Goal: Transaction & Acquisition: Book appointment/travel/reservation

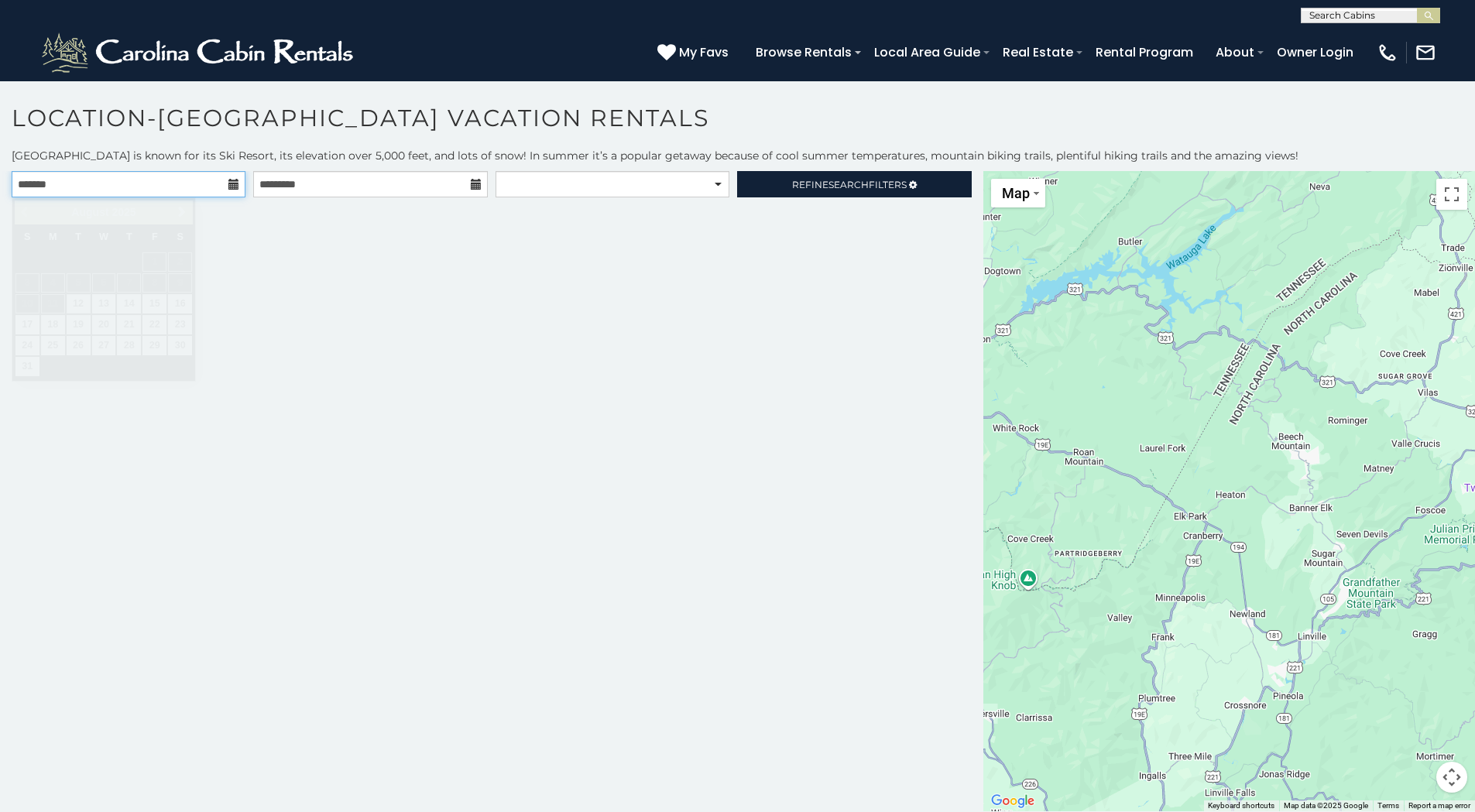
click at [177, 185] on input "text" at bounding box center [129, 184] width 234 height 27
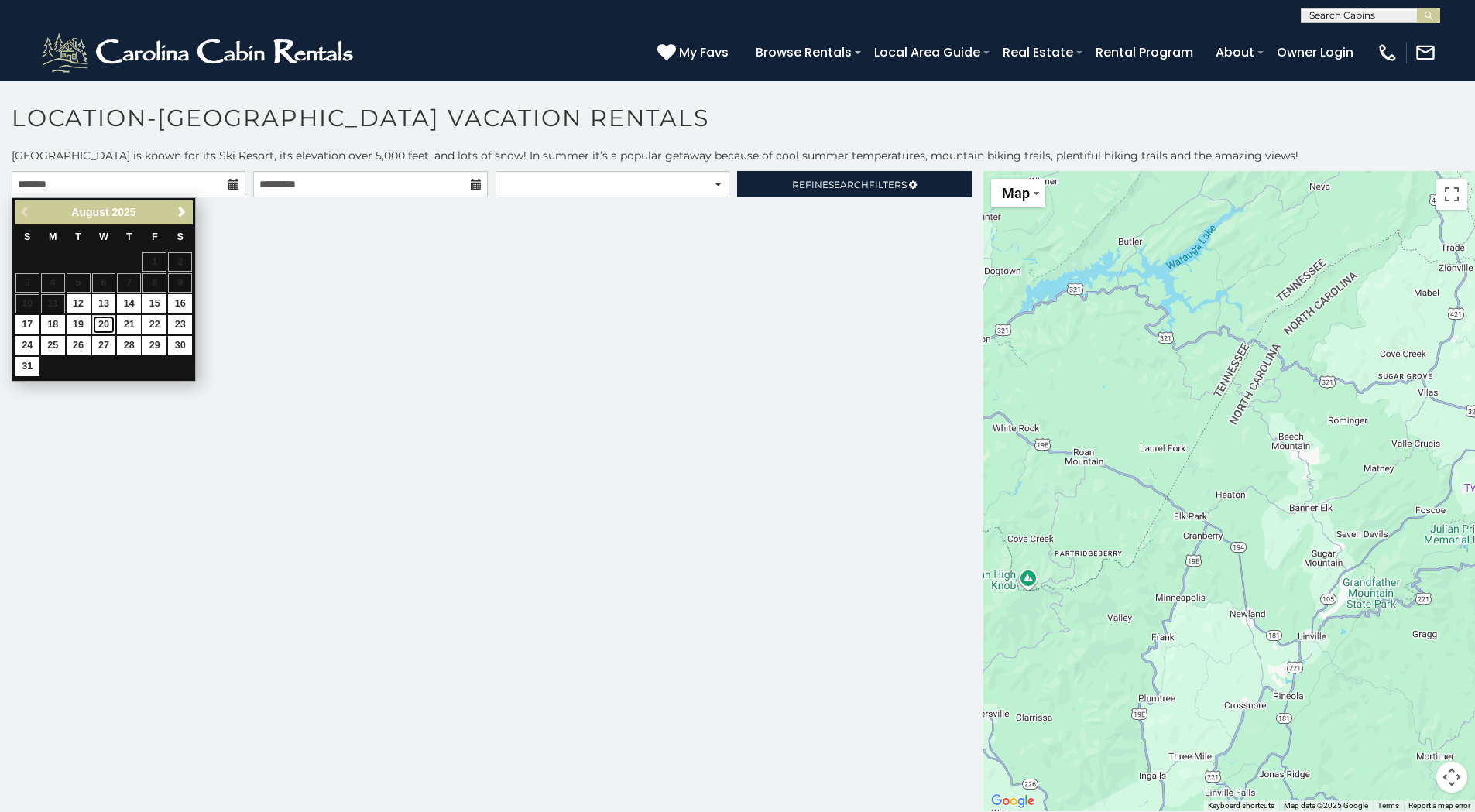
click at [104, 322] on link "20" at bounding box center [104, 324] width 24 height 19
type input "**********"
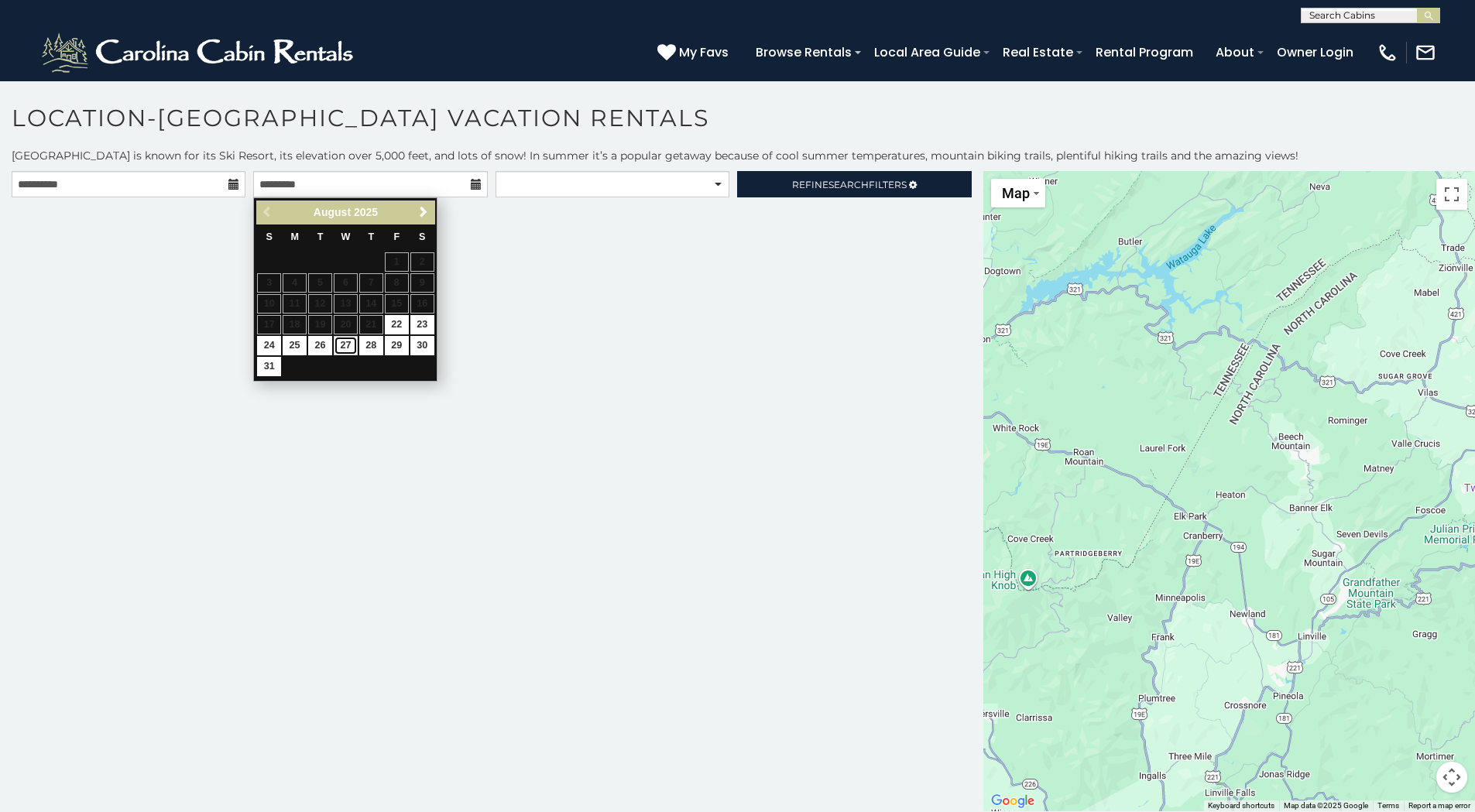
click at [341, 346] on link "27" at bounding box center [345, 345] width 24 height 19
type input "**********"
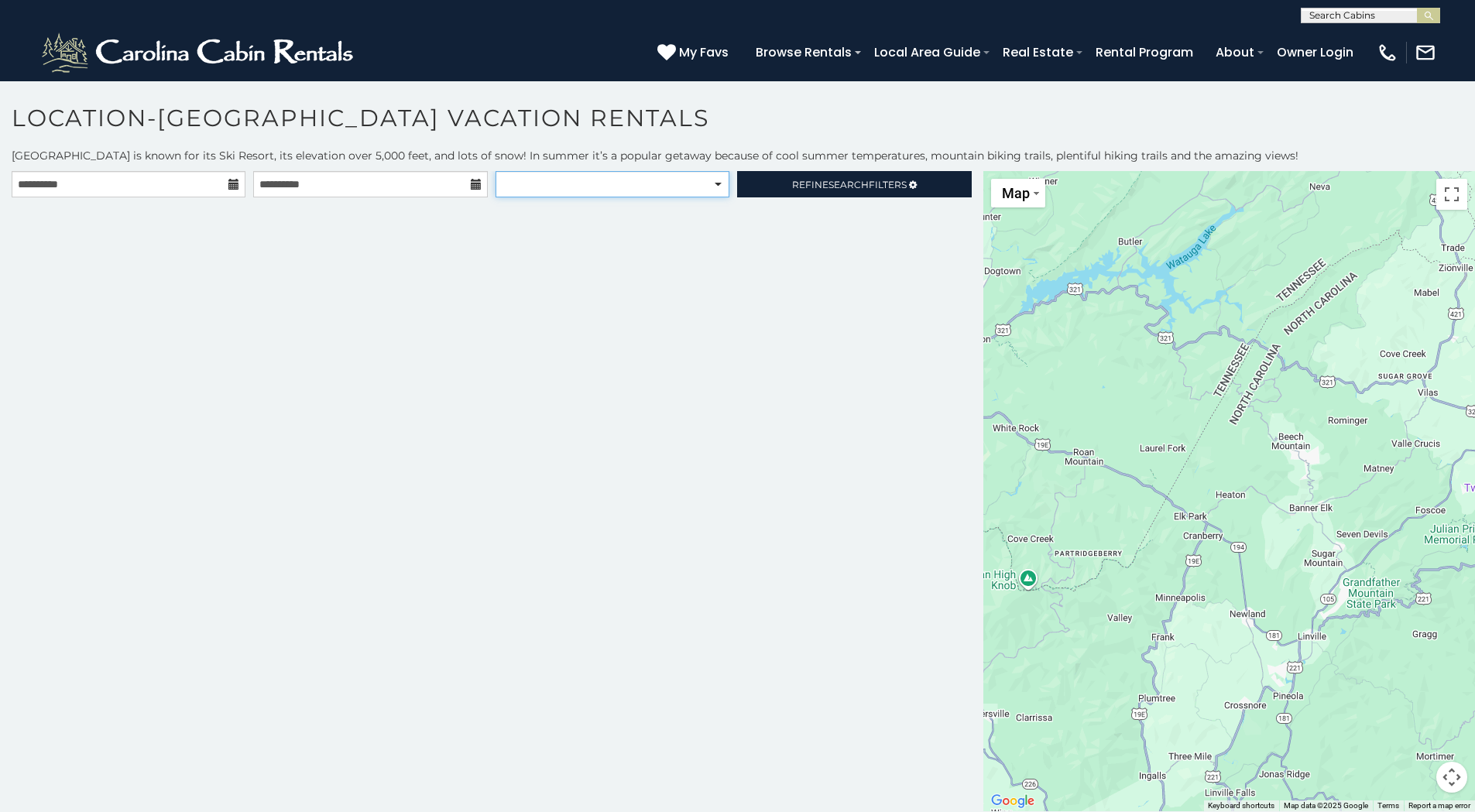
click at [719, 180] on select "**********" at bounding box center [613, 184] width 234 height 27
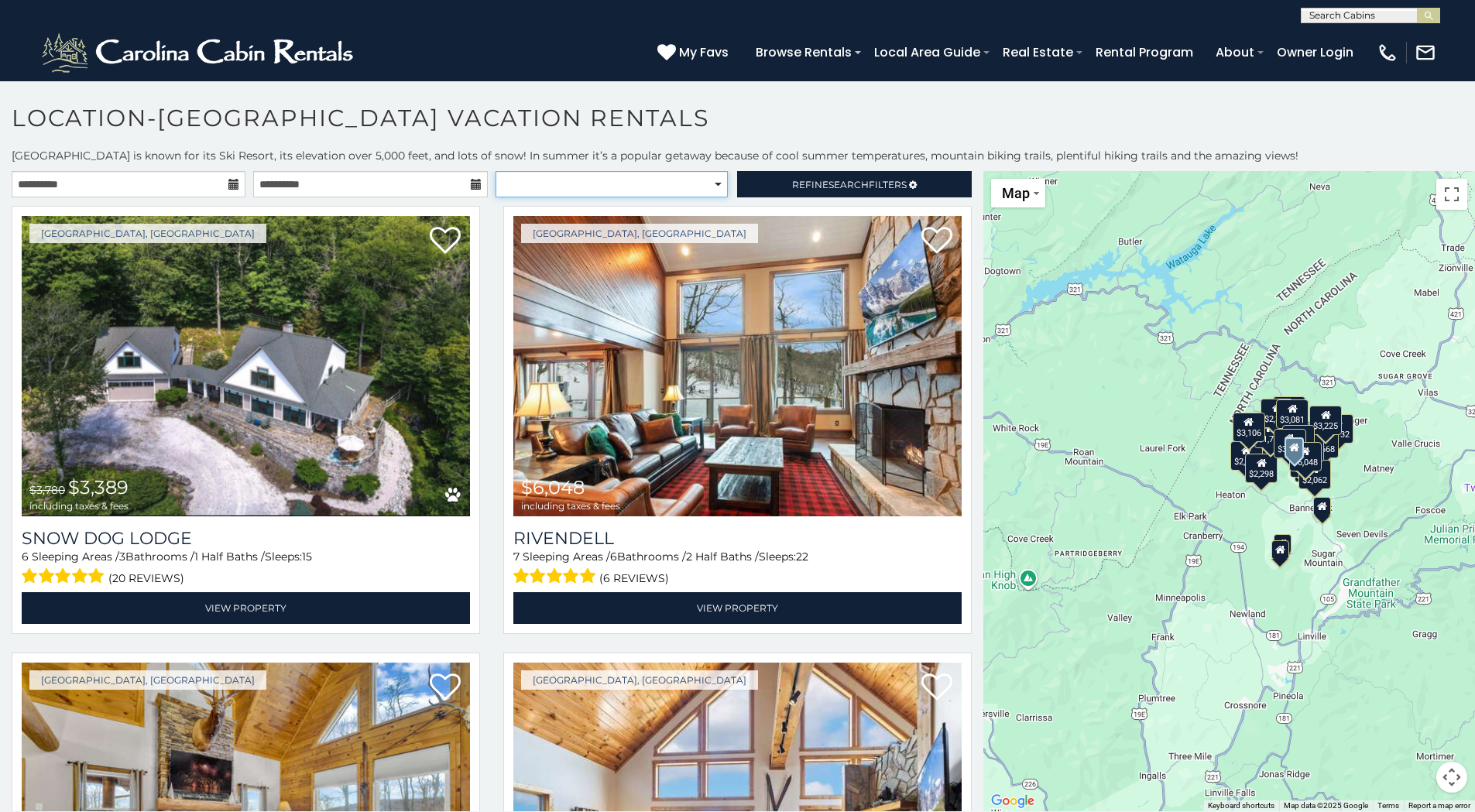
click at [711, 183] on select "**********" at bounding box center [612, 184] width 233 height 27
select select "*********"
click at [496, 171] on select "**********" at bounding box center [612, 184] width 233 height 27
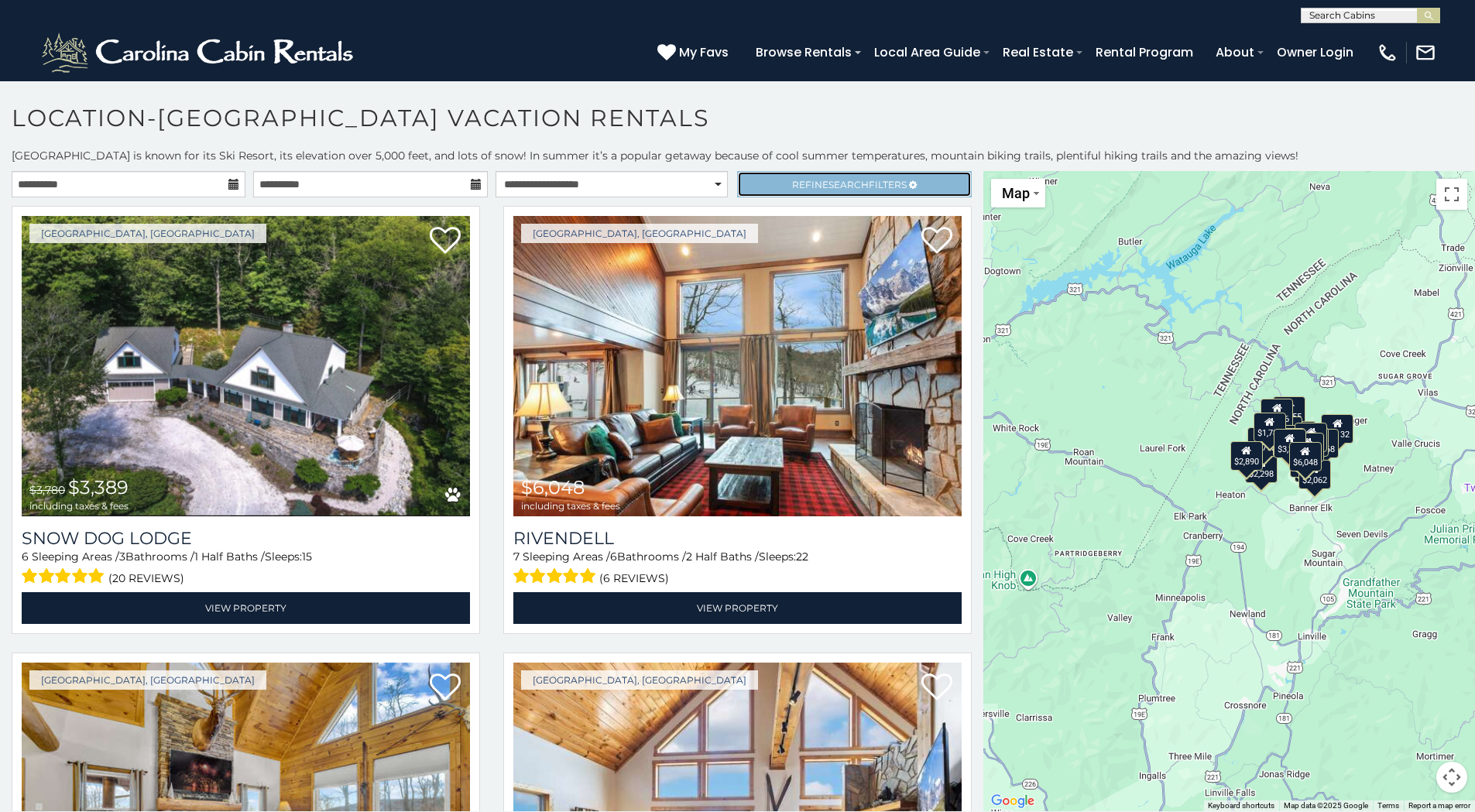
click at [792, 185] on span "Refine Search Filters" at bounding box center [850, 184] width 115 height 12
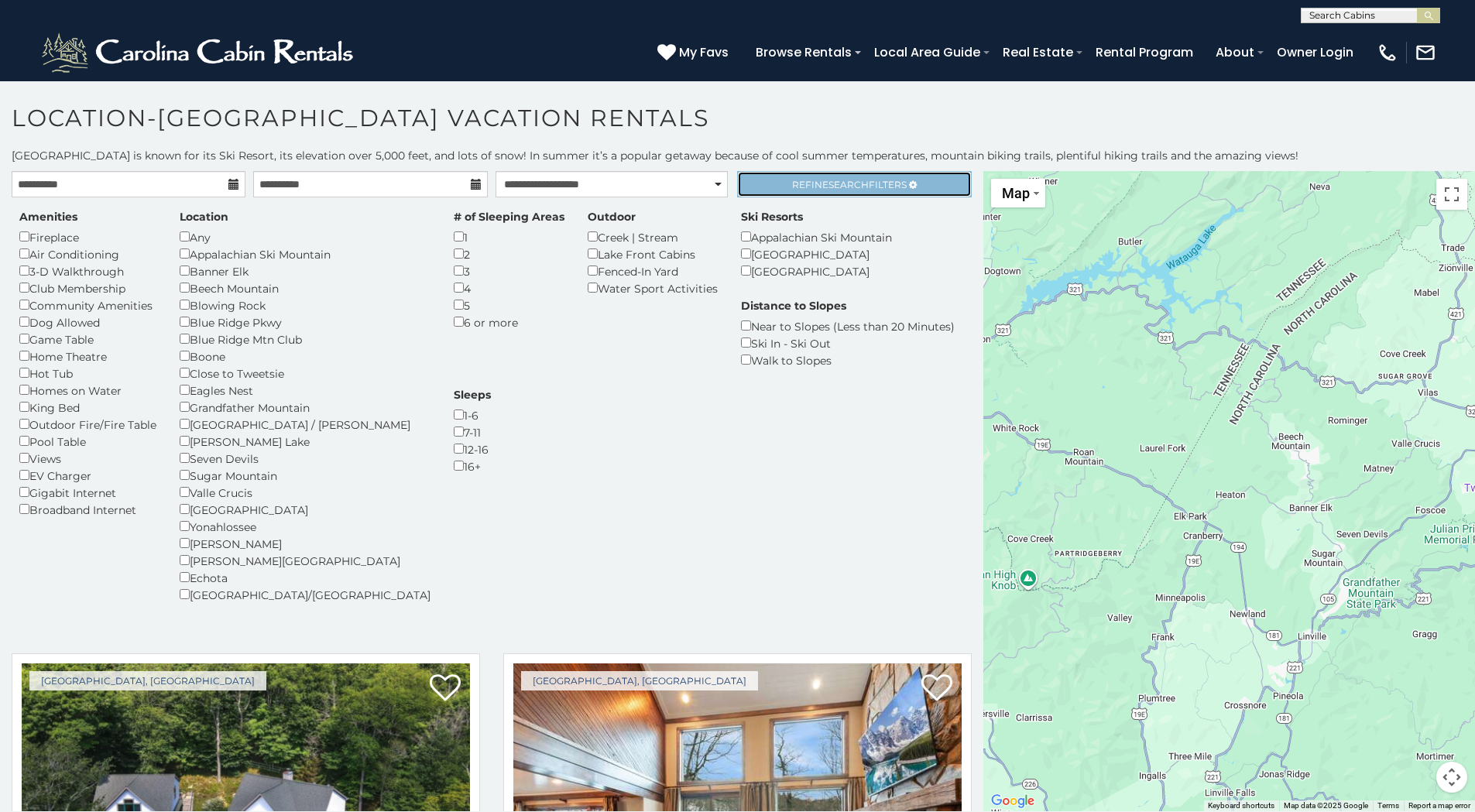
click at [801, 183] on span "Refine Search Filters" at bounding box center [850, 184] width 115 height 12
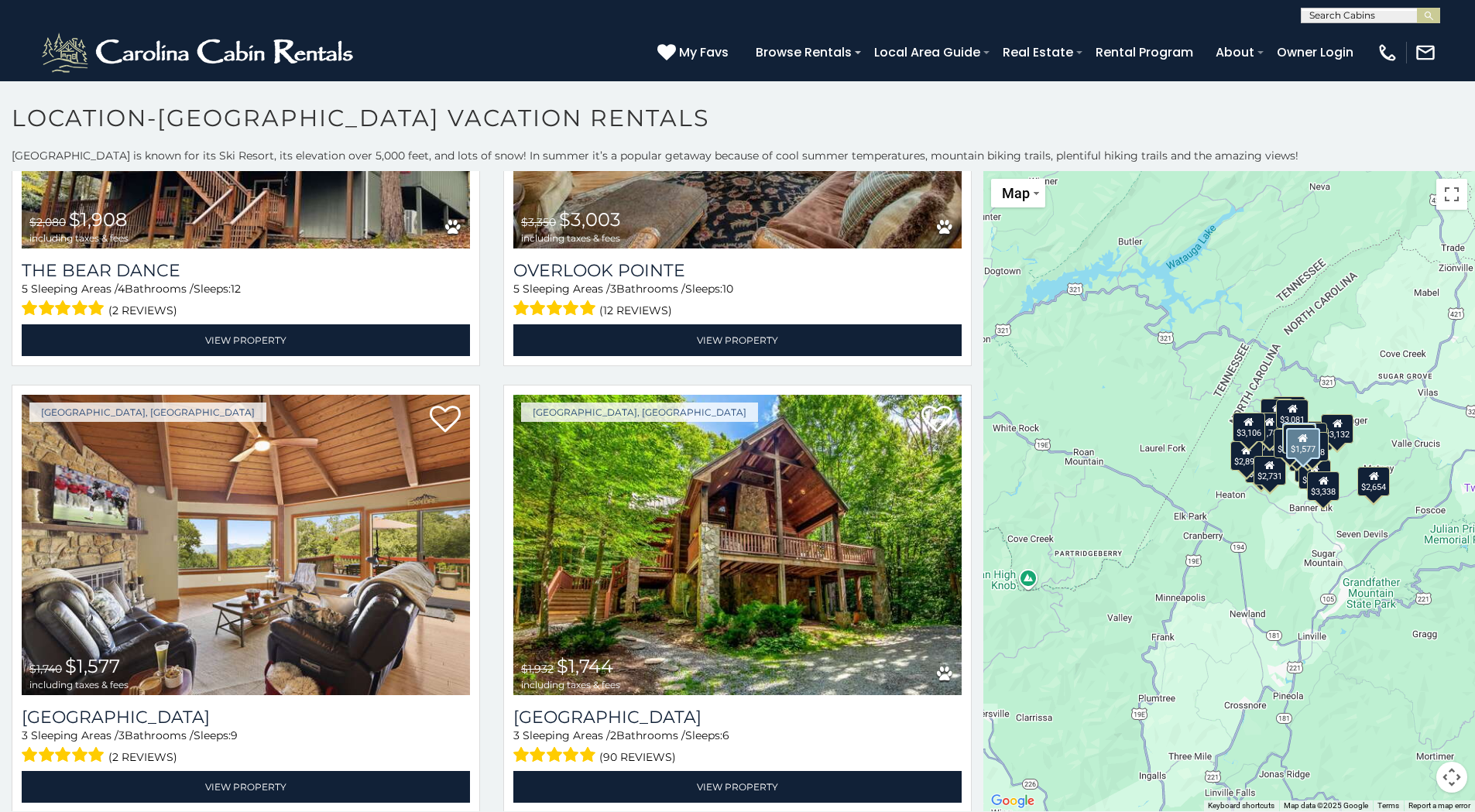
scroll to position [1238, 0]
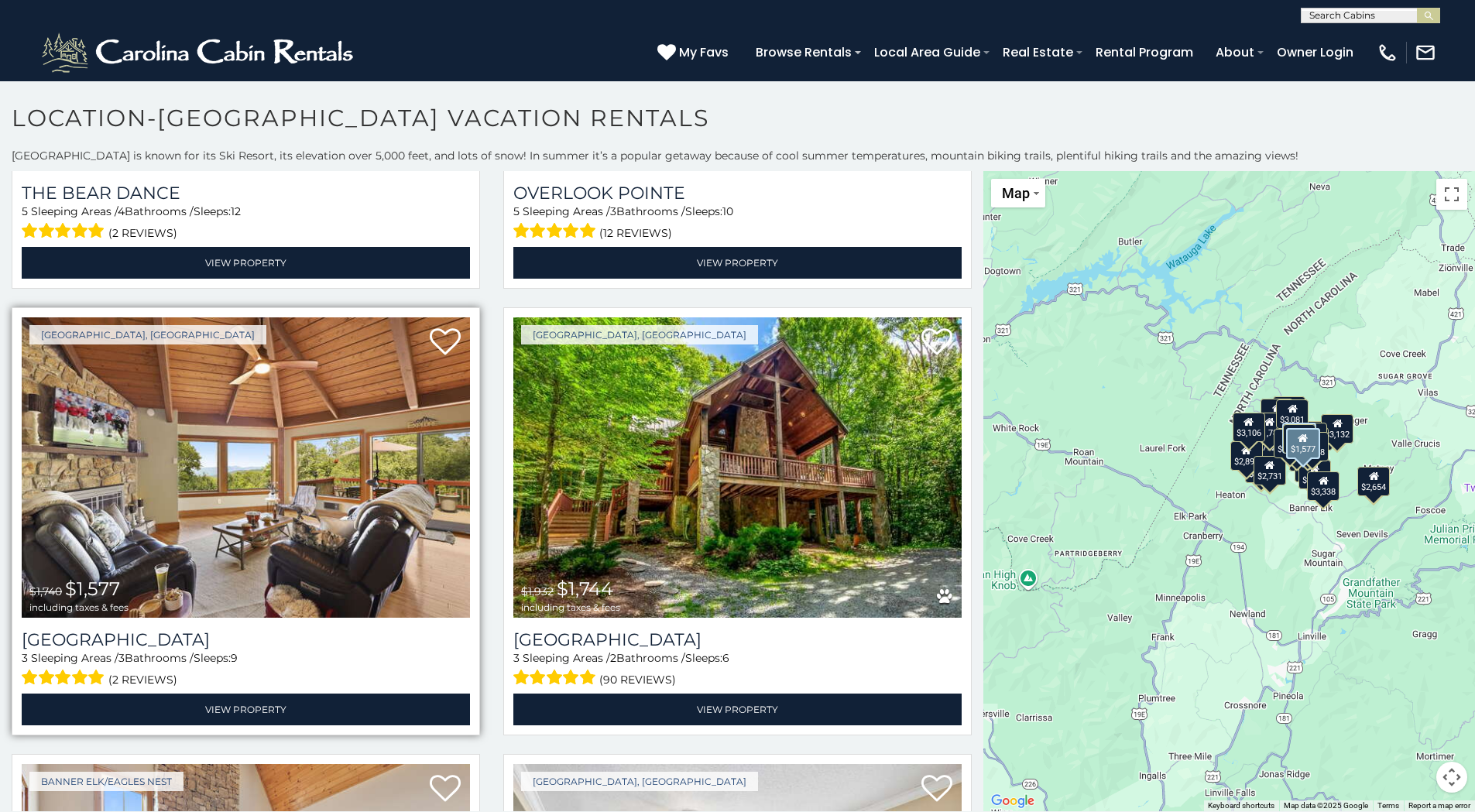
click at [304, 536] on img at bounding box center [246, 467] width 448 height 301
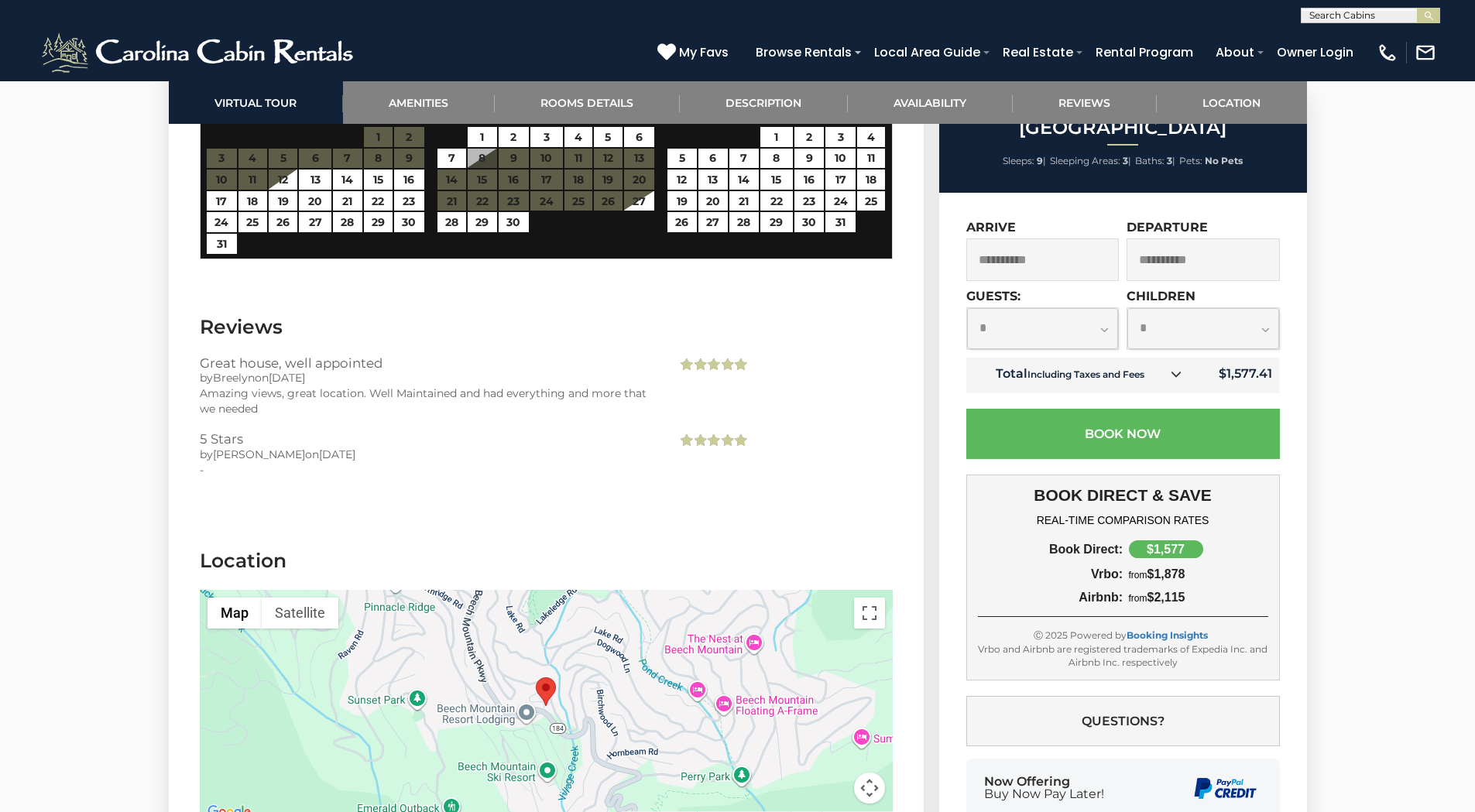
scroll to position [3637, 0]
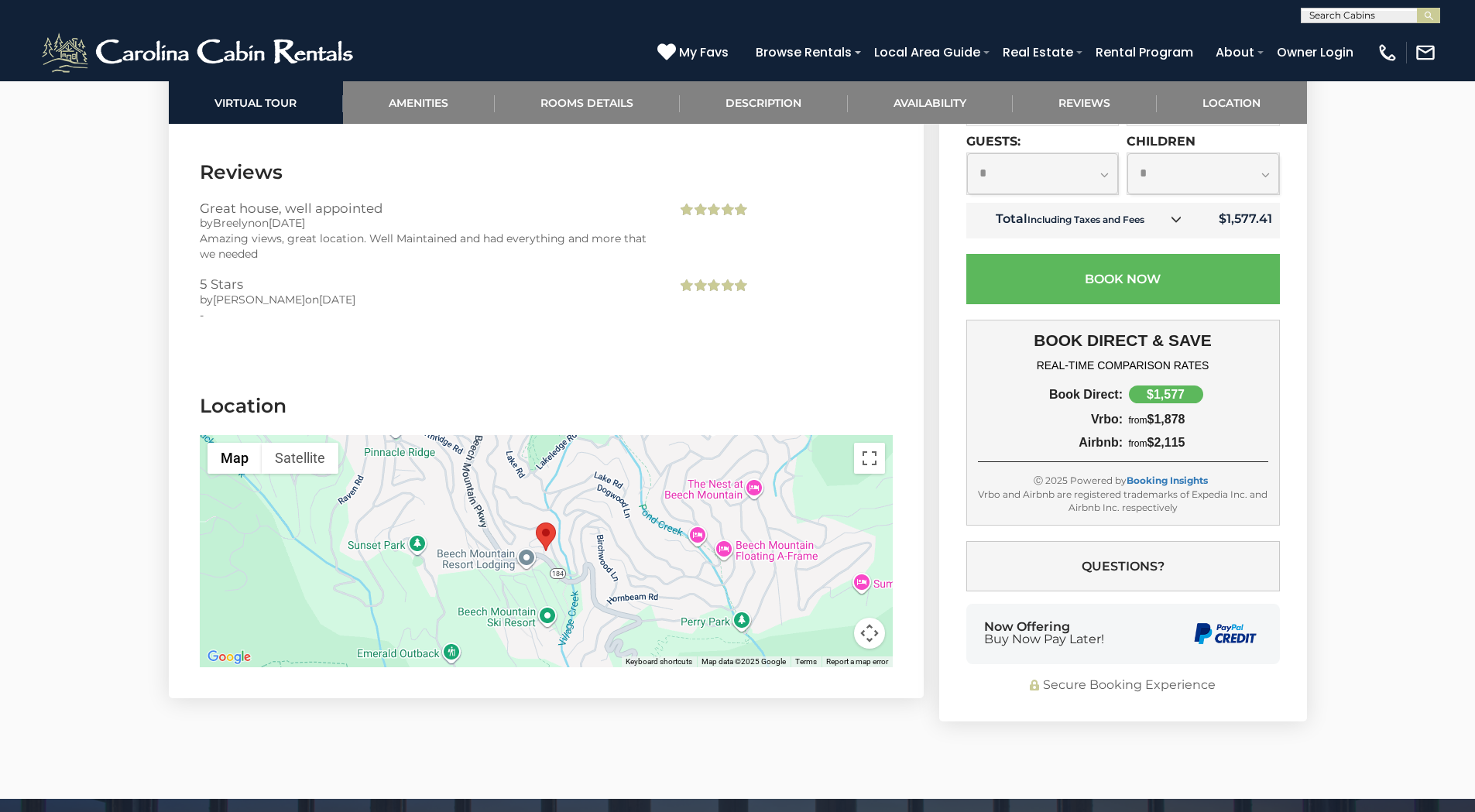
click at [576, 533] on div at bounding box center [546, 551] width 693 height 232
click at [548, 522] on img "Beech Mountain Place" at bounding box center [546, 536] width 20 height 28
click at [293, 443] on button "Satellite" at bounding box center [300, 457] width 76 height 31
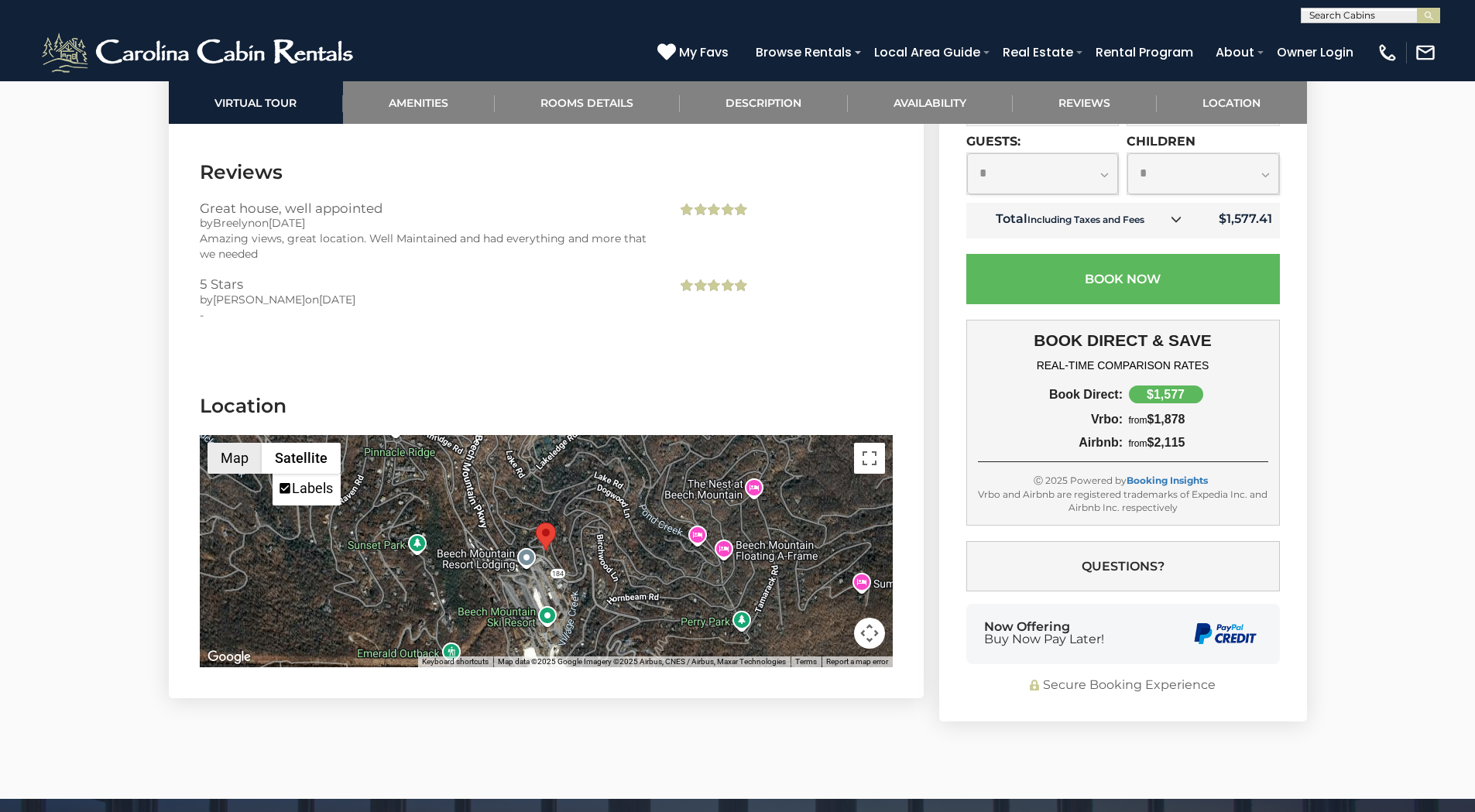
click at [234, 443] on button "Map" at bounding box center [234, 457] width 54 height 31
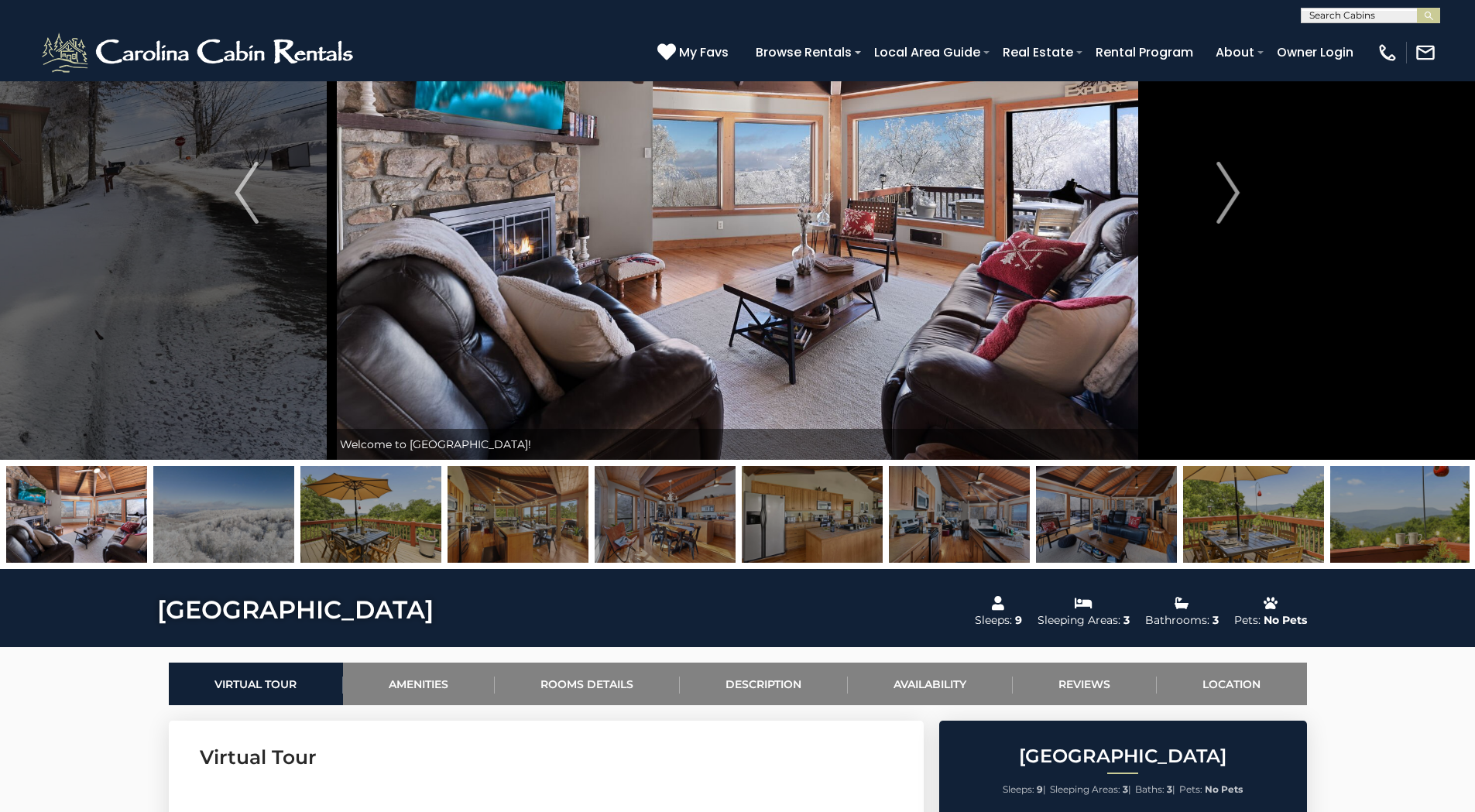
scroll to position [0, 0]
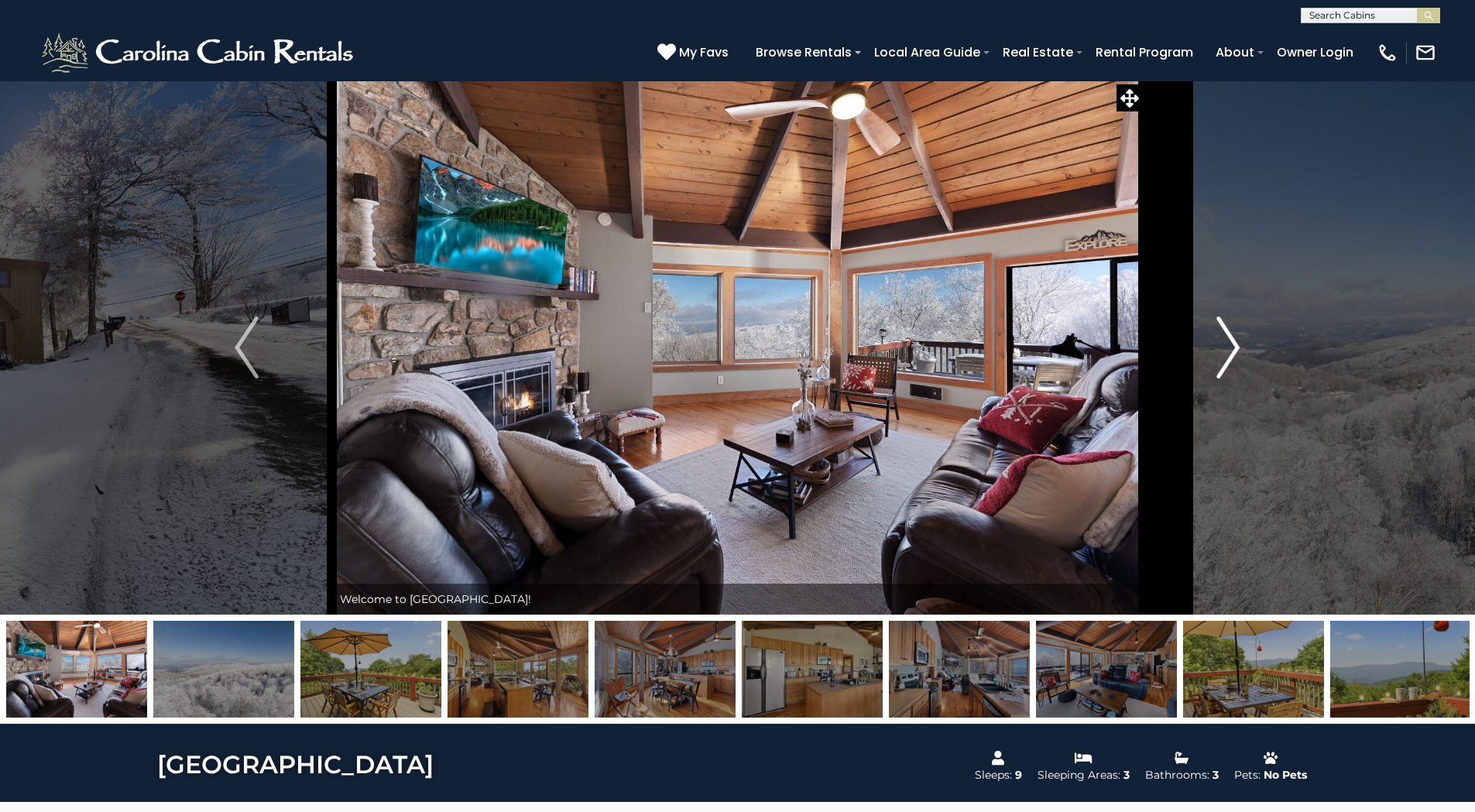
click at [1234, 346] on img "Next" at bounding box center [1228, 347] width 23 height 62
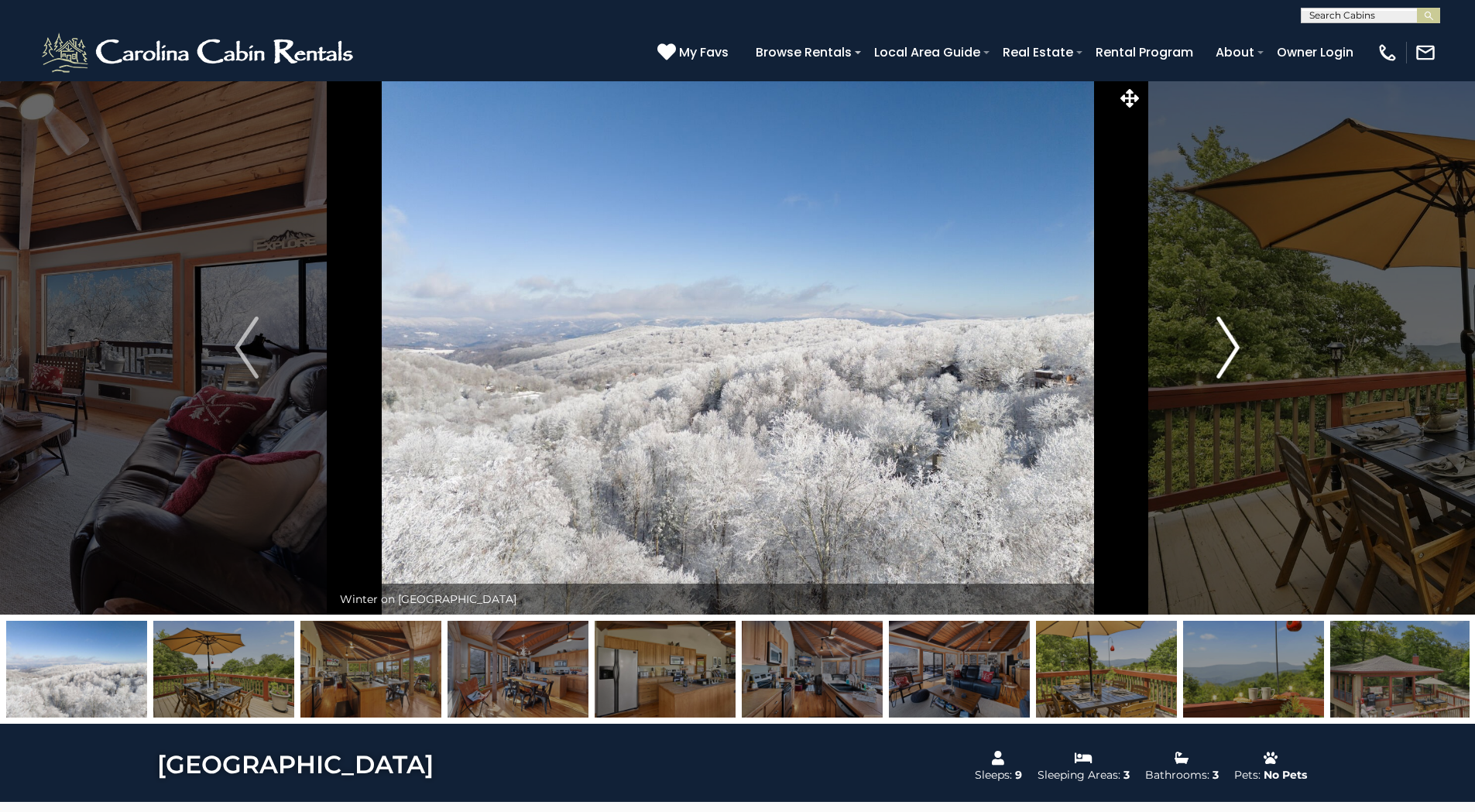
click at [1234, 346] on img "Next" at bounding box center [1228, 347] width 23 height 62
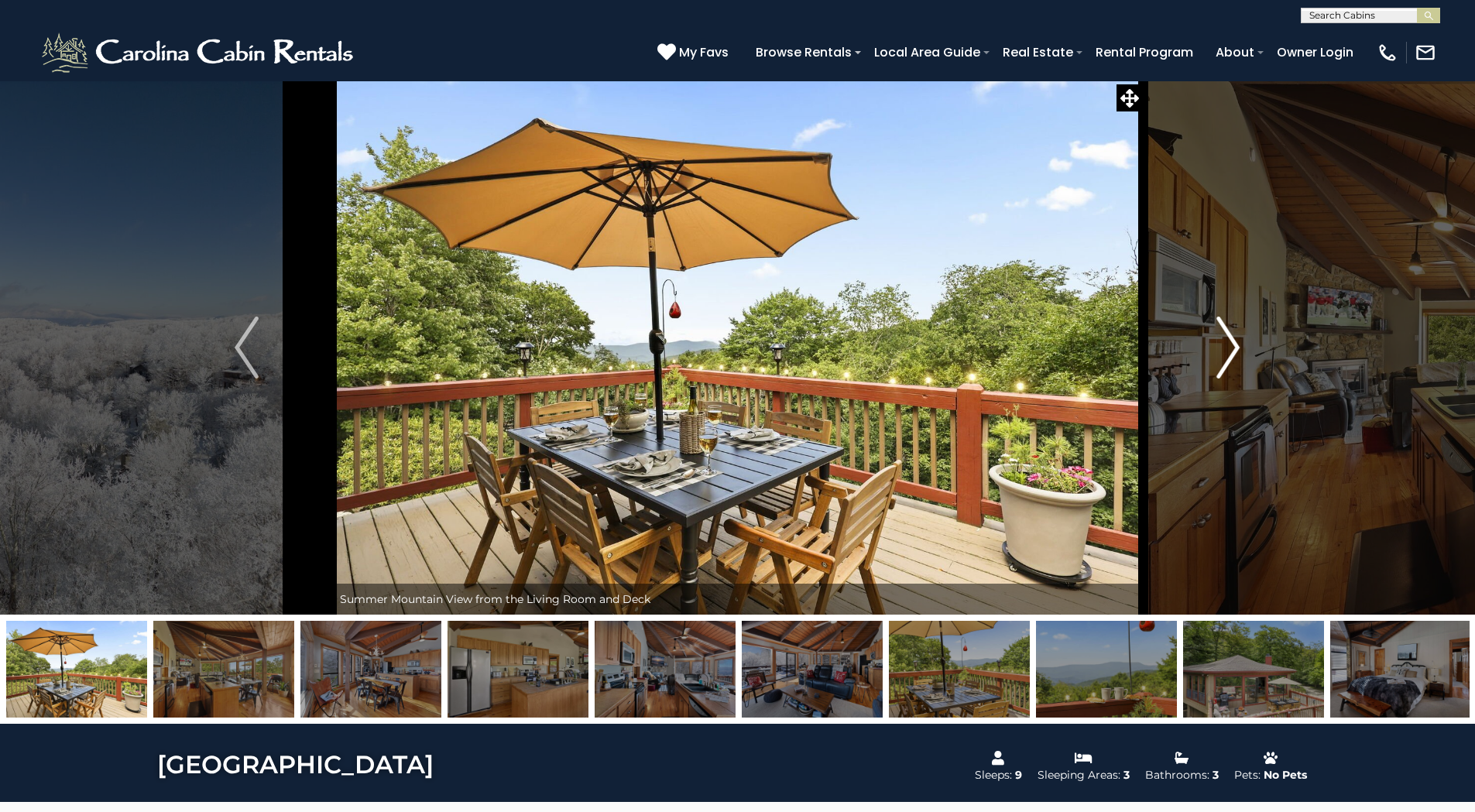
click at [1234, 346] on img "Next" at bounding box center [1228, 347] width 23 height 62
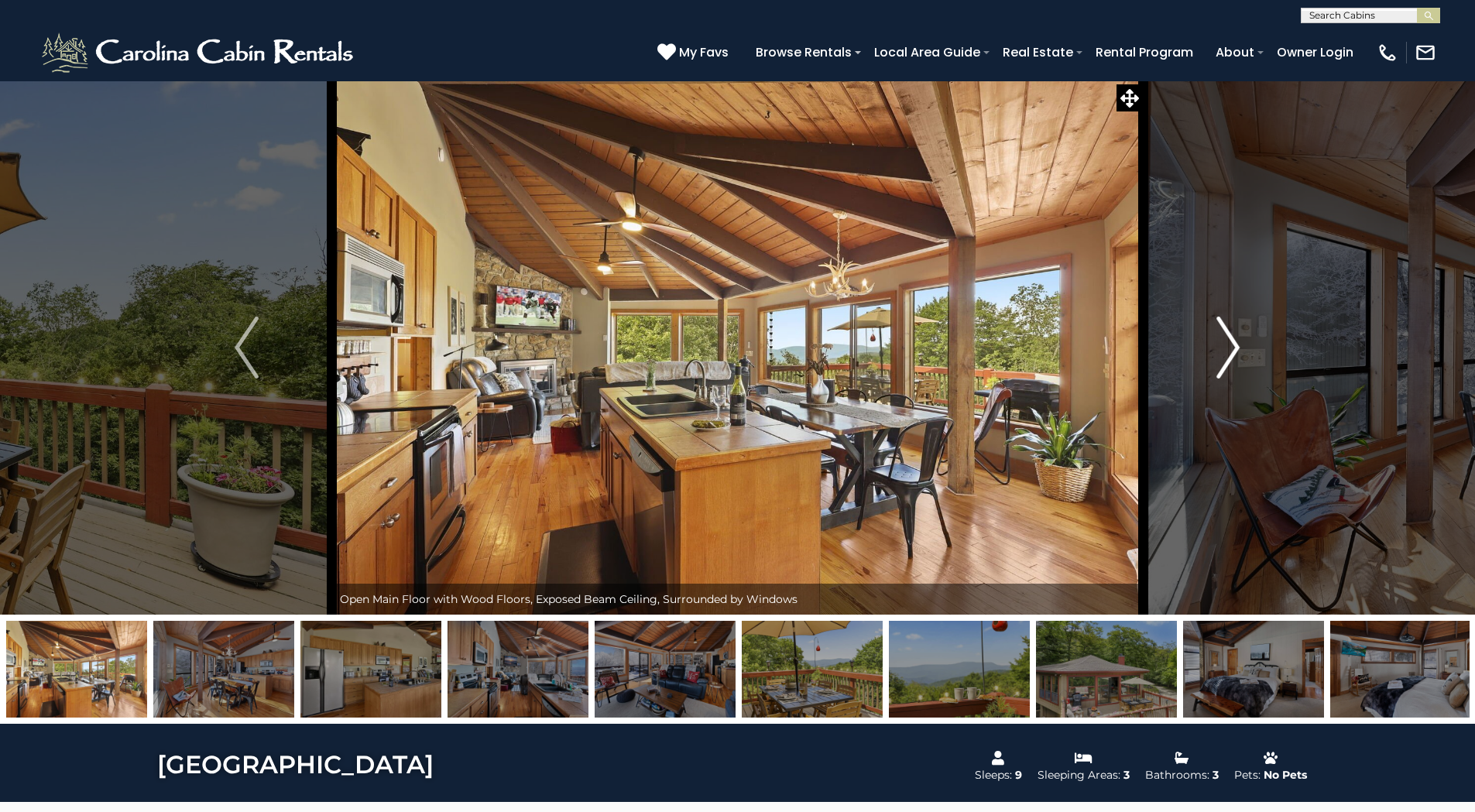
click at [1234, 346] on img "Next" at bounding box center [1228, 347] width 23 height 62
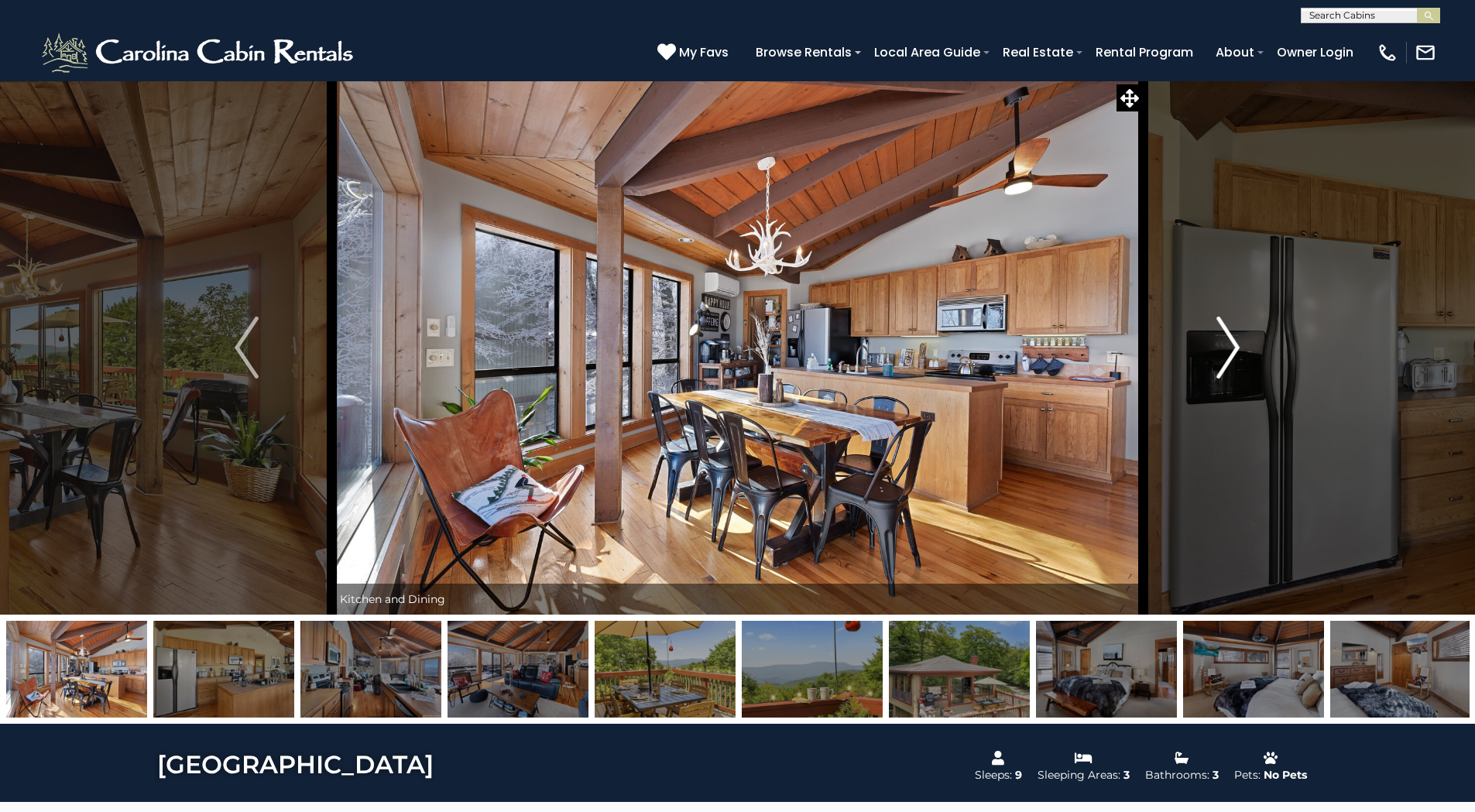
click at [1234, 346] on img "Next" at bounding box center [1228, 347] width 23 height 62
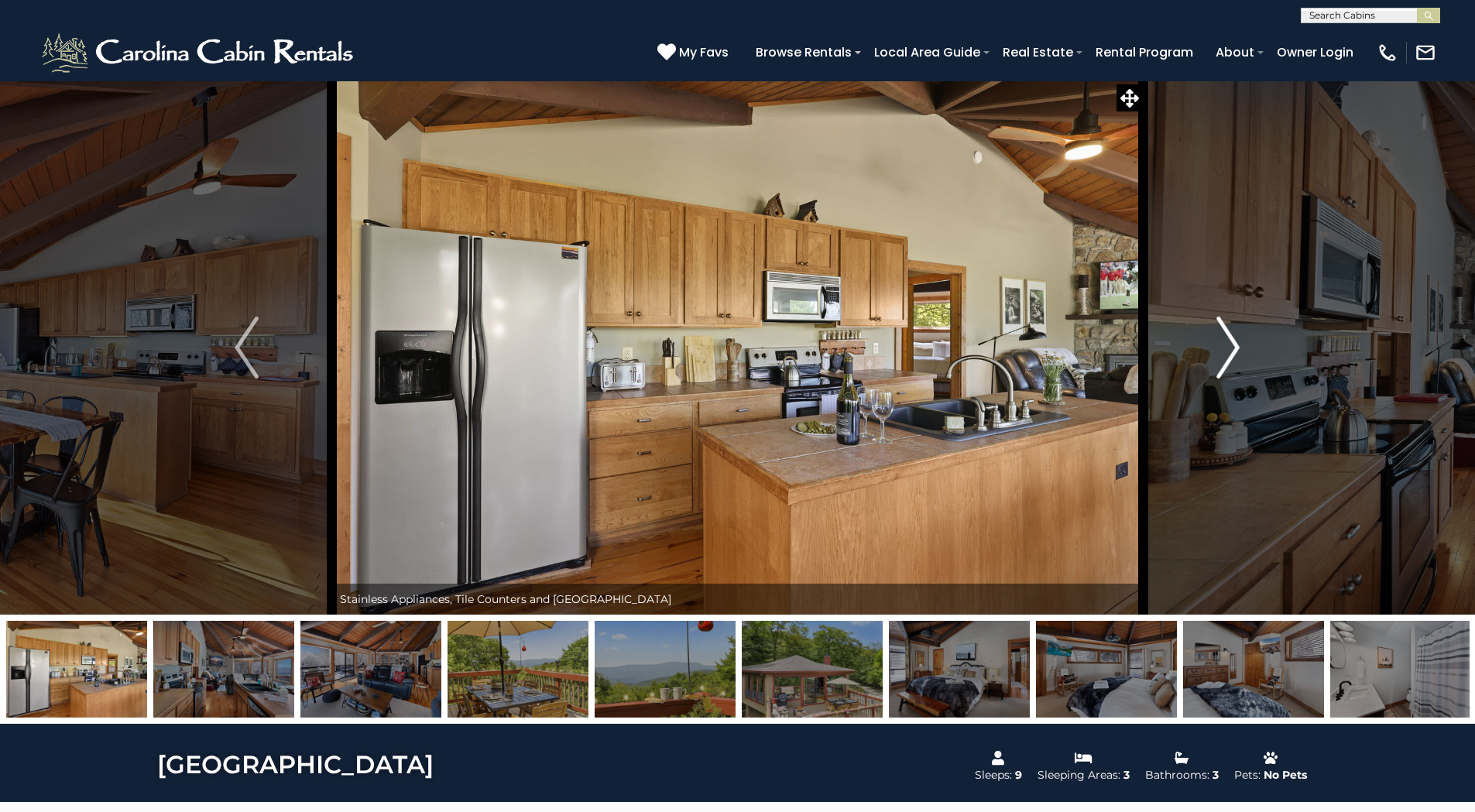
click at [1234, 346] on img "Next" at bounding box center [1228, 347] width 23 height 62
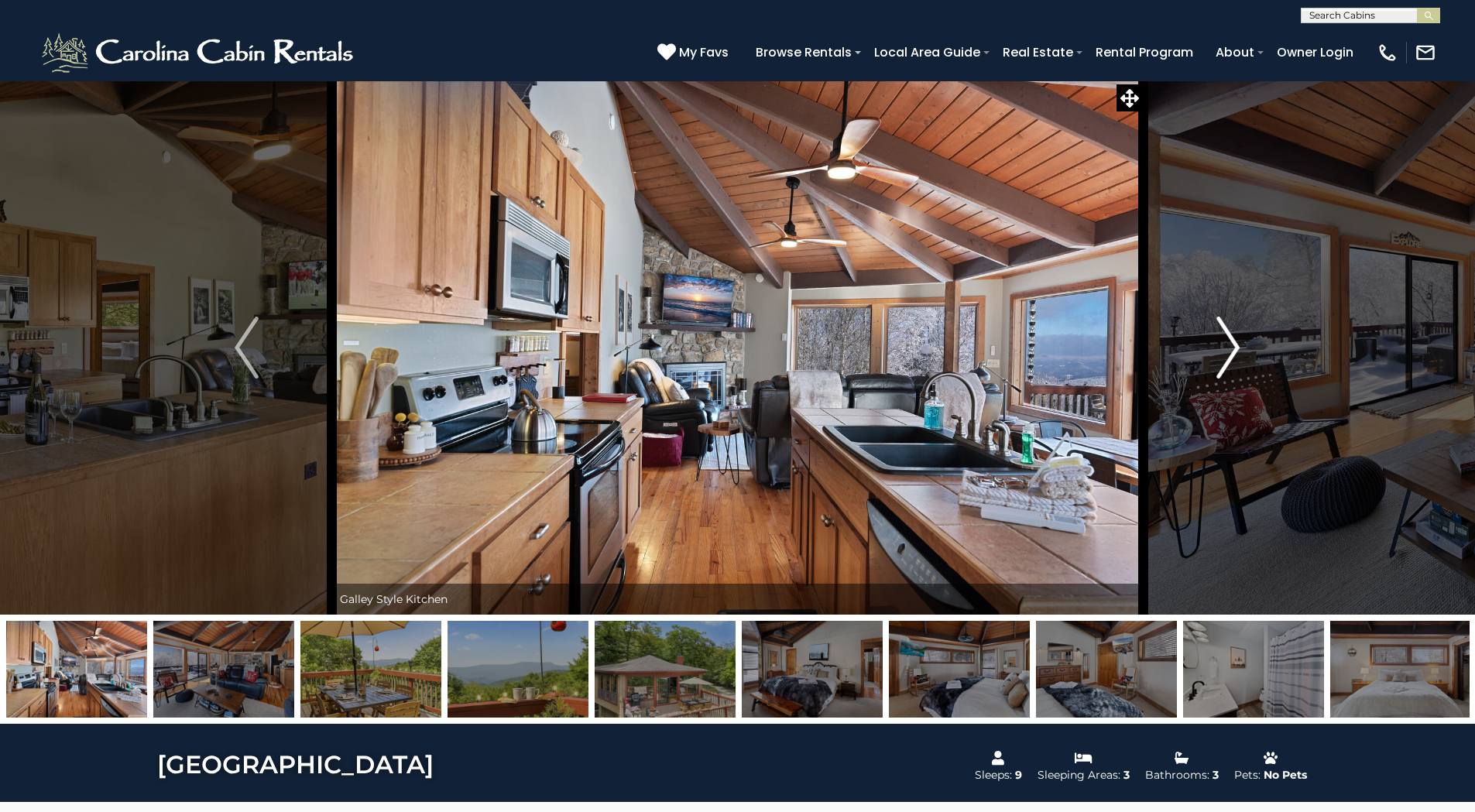
click at [1234, 346] on img "Next" at bounding box center [1228, 347] width 23 height 62
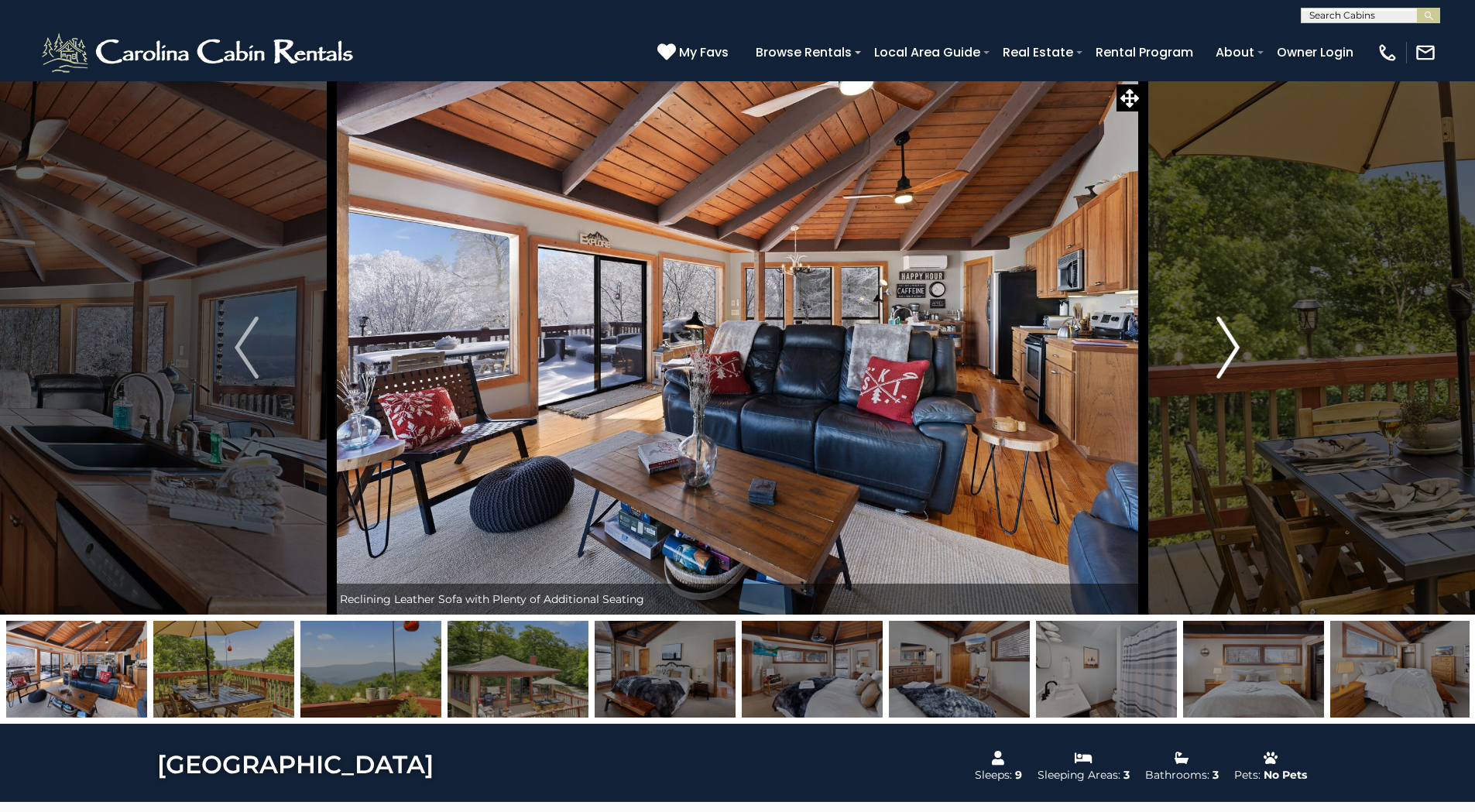
click at [1234, 346] on img "Next" at bounding box center [1228, 347] width 23 height 62
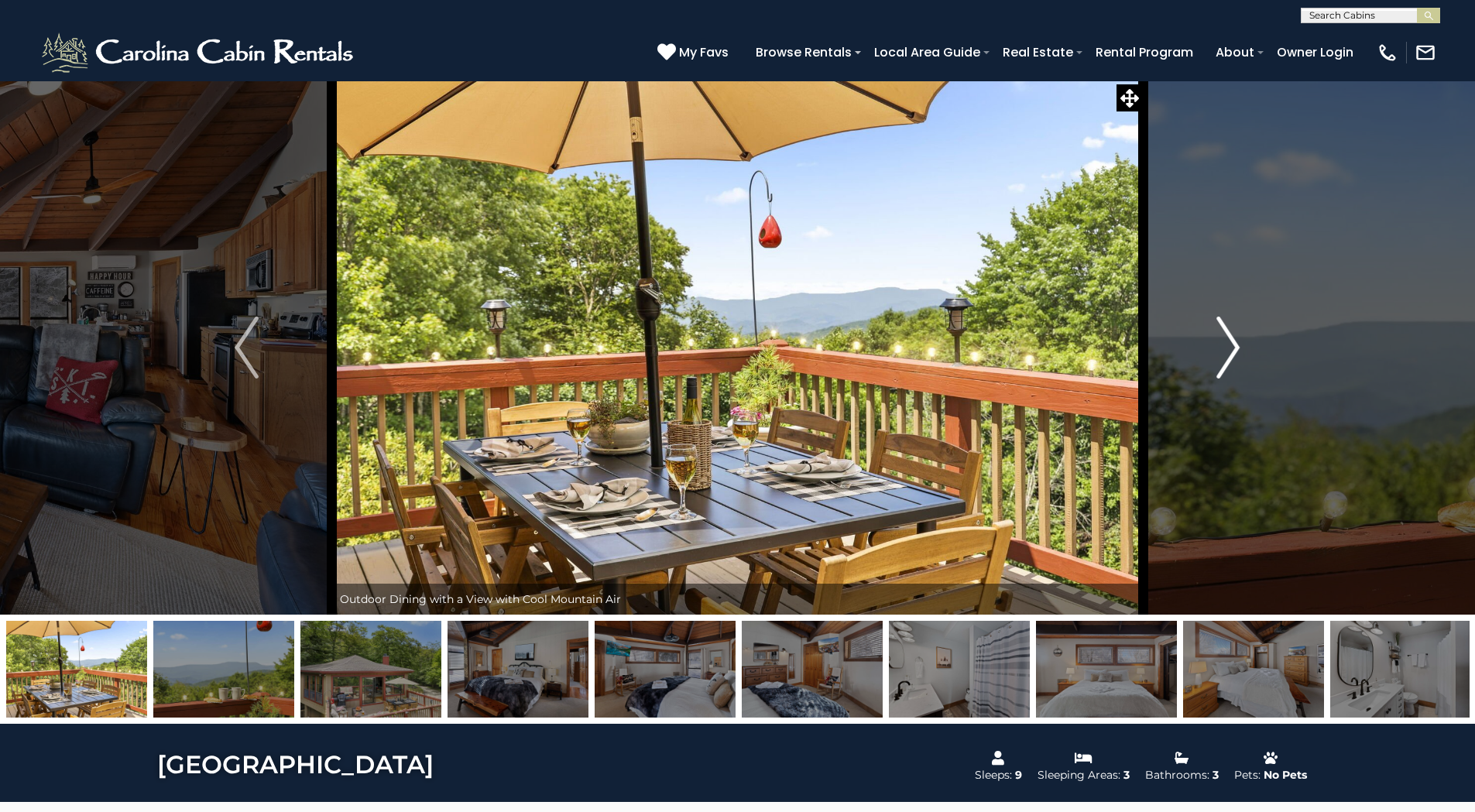
click at [1234, 346] on img "Next" at bounding box center [1228, 347] width 23 height 62
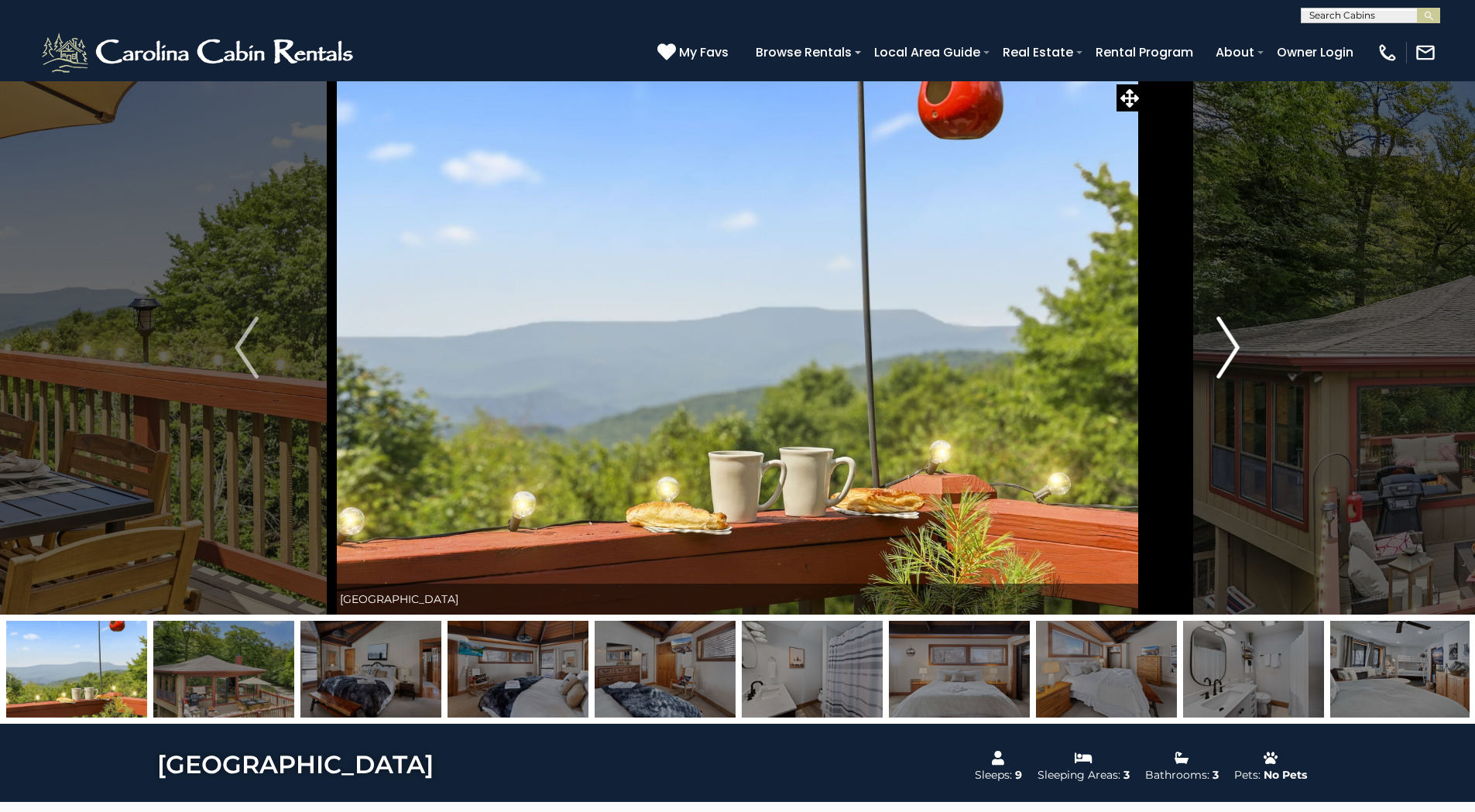
click at [1234, 346] on img "Next" at bounding box center [1228, 347] width 23 height 62
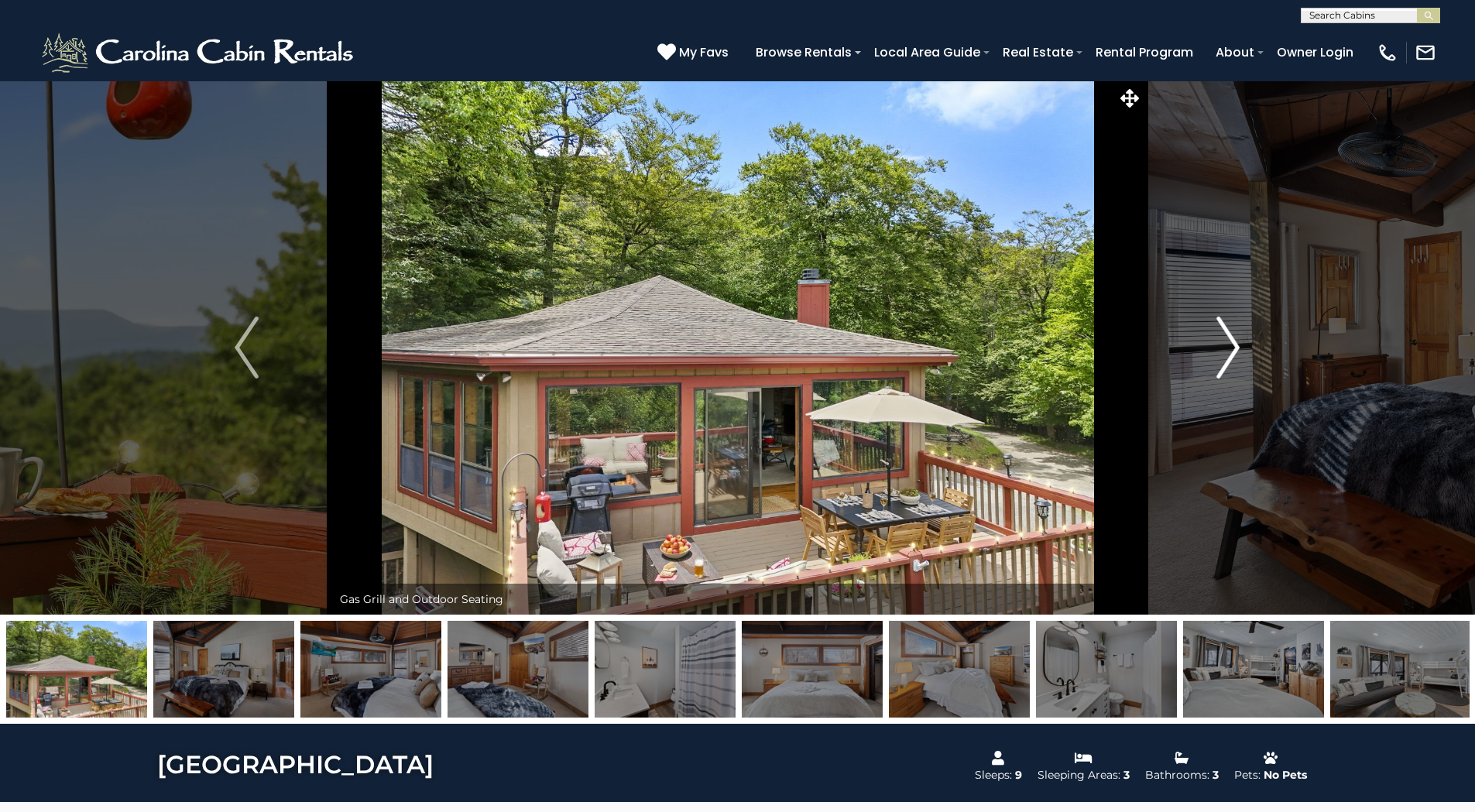
click at [1234, 346] on img "Next" at bounding box center [1228, 347] width 23 height 62
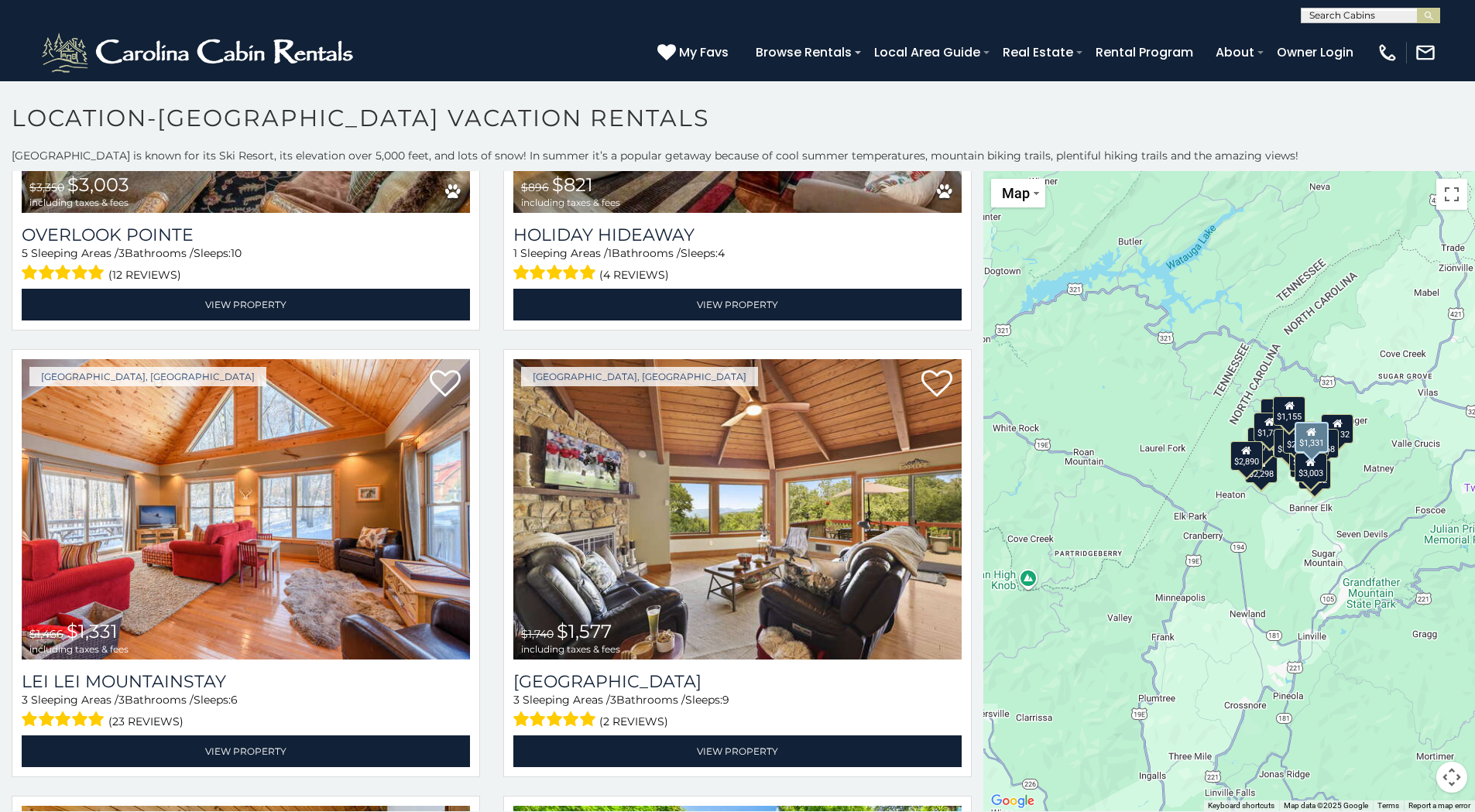
scroll to position [2167, 0]
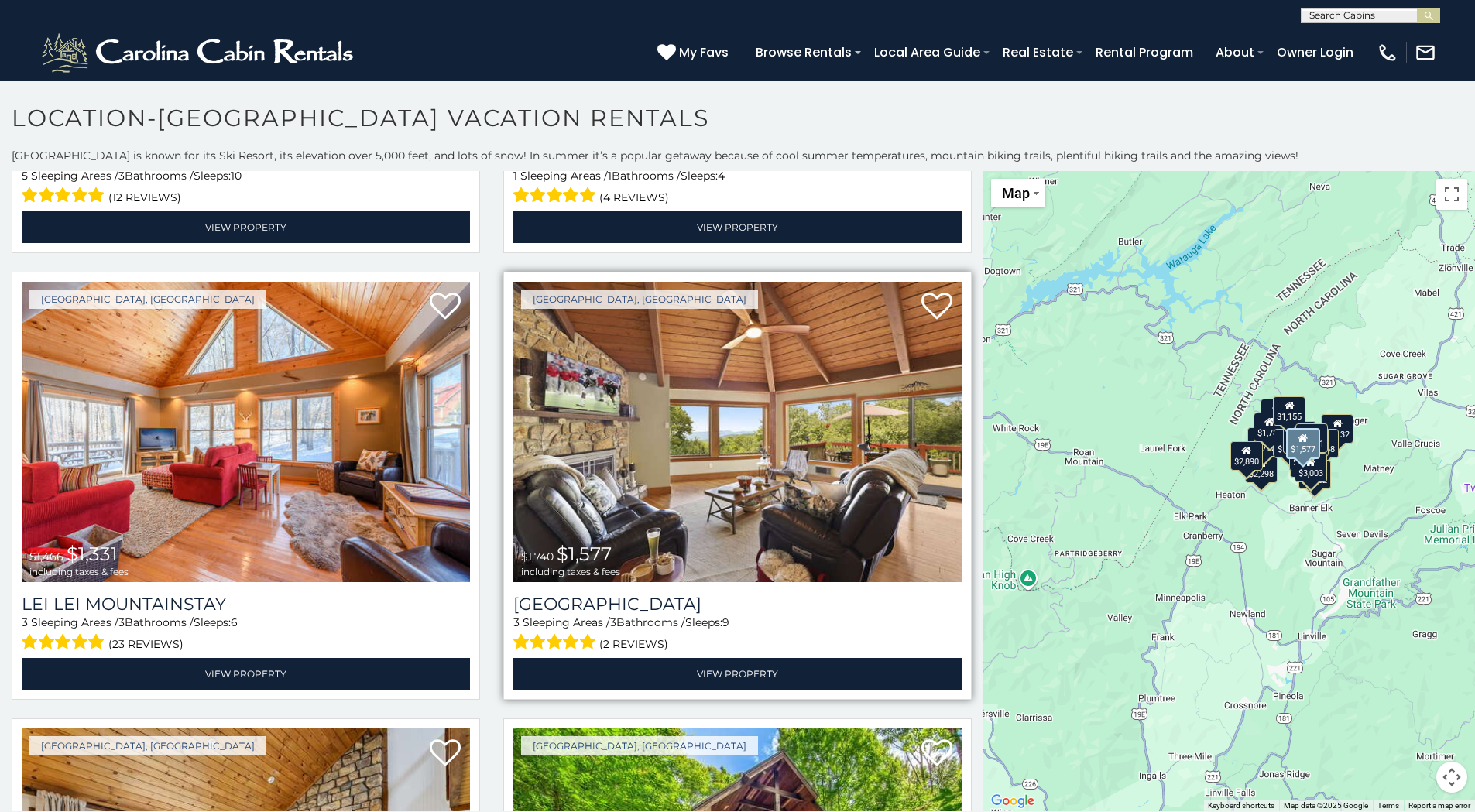
click at [724, 448] on img at bounding box center [738, 432] width 448 height 301
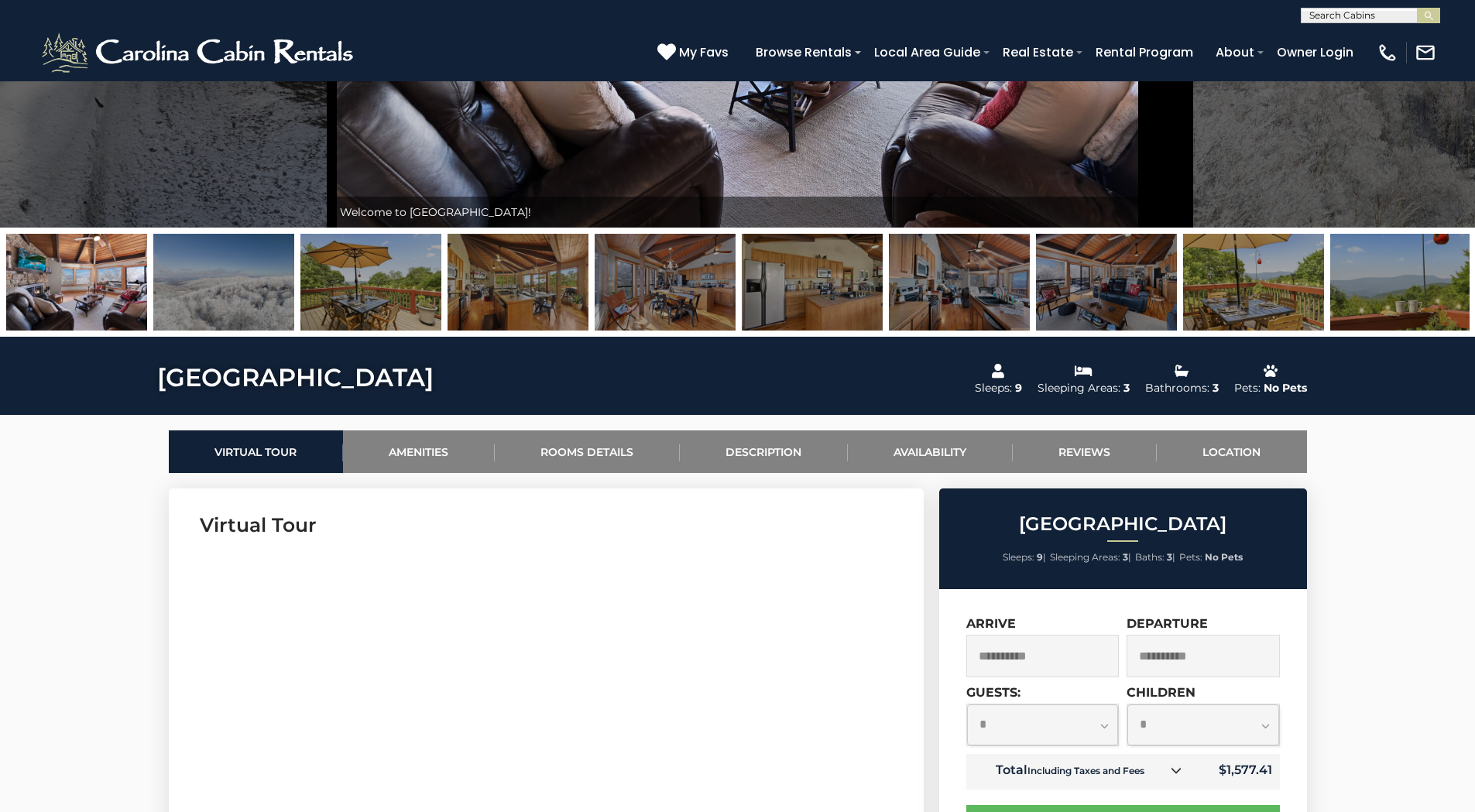
scroll to position [697, 0]
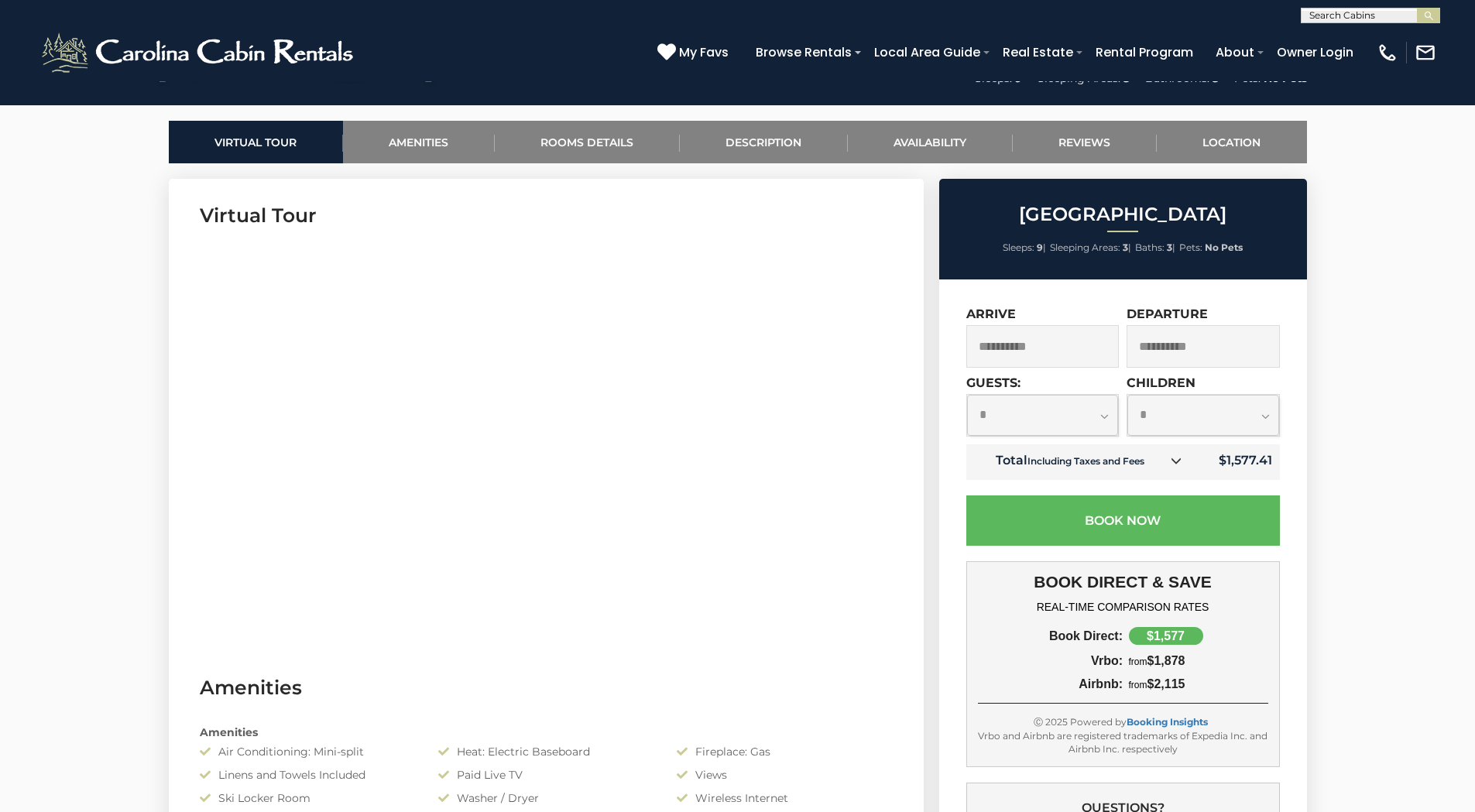
click at [1102, 416] on select "**********" at bounding box center [1042, 414] width 152 height 41
select select "*"
click at [967, 394] on select "**********" at bounding box center [1042, 414] width 152 height 41
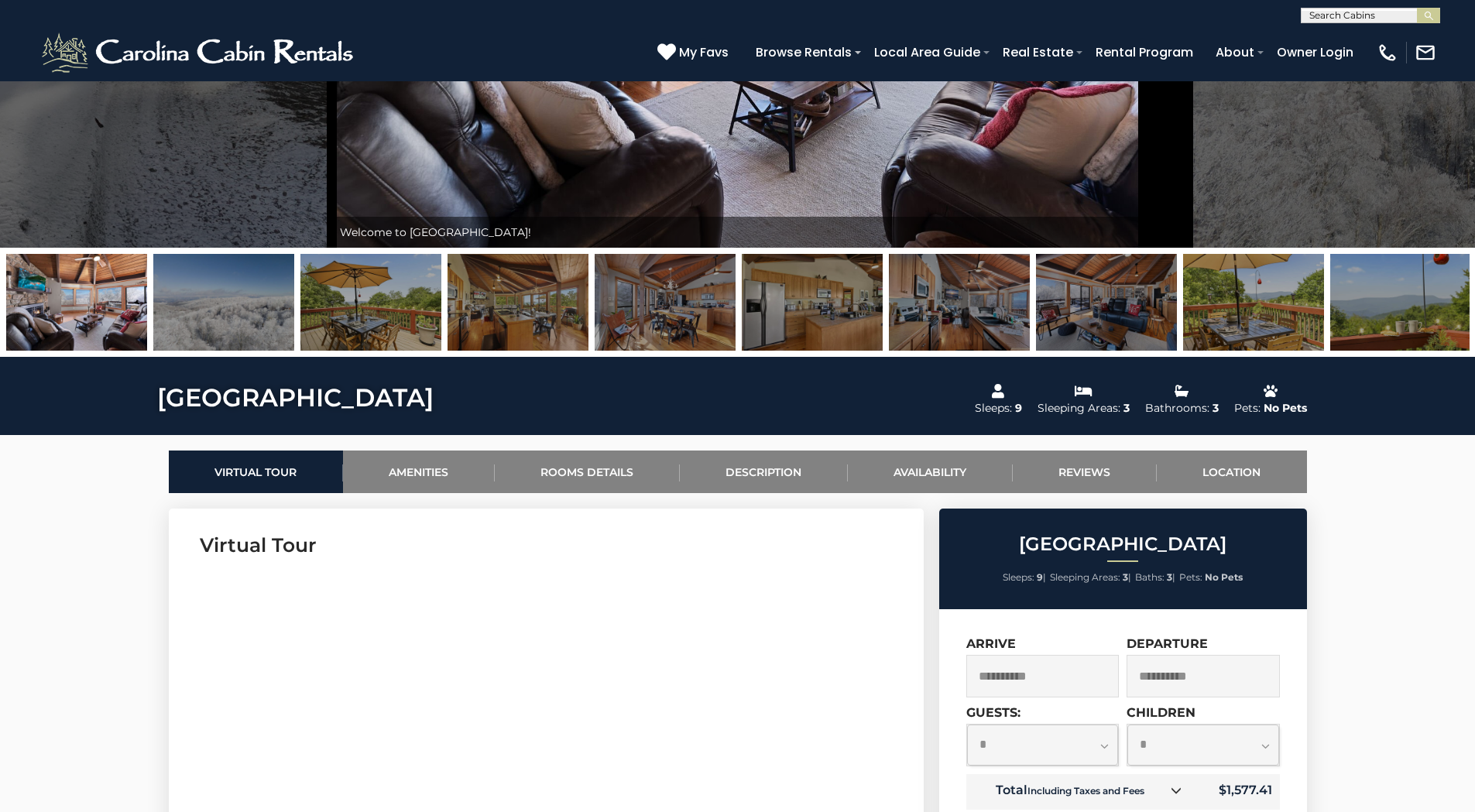
scroll to position [0, 0]
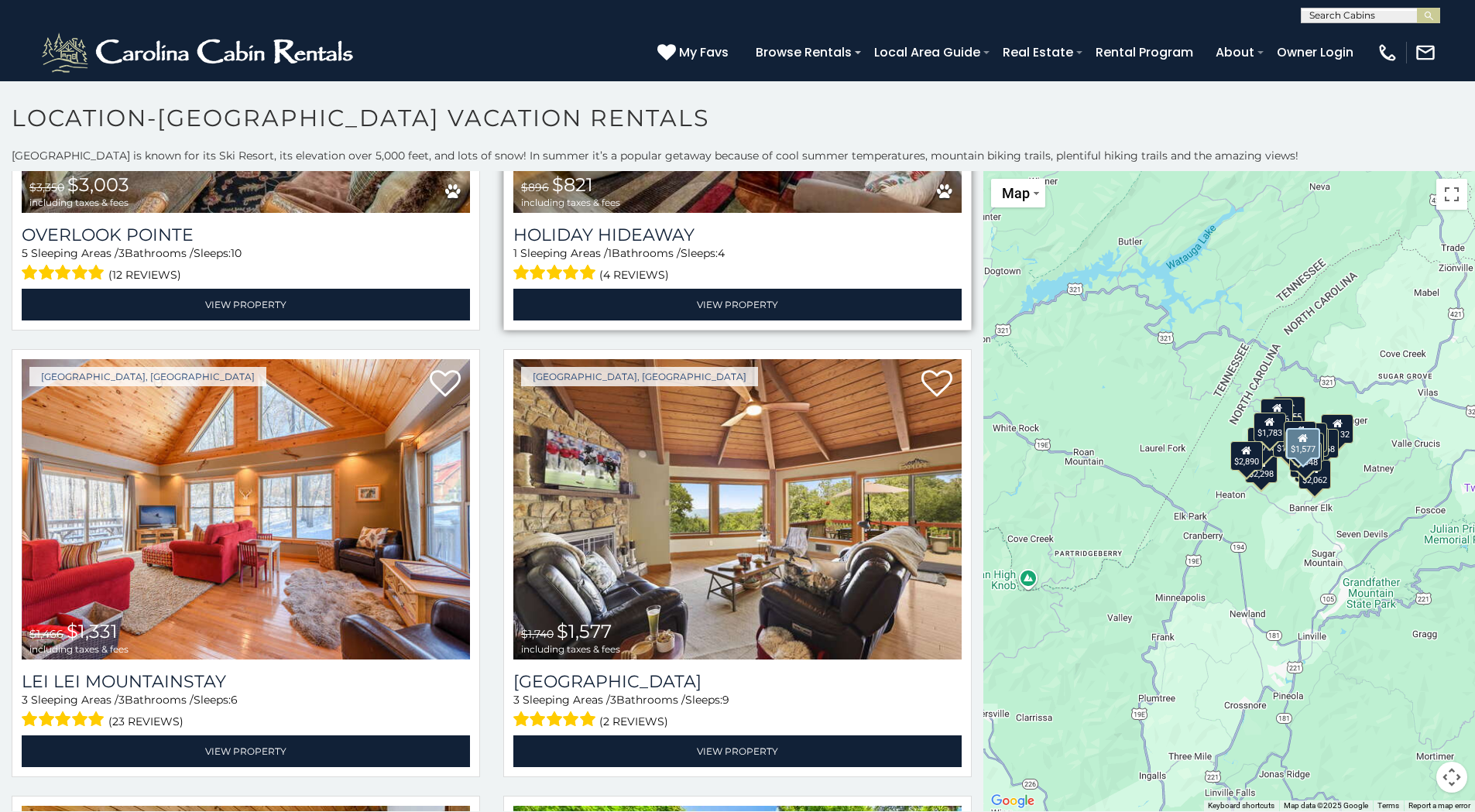
scroll to position [2167, 0]
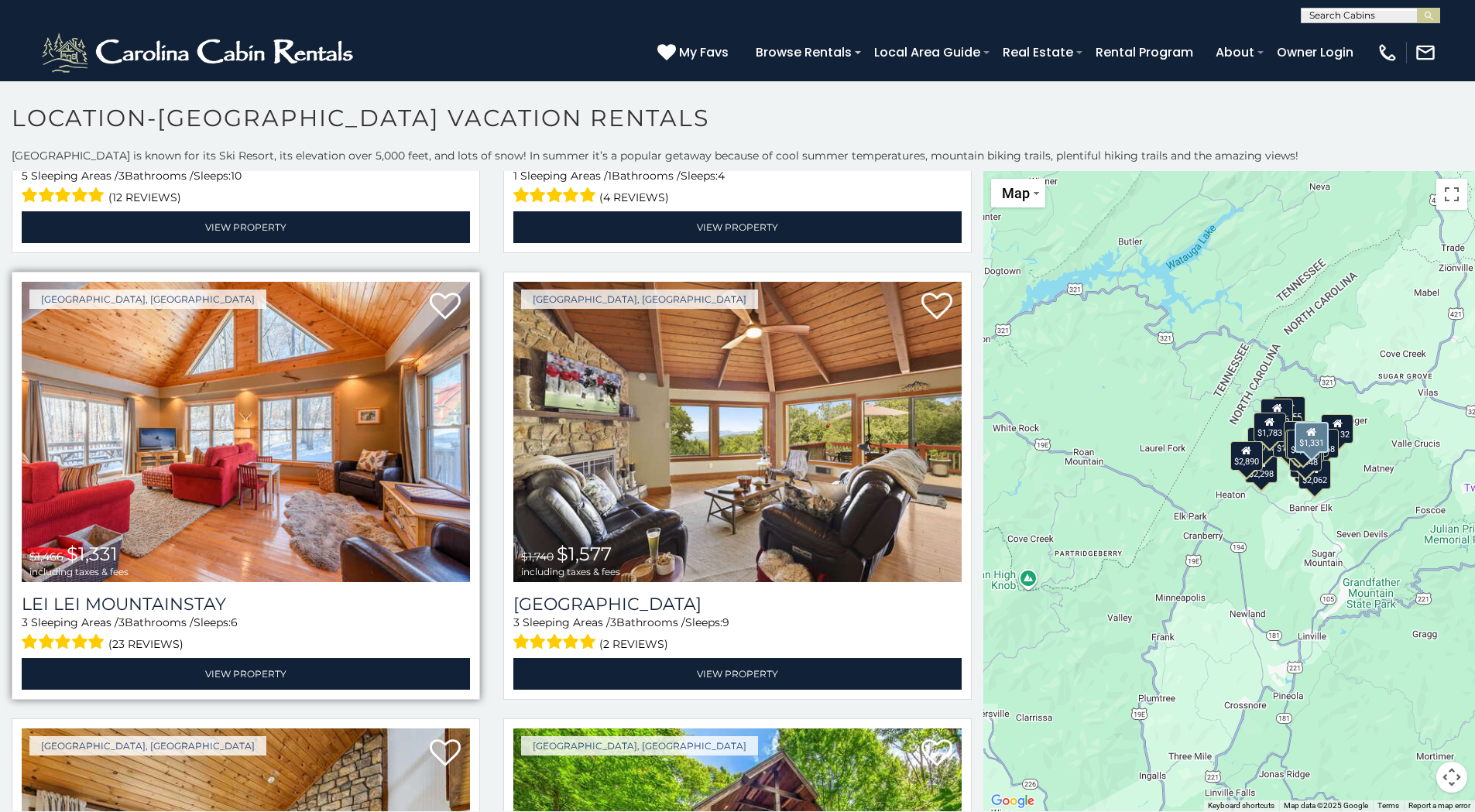
click at [262, 501] on img at bounding box center [246, 432] width 448 height 301
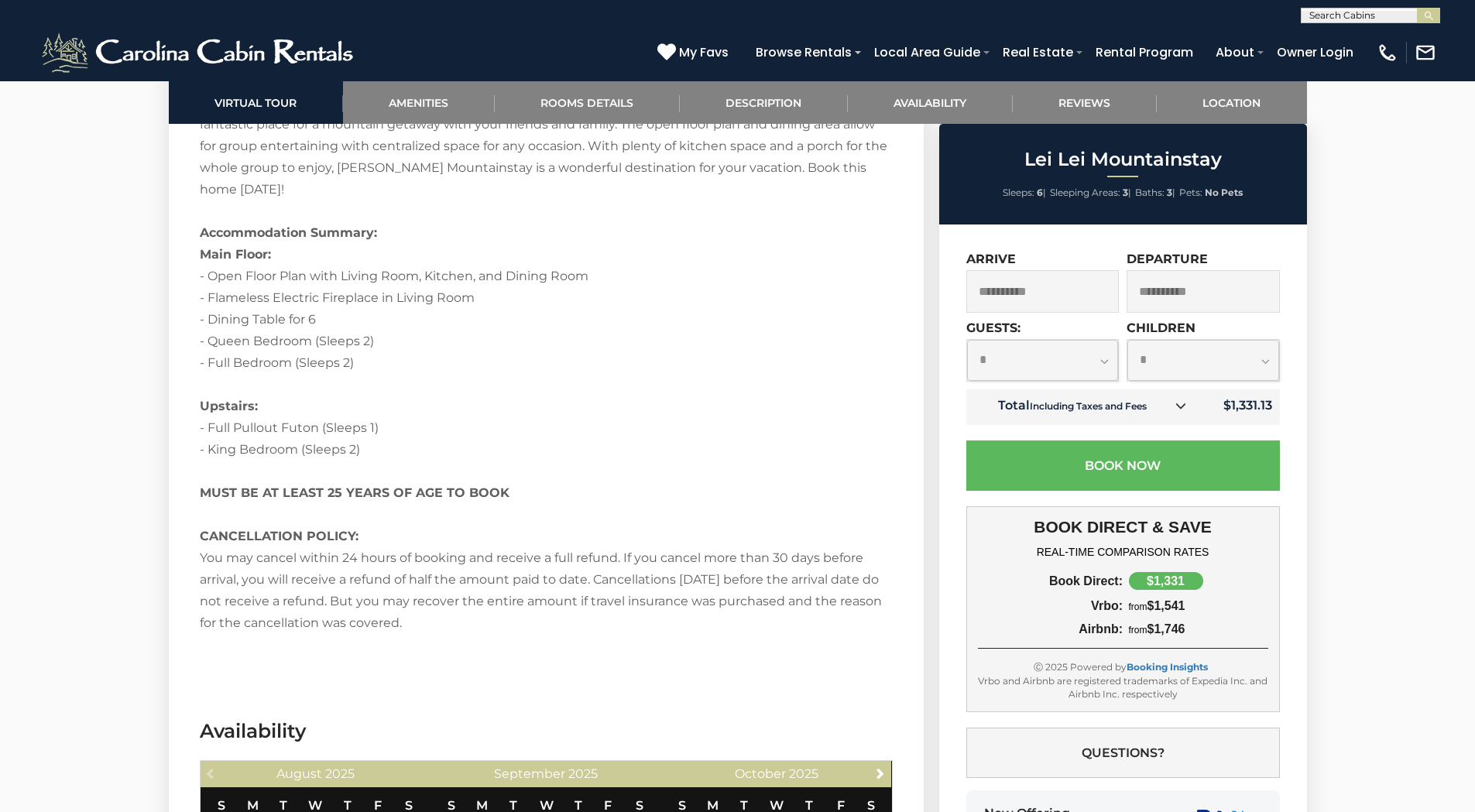
scroll to position [2709, 0]
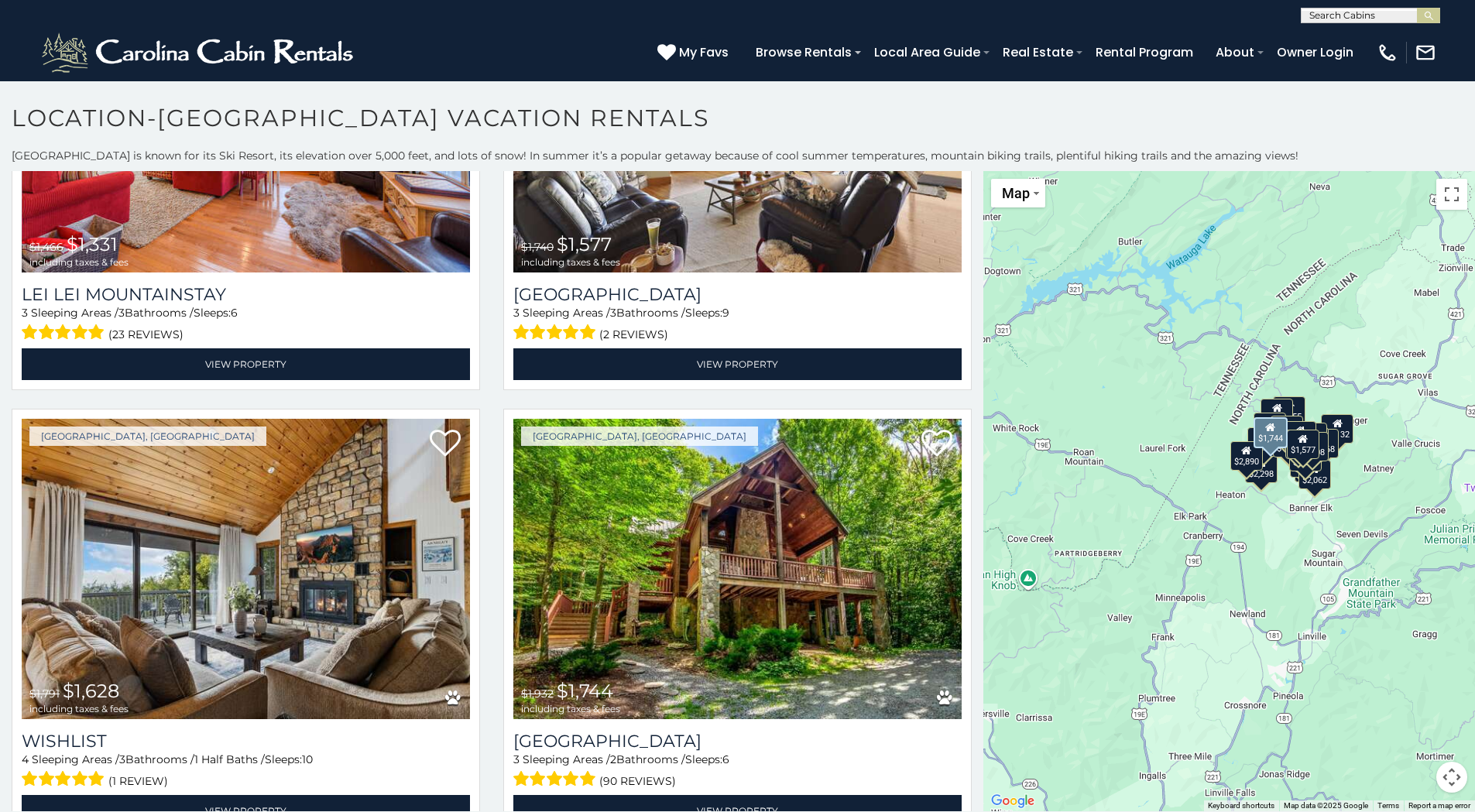
scroll to position [2554, 0]
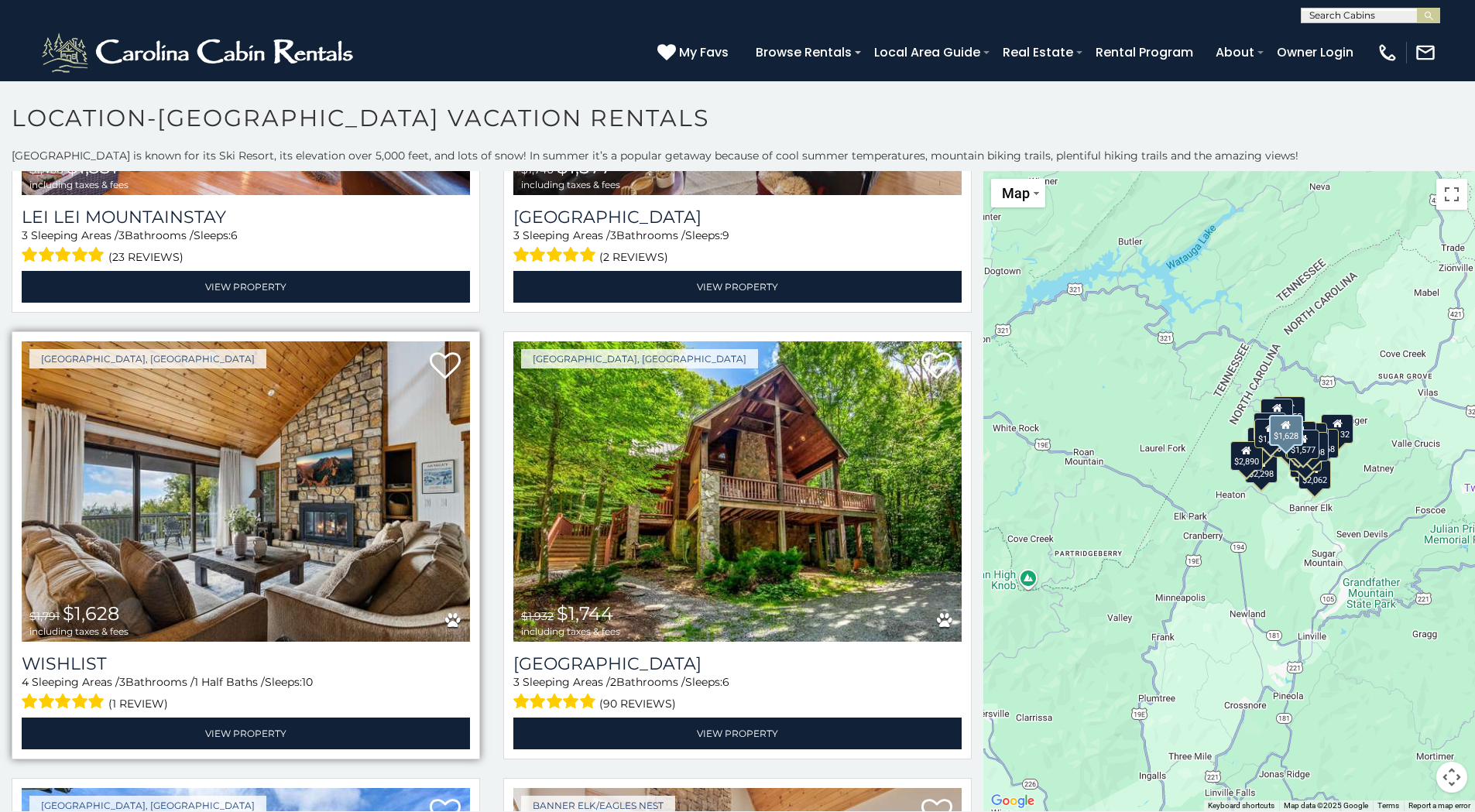
click at [258, 536] on img at bounding box center [246, 492] width 448 height 301
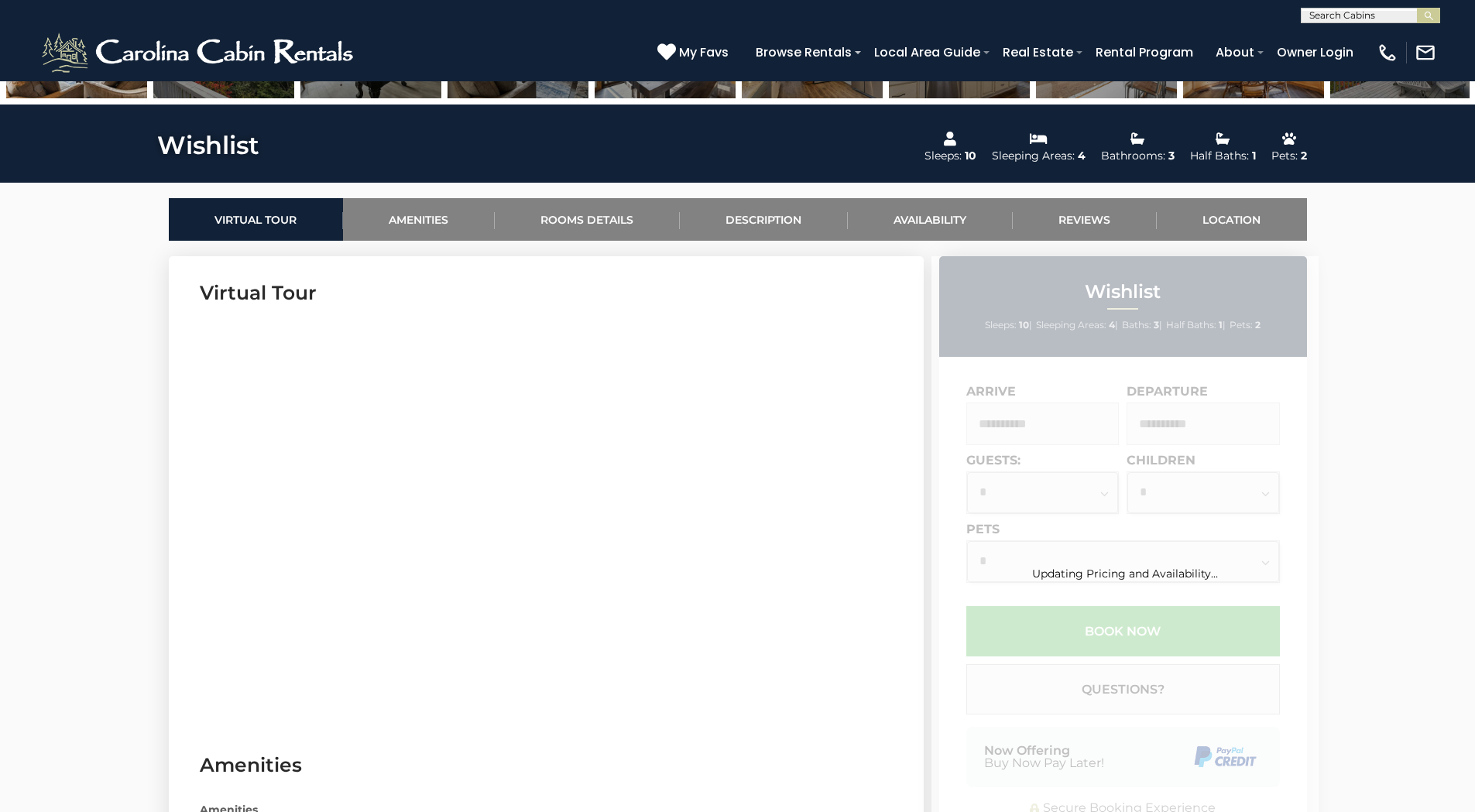
scroll to position [1006, 0]
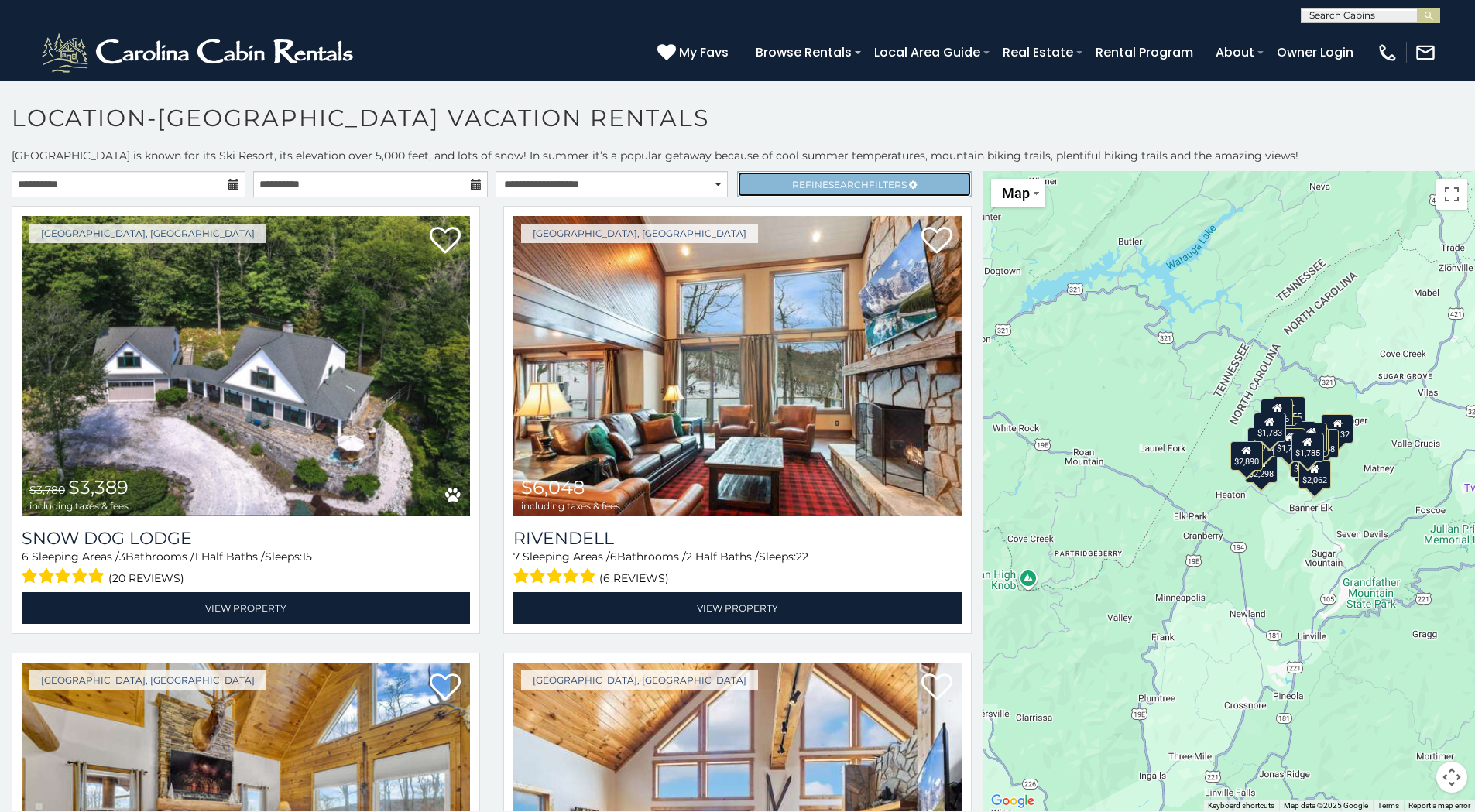
click at [818, 183] on span "Refine Search Filters" at bounding box center [850, 184] width 115 height 12
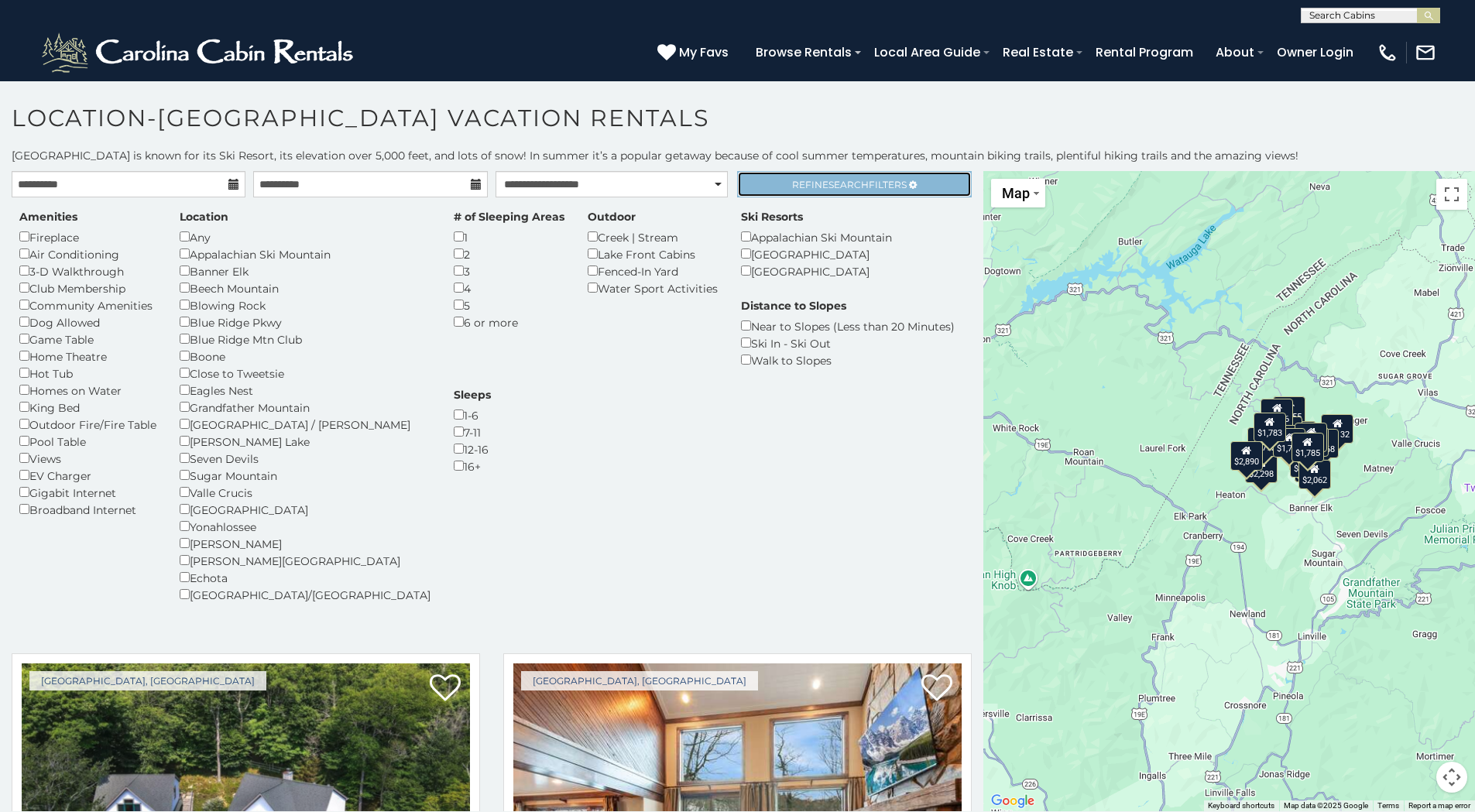
click at [818, 183] on span "Refine Search Filters" at bounding box center [850, 184] width 115 height 12
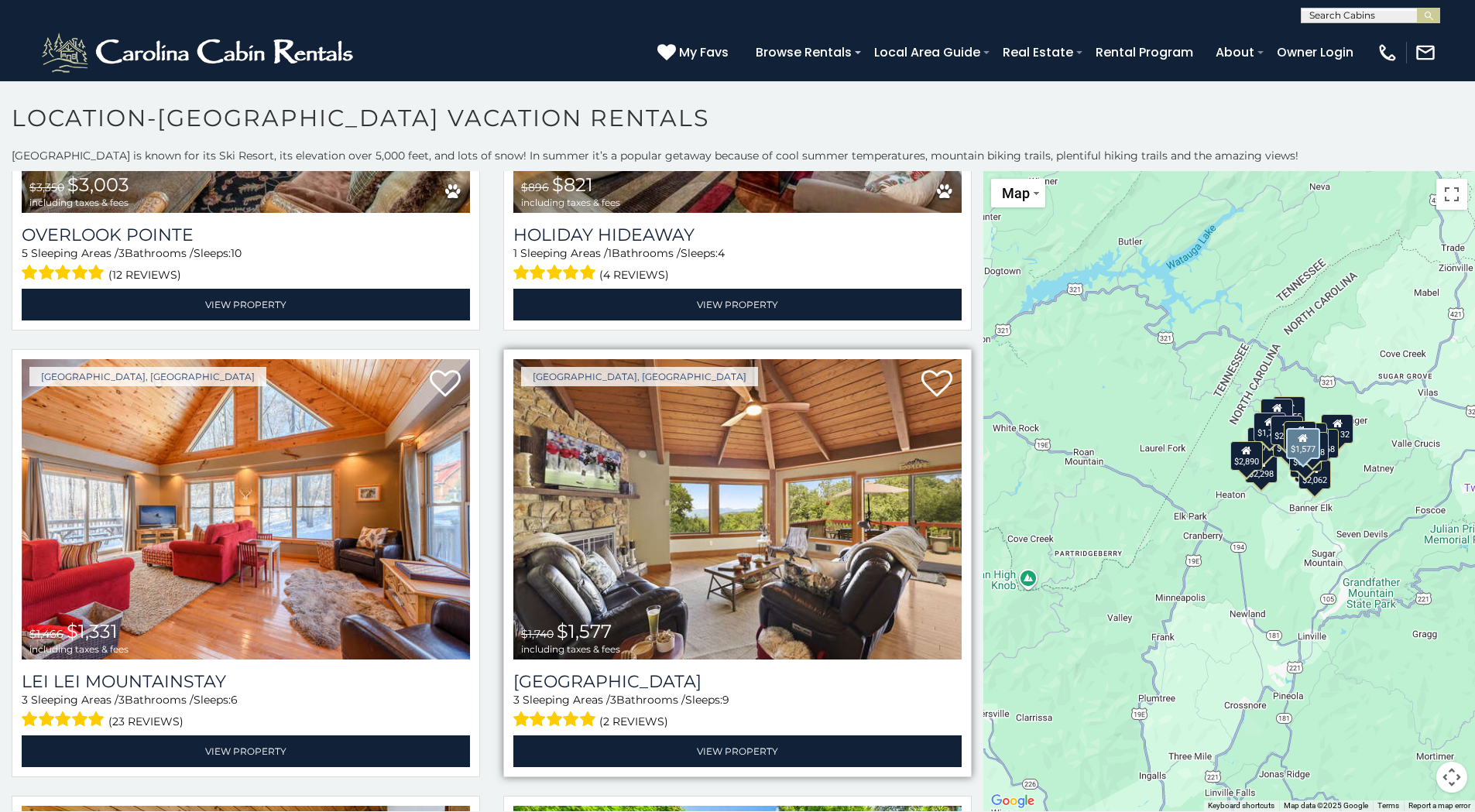
scroll to position [2631, 0]
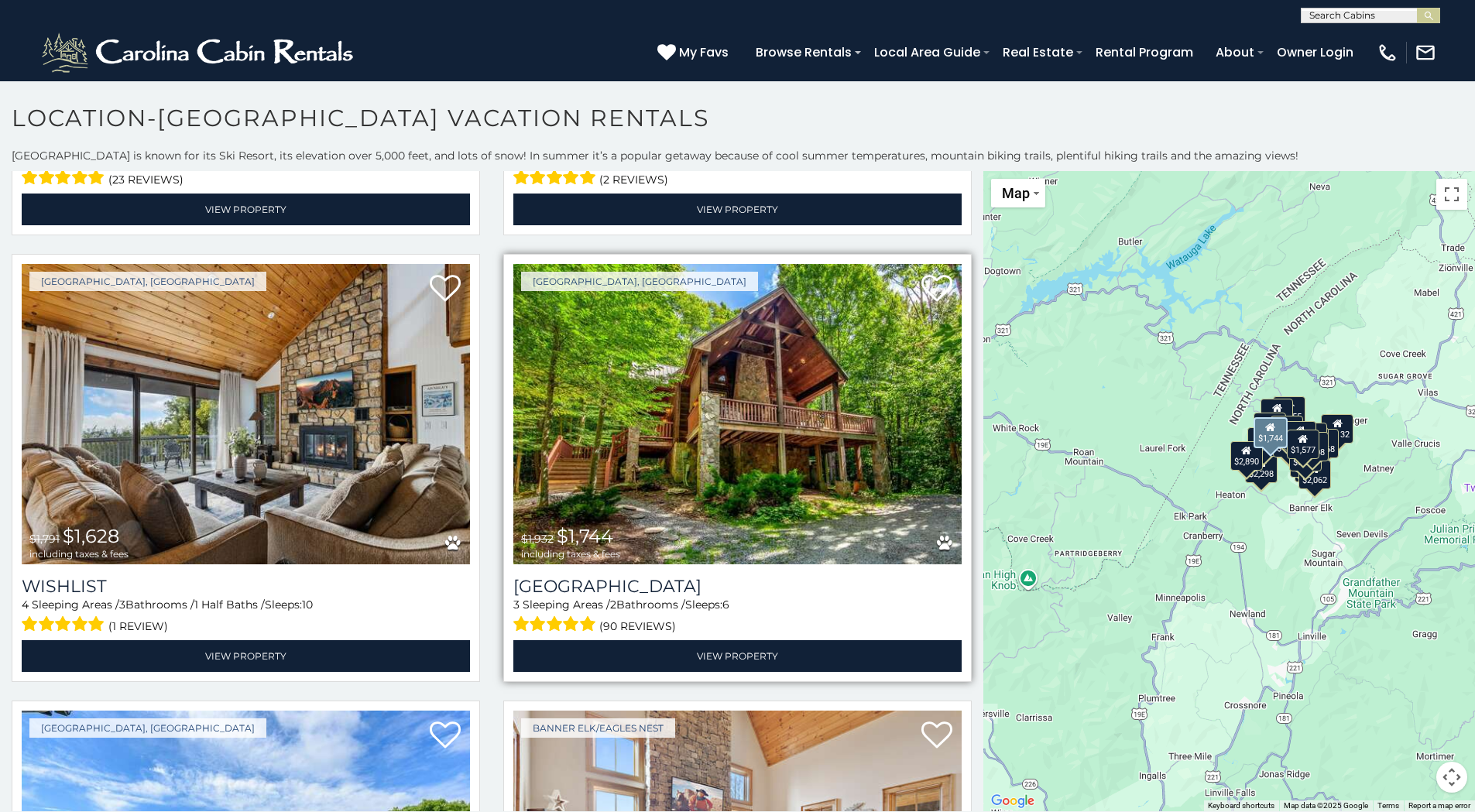
click at [659, 460] on img at bounding box center [738, 414] width 448 height 301
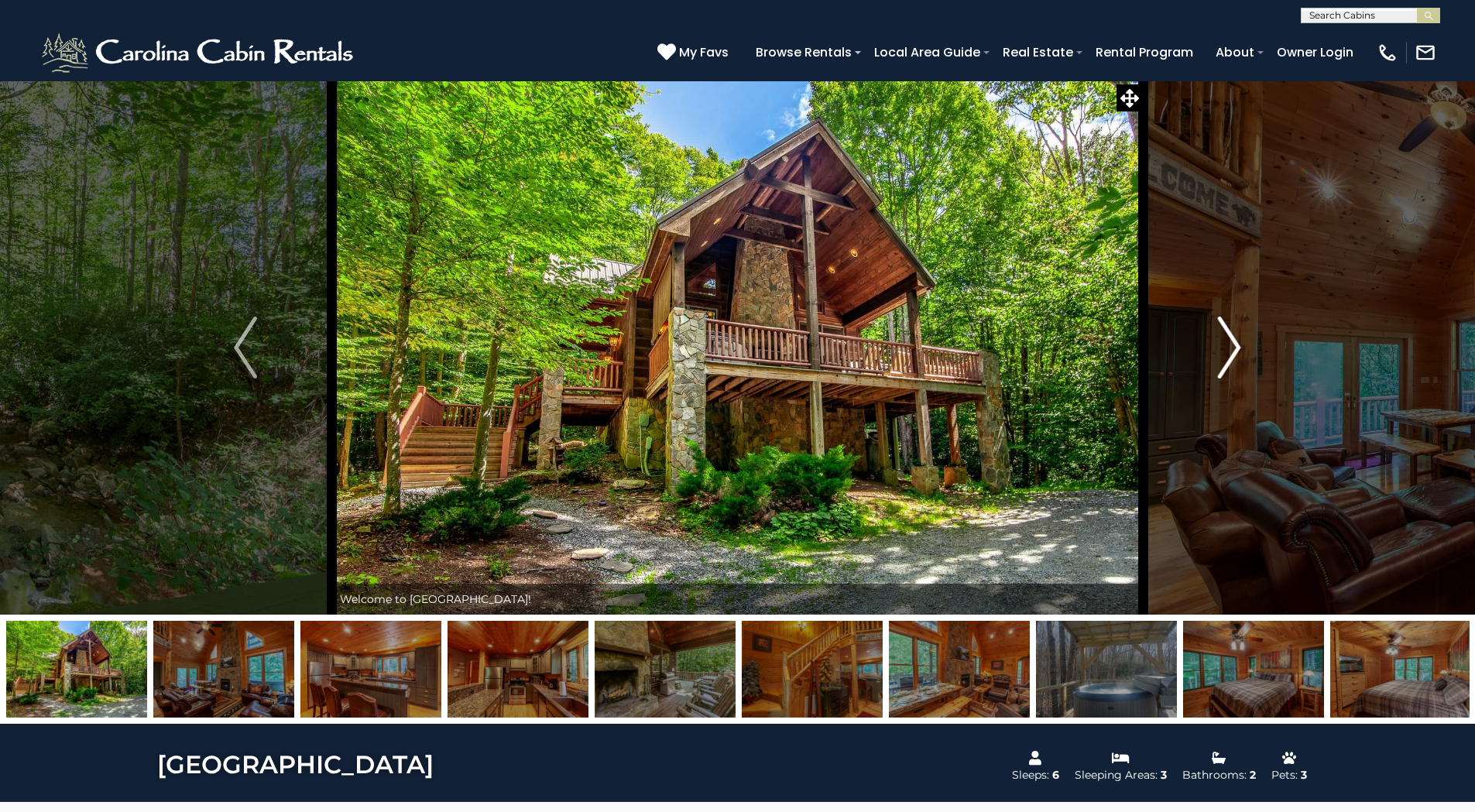
click at [1234, 346] on img "Next" at bounding box center [1229, 347] width 23 height 62
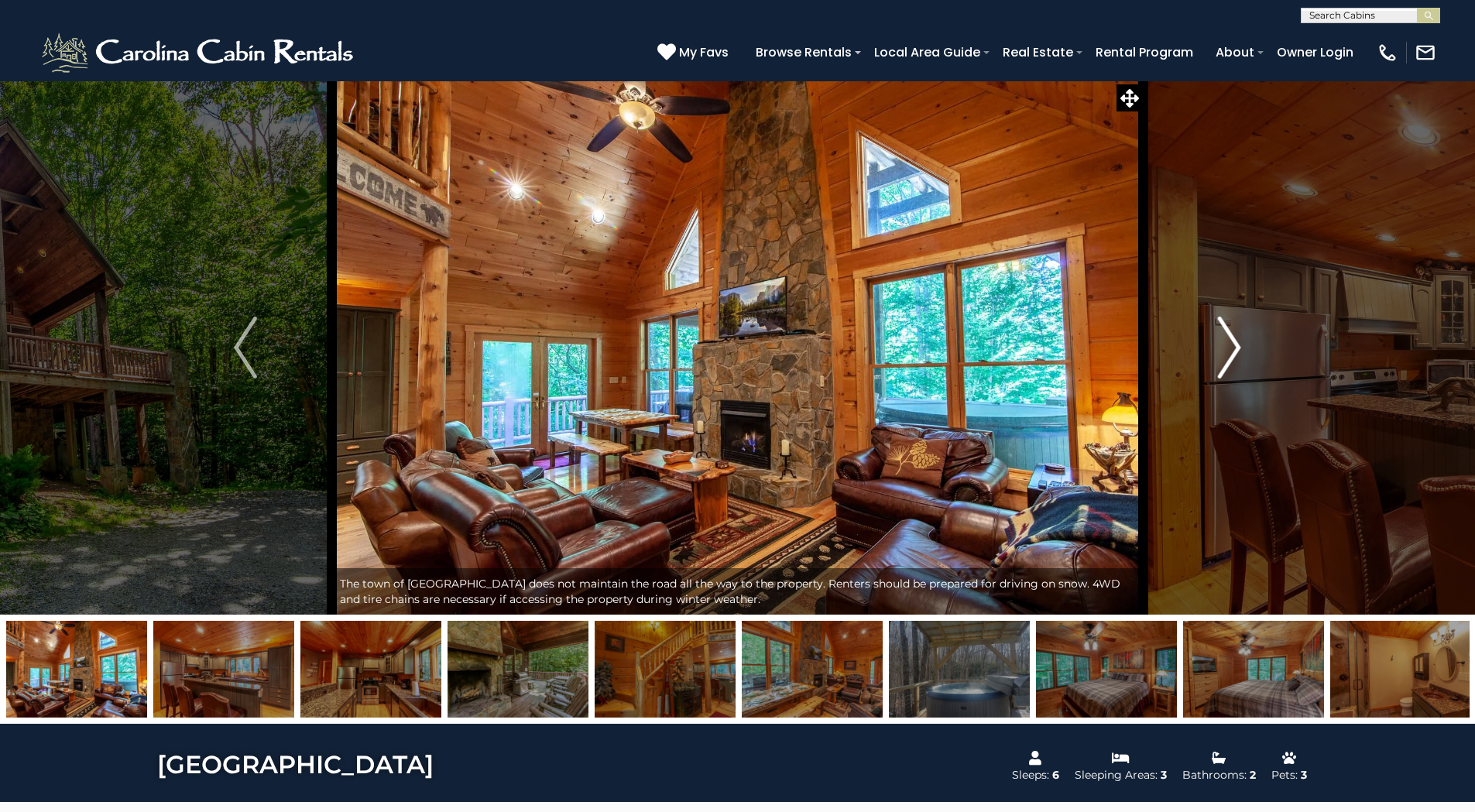
click at [1234, 346] on img "Next" at bounding box center [1229, 347] width 23 height 62
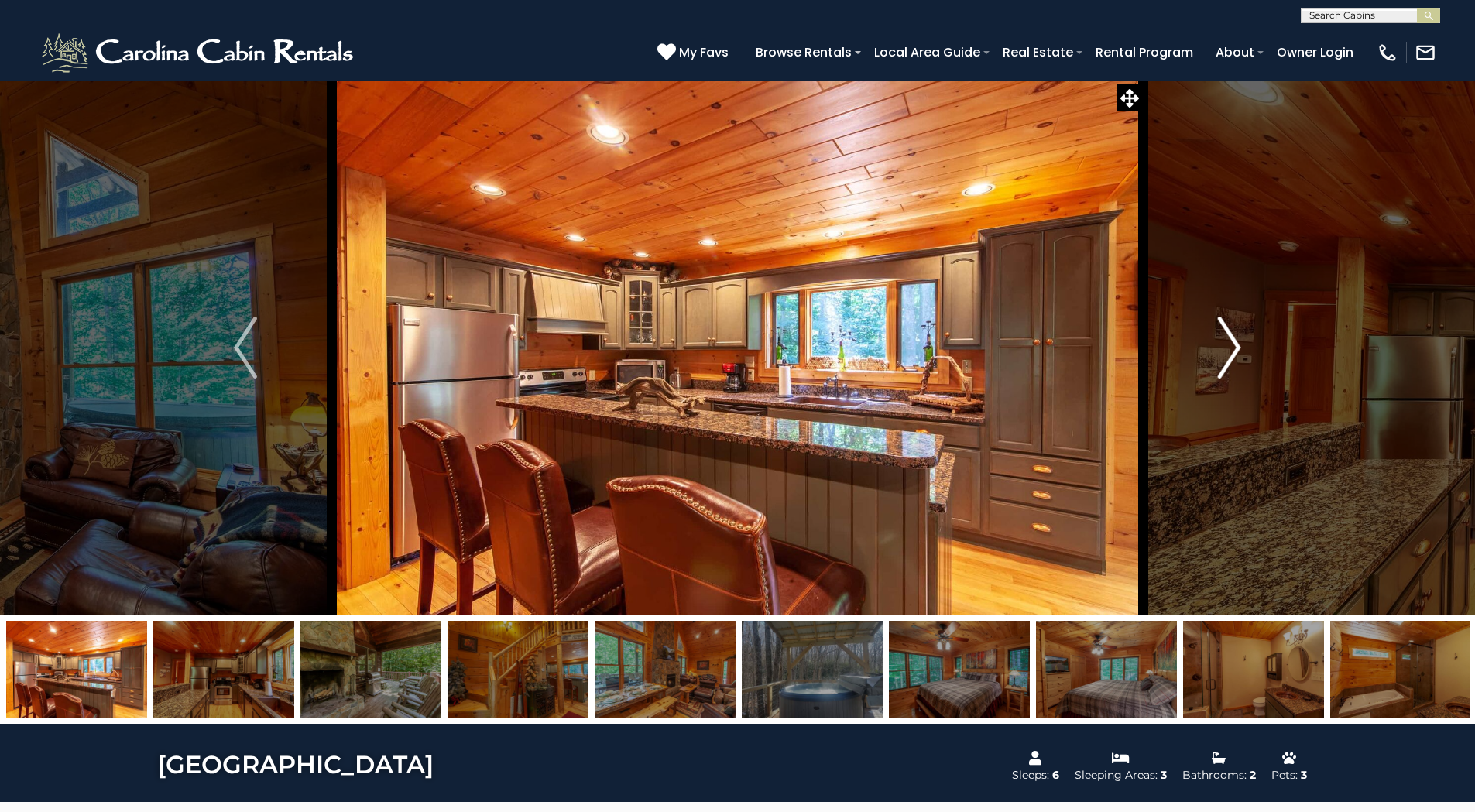
click at [1234, 346] on img "Next" at bounding box center [1229, 347] width 23 height 62
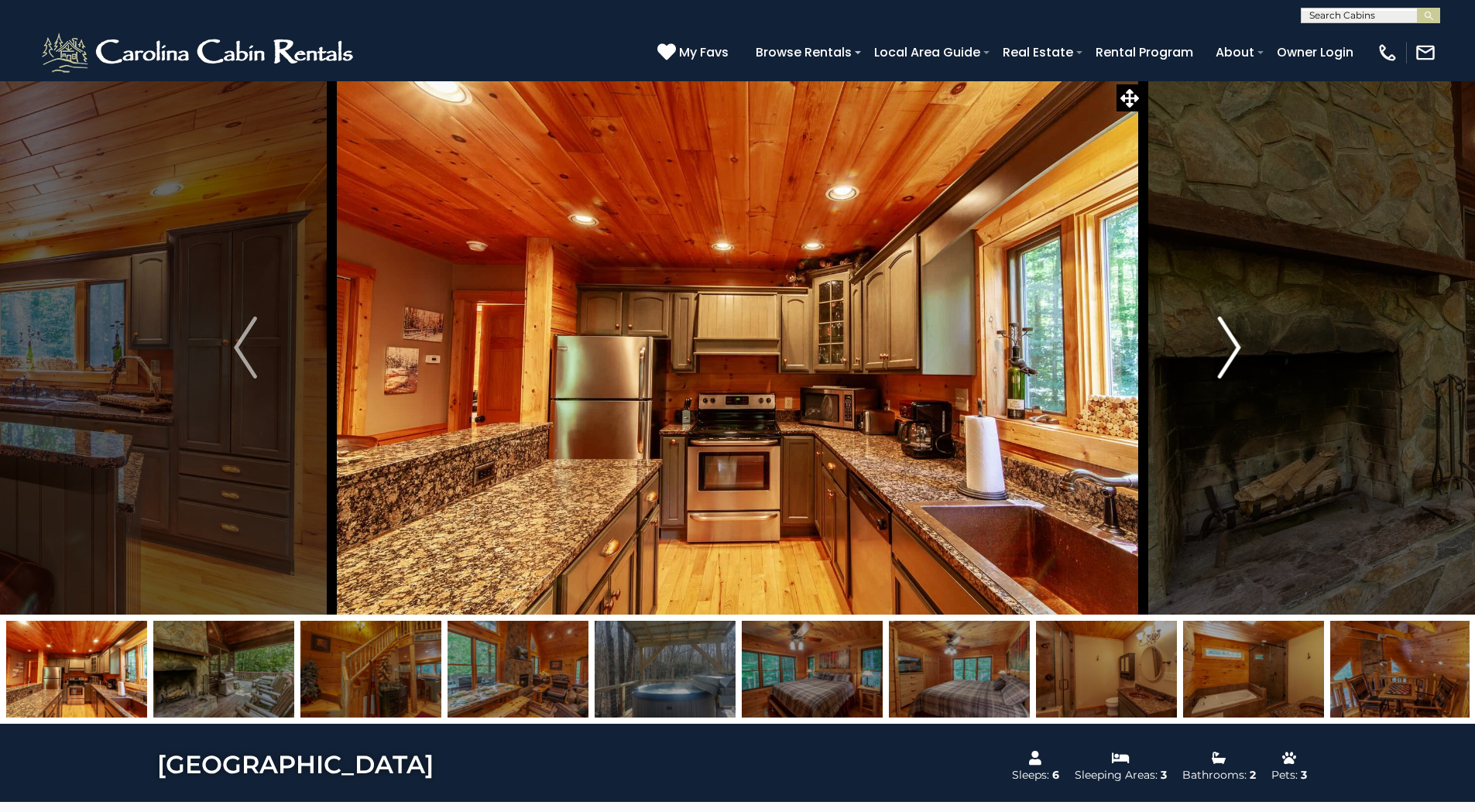
click at [1234, 346] on img "Next" at bounding box center [1229, 347] width 23 height 62
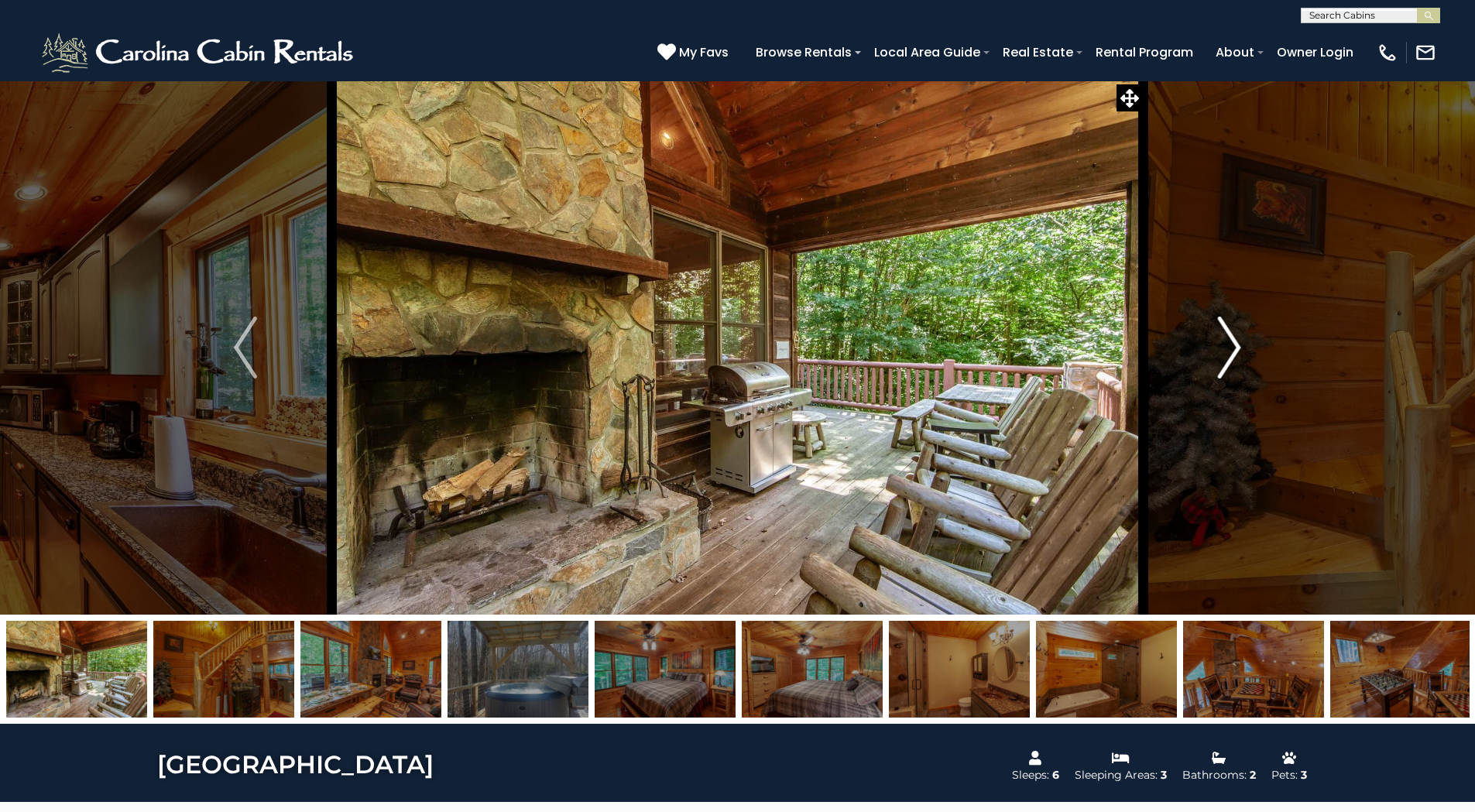
click at [1234, 346] on img "Next" at bounding box center [1229, 347] width 23 height 62
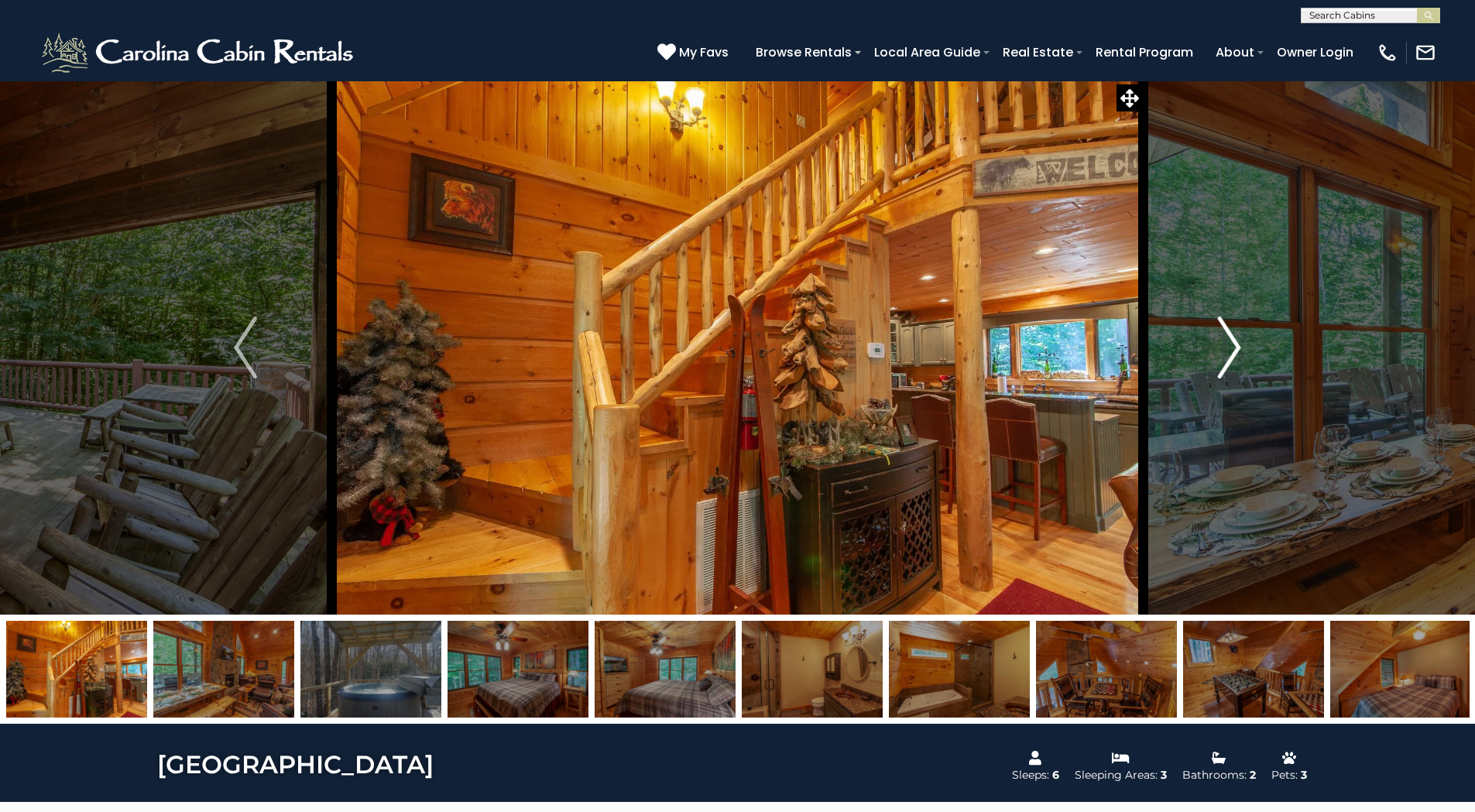
click at [1234, 346] on img "Next" at bounding box center [1229, 347] width 23 height 62
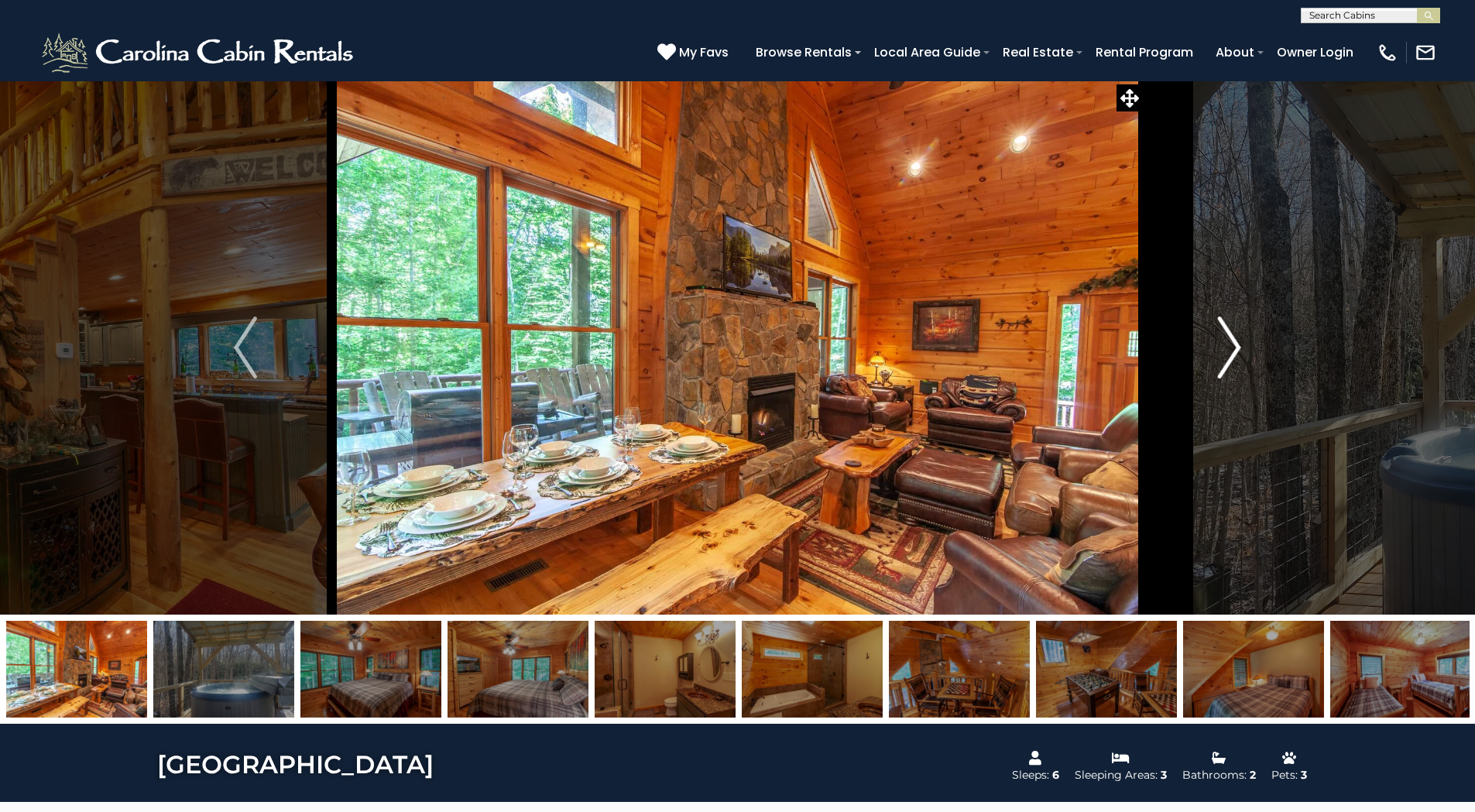
click at [1234, 346] on img "Next" at bounding box center [1229, 347] width 23 height 62
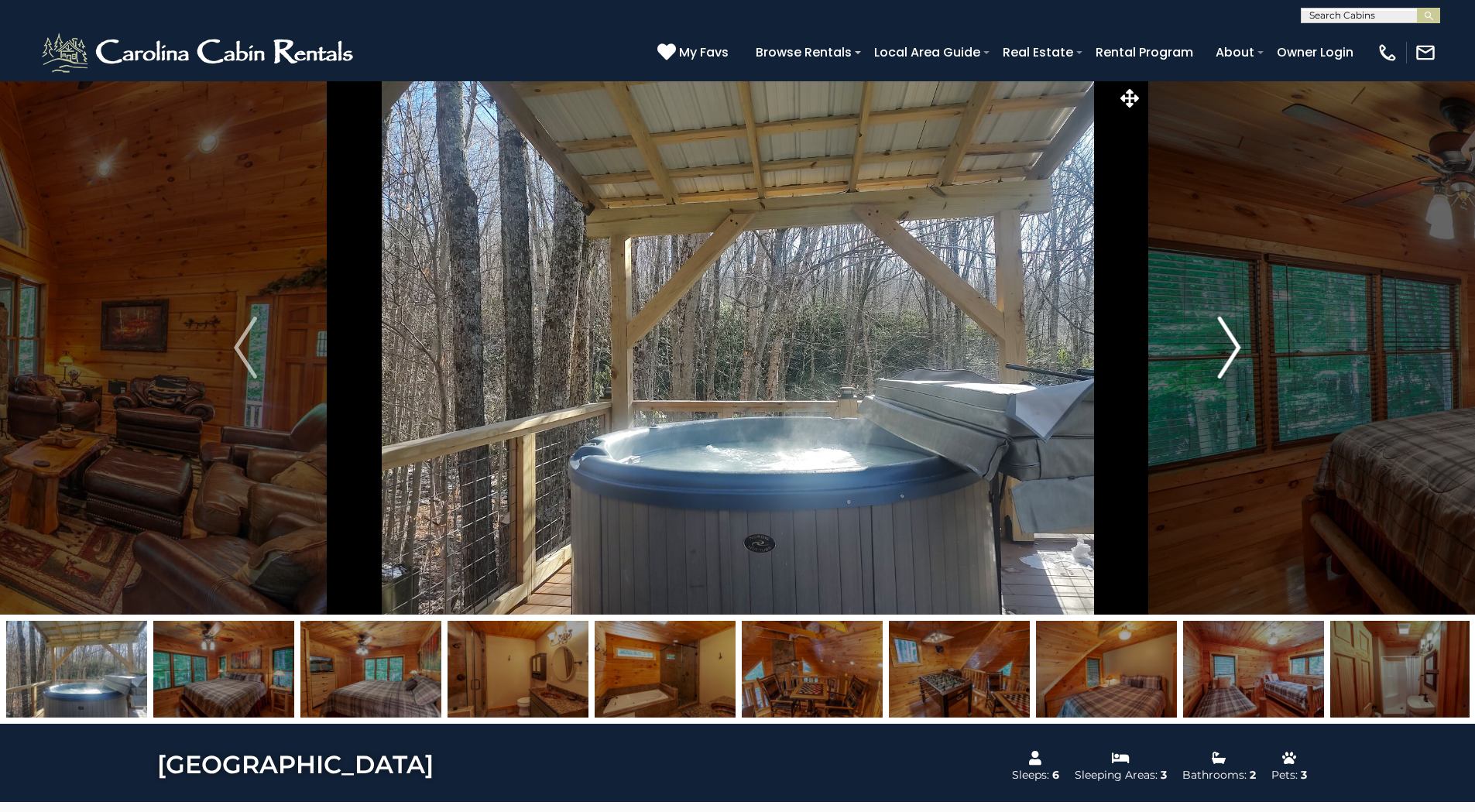
click at [1234, 346] on img "Next" at bounding box center [1229, 347] width 23 height 62
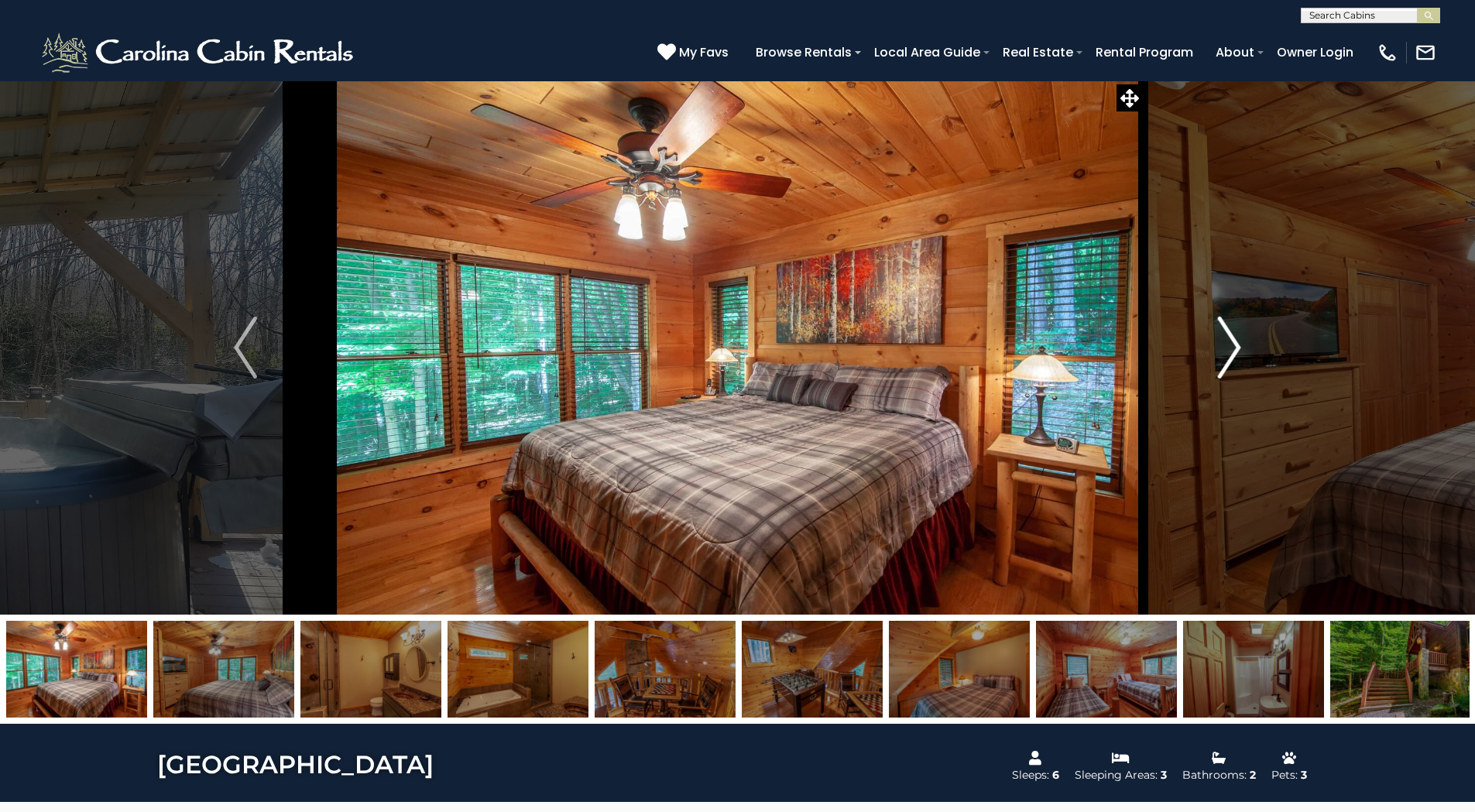
click at [1234, 346] on img "Next" at bounding box center [1229, 347] width 23 height 62
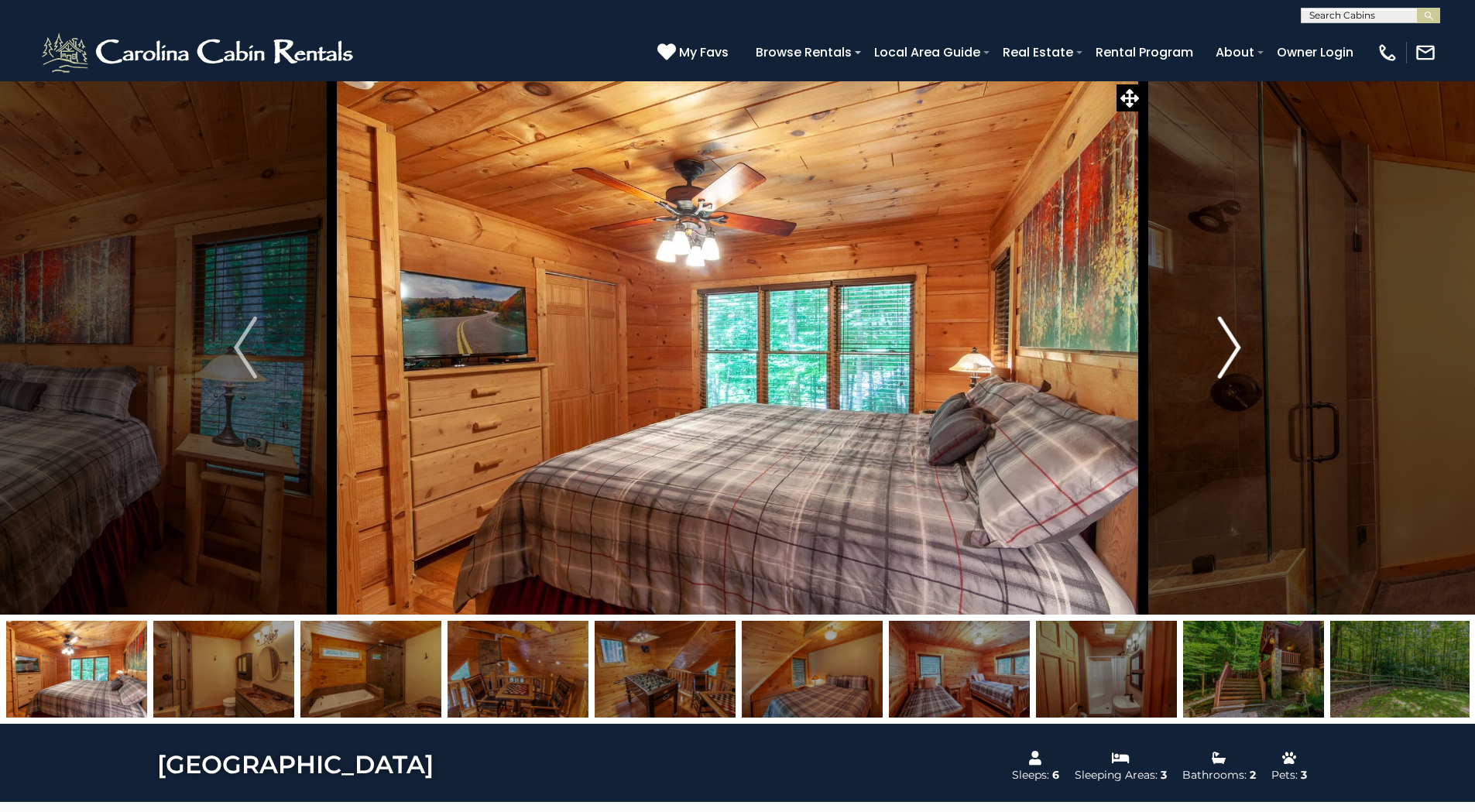
click at [1234, 346] on img "Next" at bounding box center [1229, 347] width 23 height 62
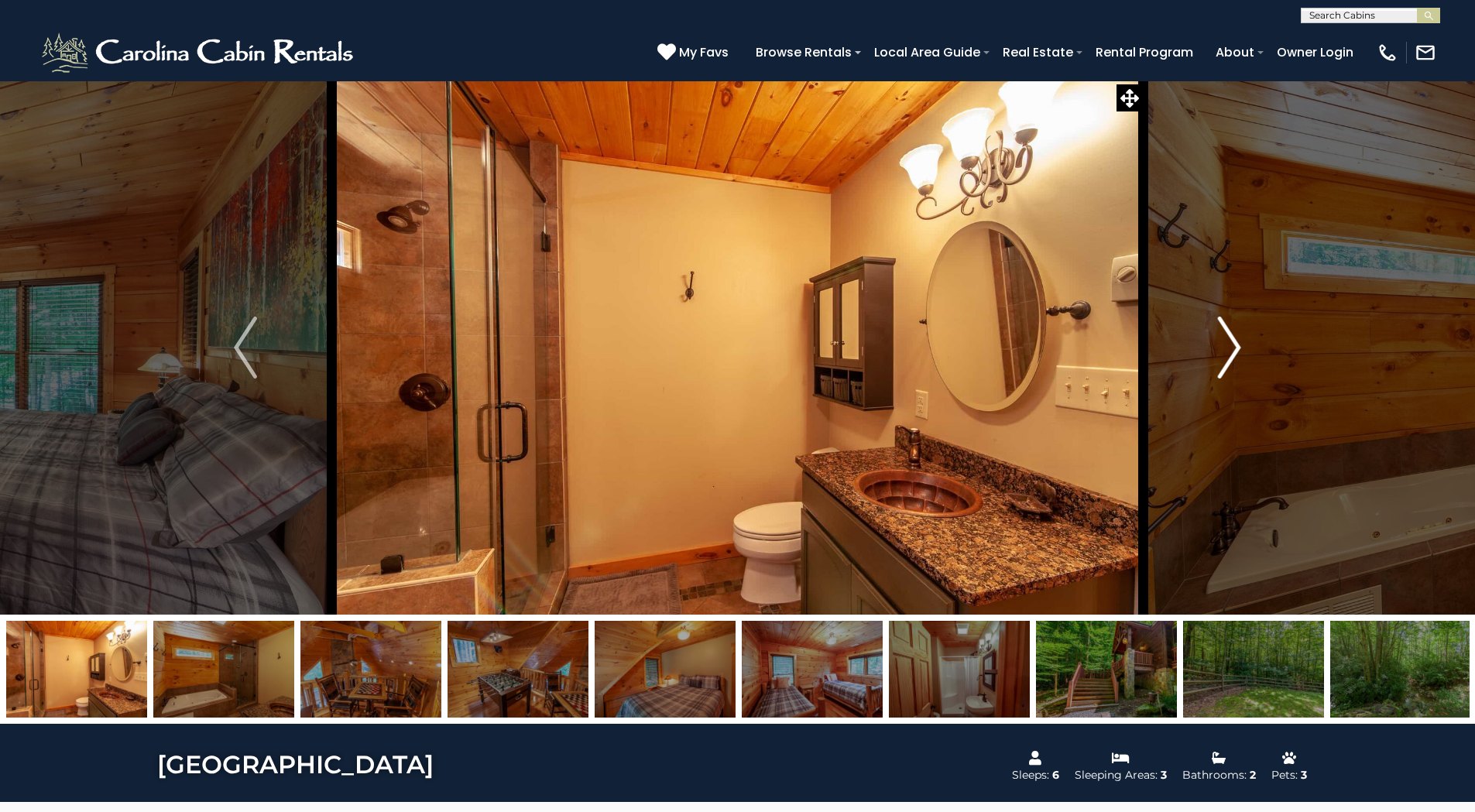
click at [1234, 346] on img "Next" at bounding box center [1229, 347] width 23 height 62
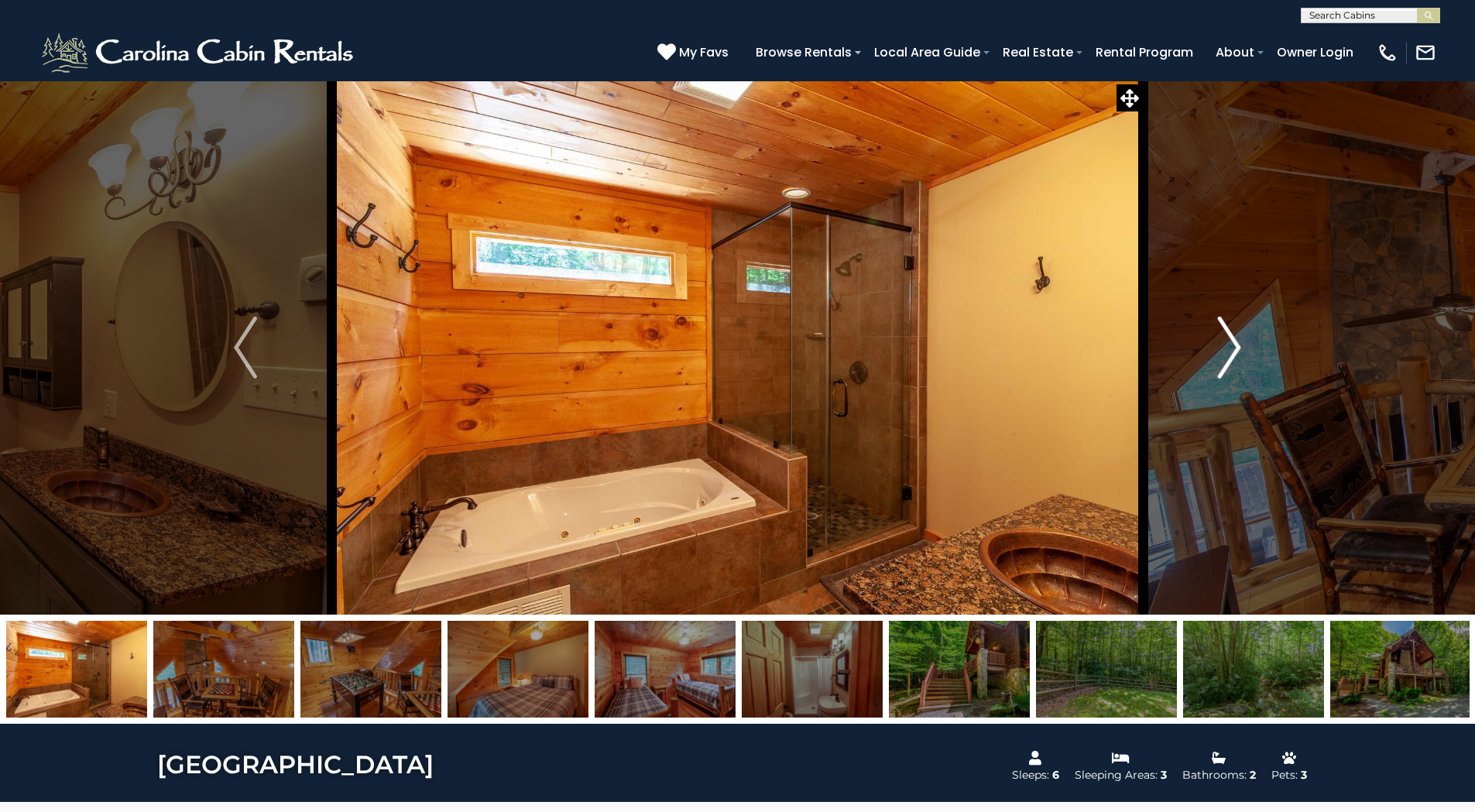
click at [1234, 346] on img "Next" at bounding box center [1229, 347] width 23 height 62
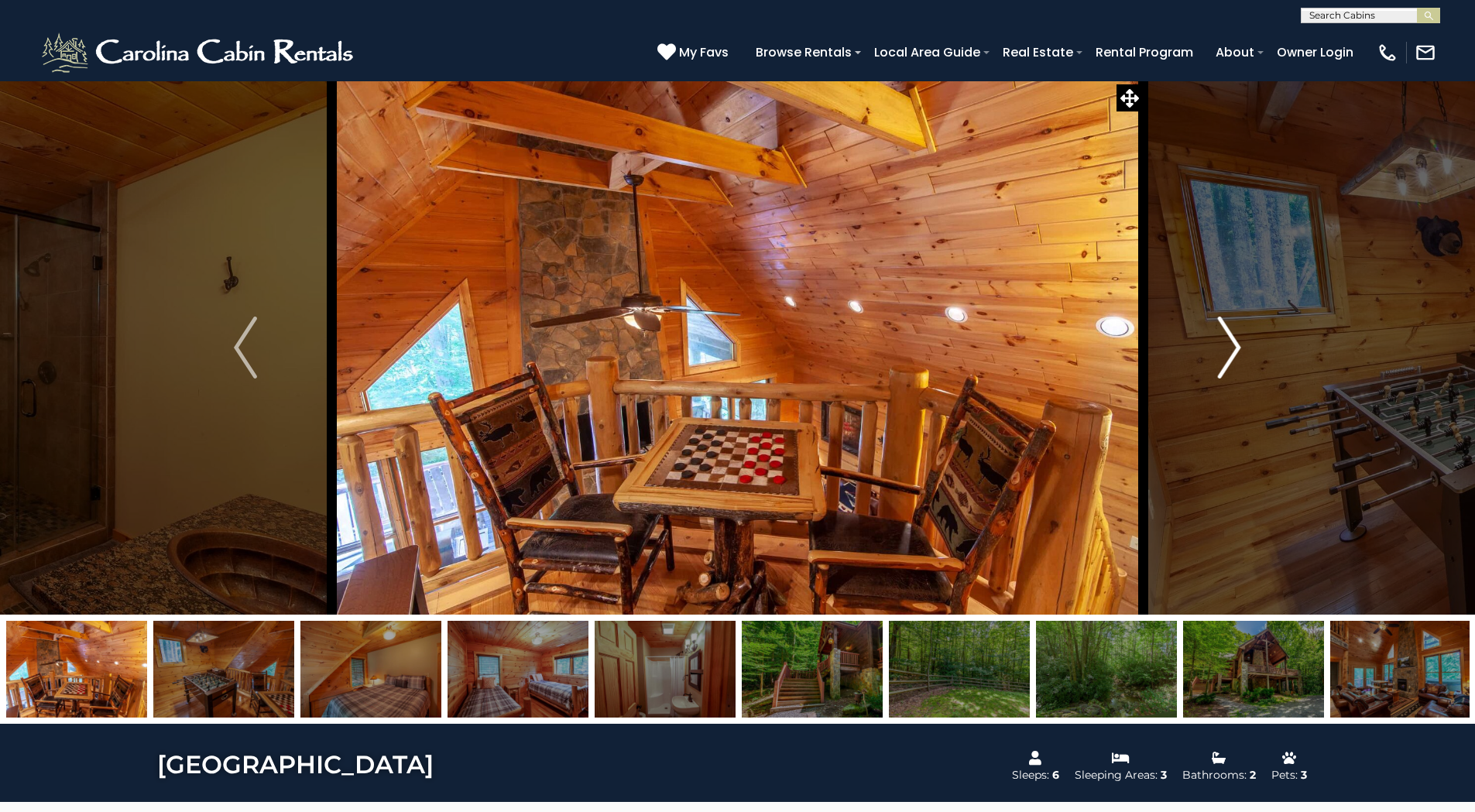
click at [1234, 346] on img "Next" at bounding box center [1229, 347] width 23 height 62
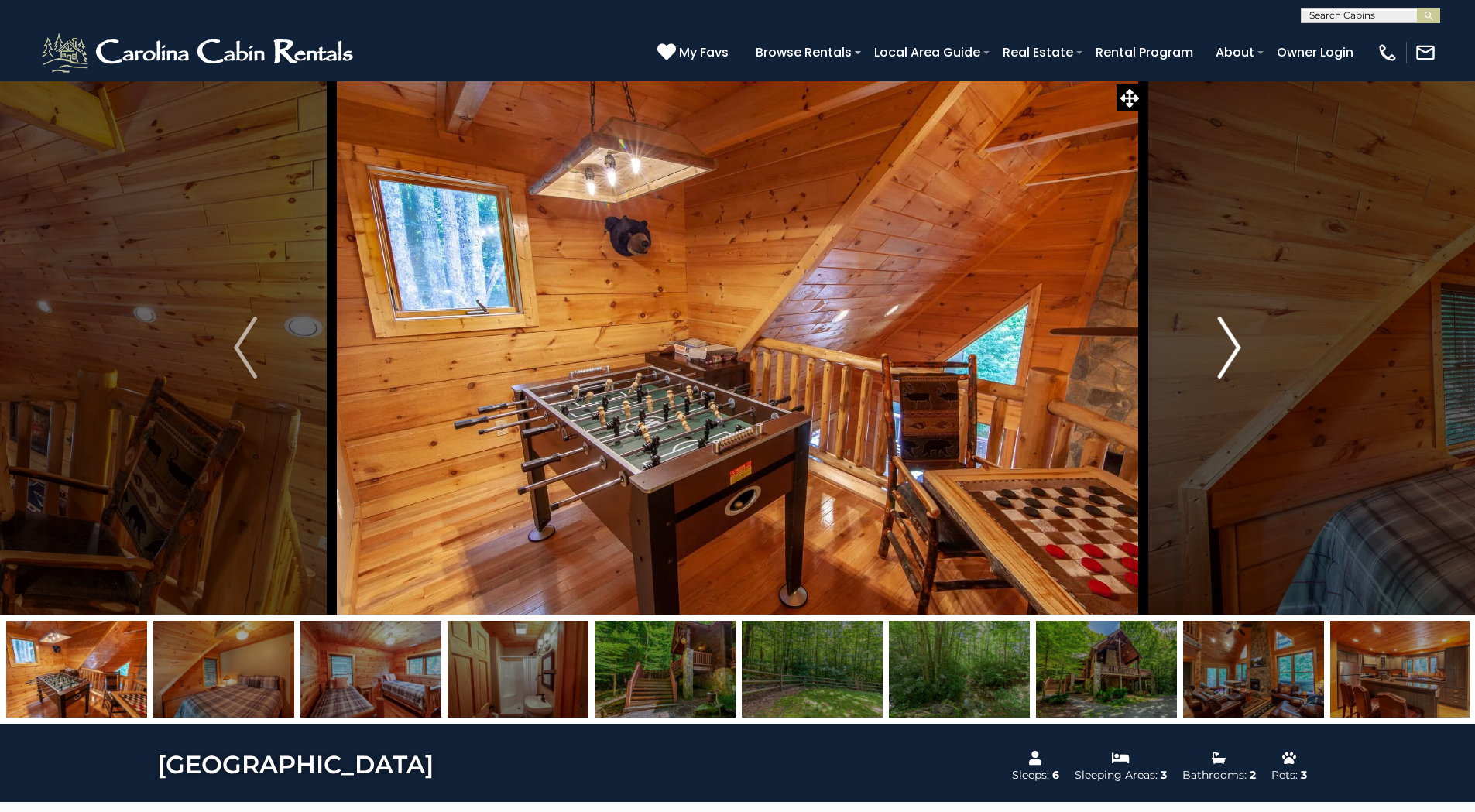
click at [1234, 346] on img "Next" at bounding box center [1229, 347] width 23 height 62
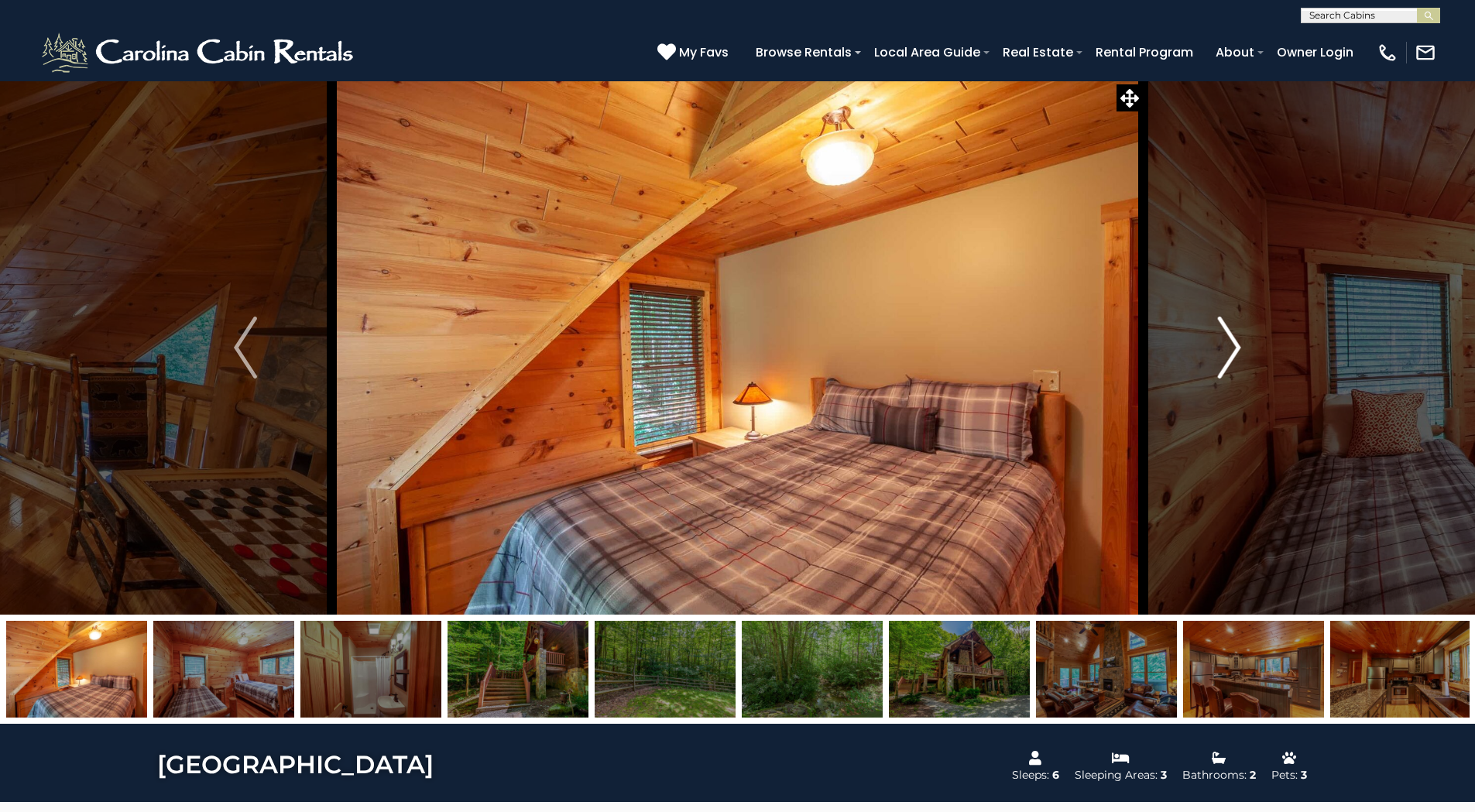
click at [1234, 346] on img "Next" at bounding box center [1229, 347] width 23 height 62
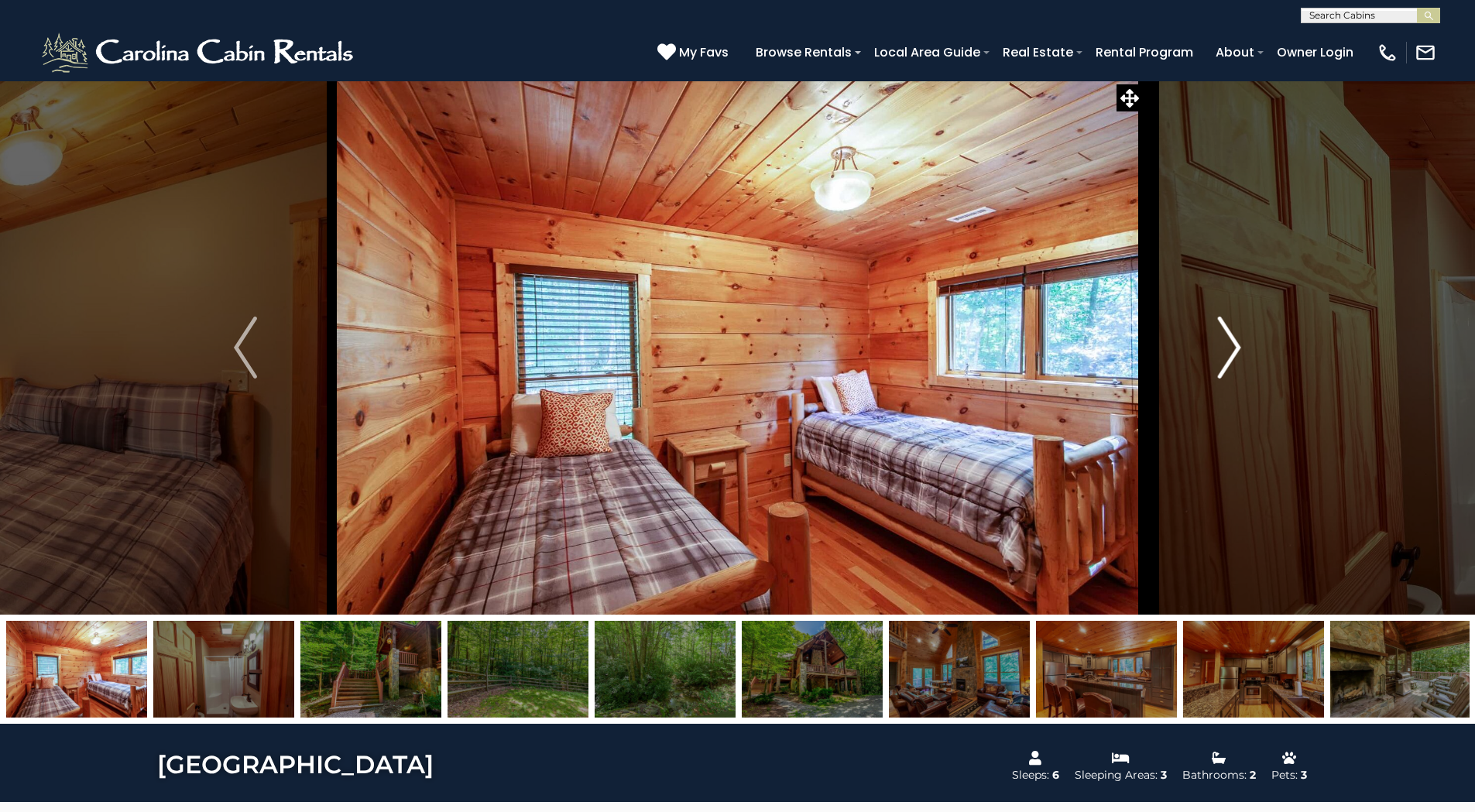
click at [1234, 346] on img "Next" at bounding box center [1229, 347] width 23 height 62
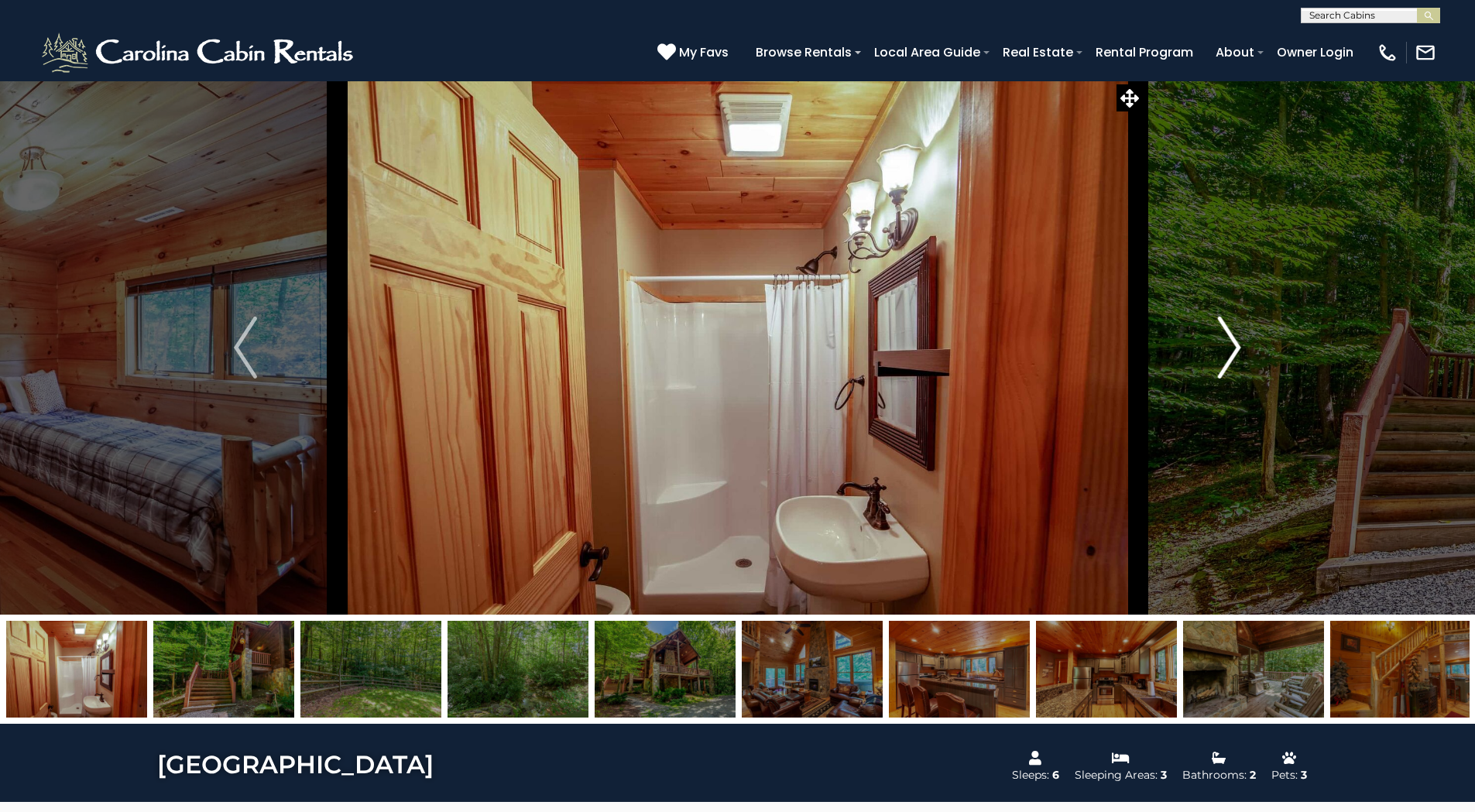
click at [1234, 346] on img "Next" at bounding box center [1229, 347] width 23 height 62
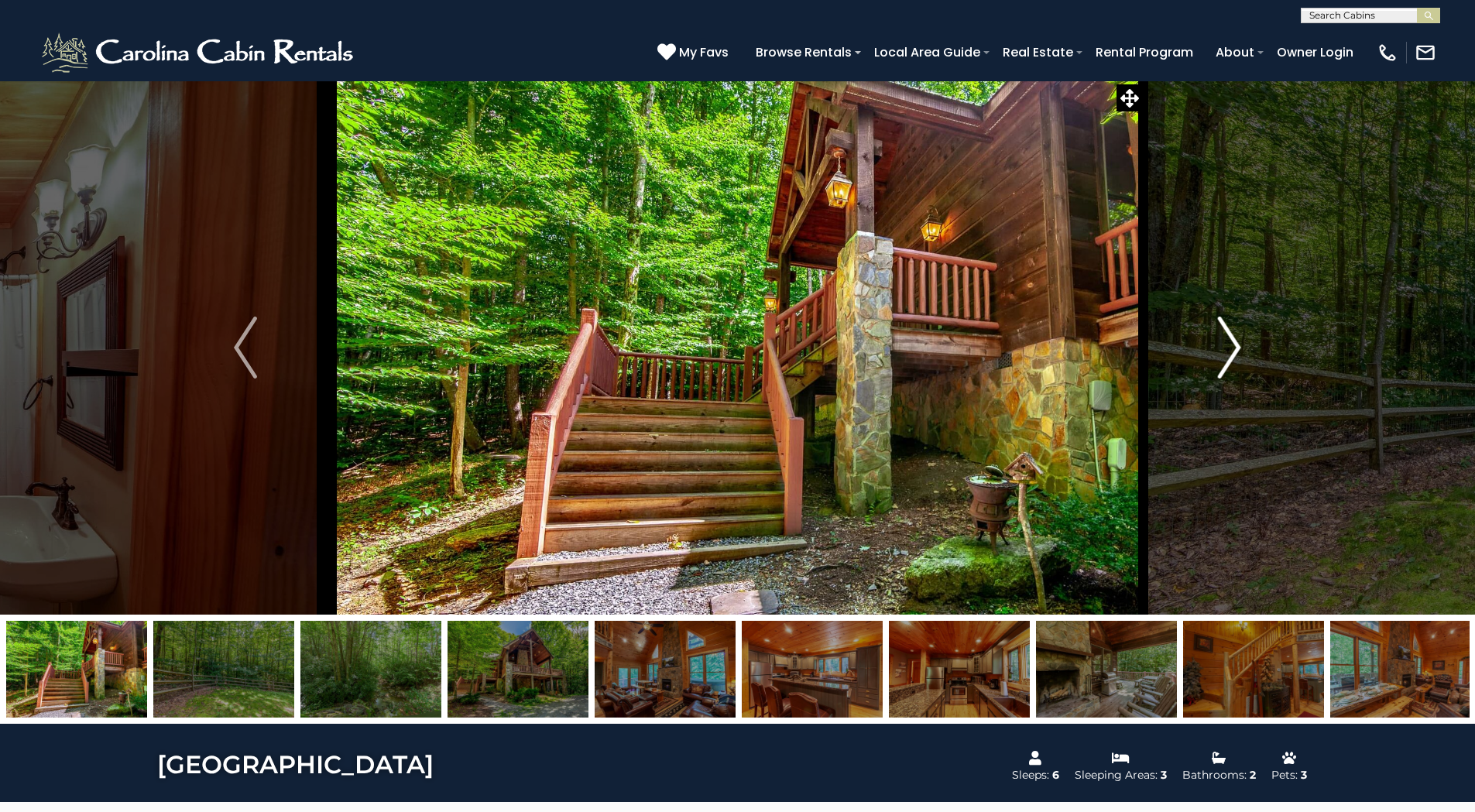
click at [1234, 346] on img "Next" at bounding box center [1229, 347] width 23 height 62
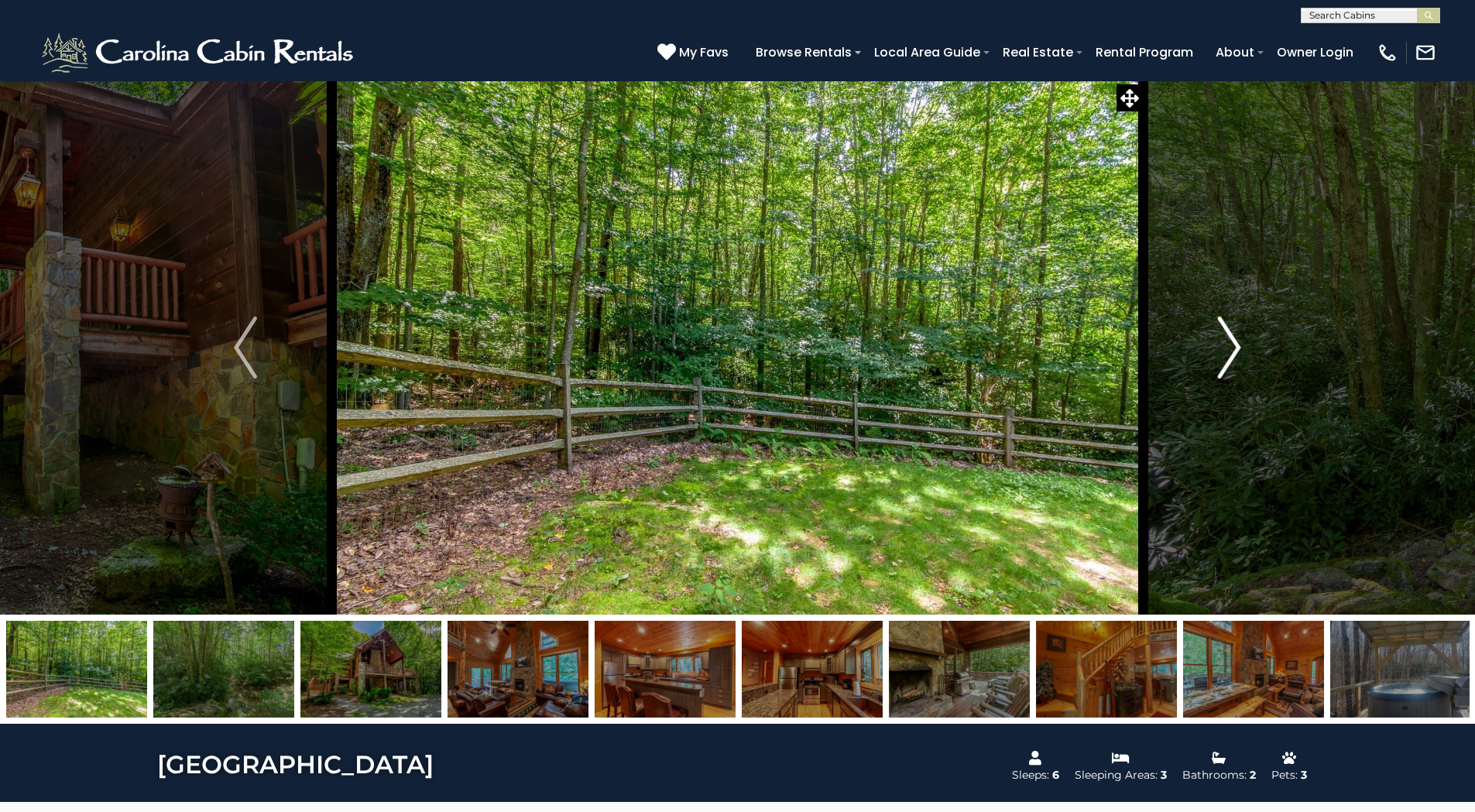
click at [1234, 346] on img "Next" at bounding box center [1229, 347] width 23 height 62
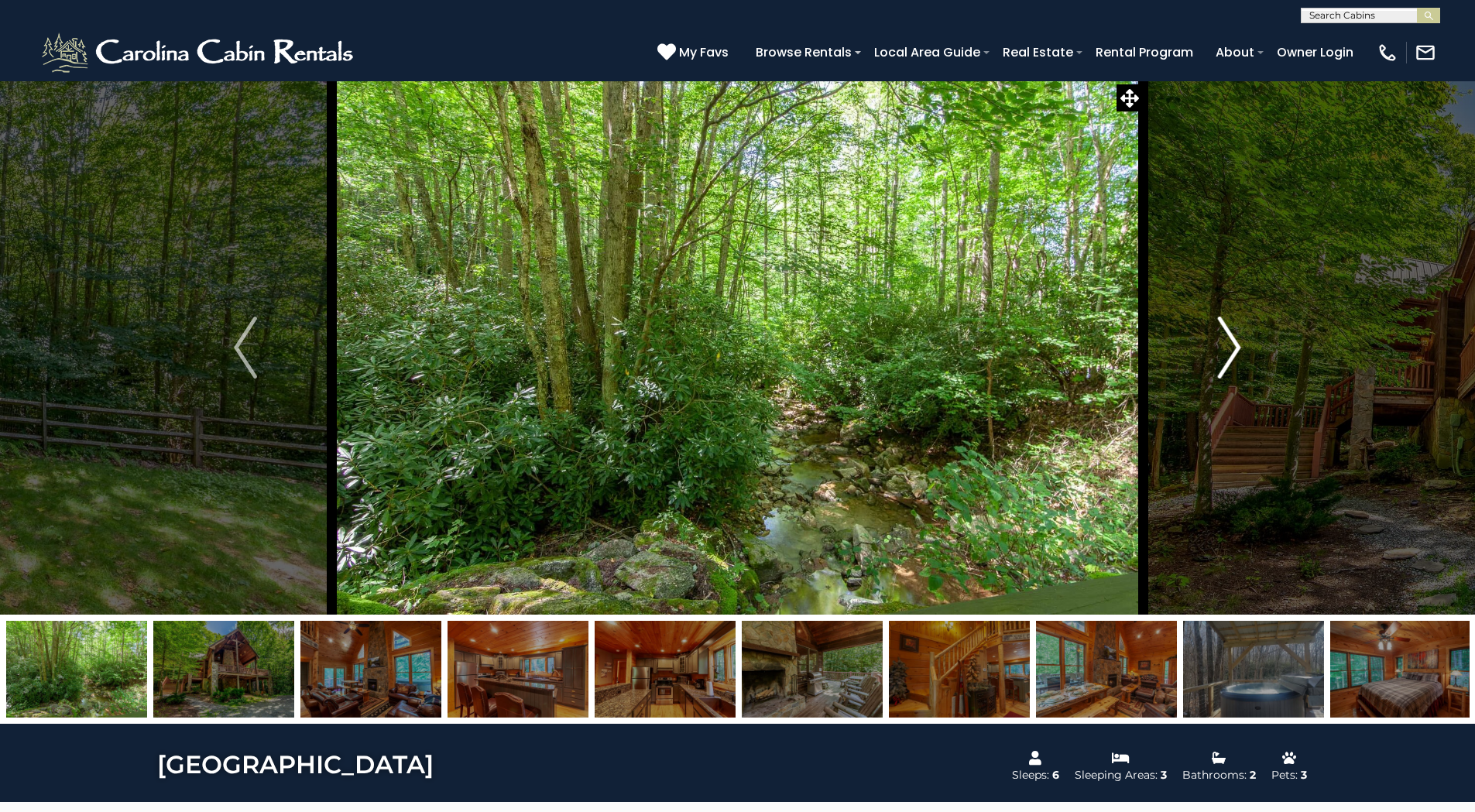
click at [1234, 346] on img "Next" at bounding box center [1229, 347] width 23 height 62
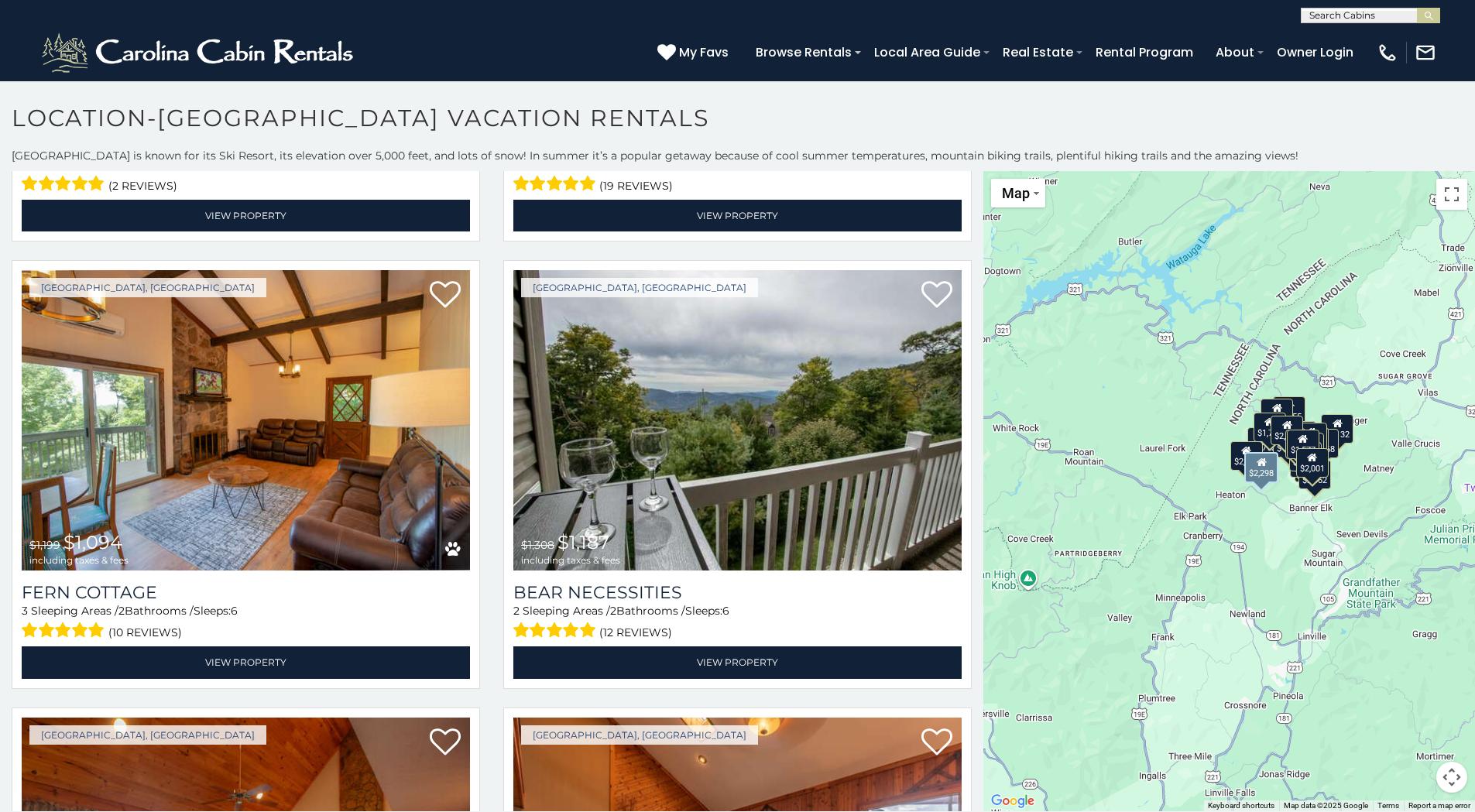
scroll to position [4488, 0]
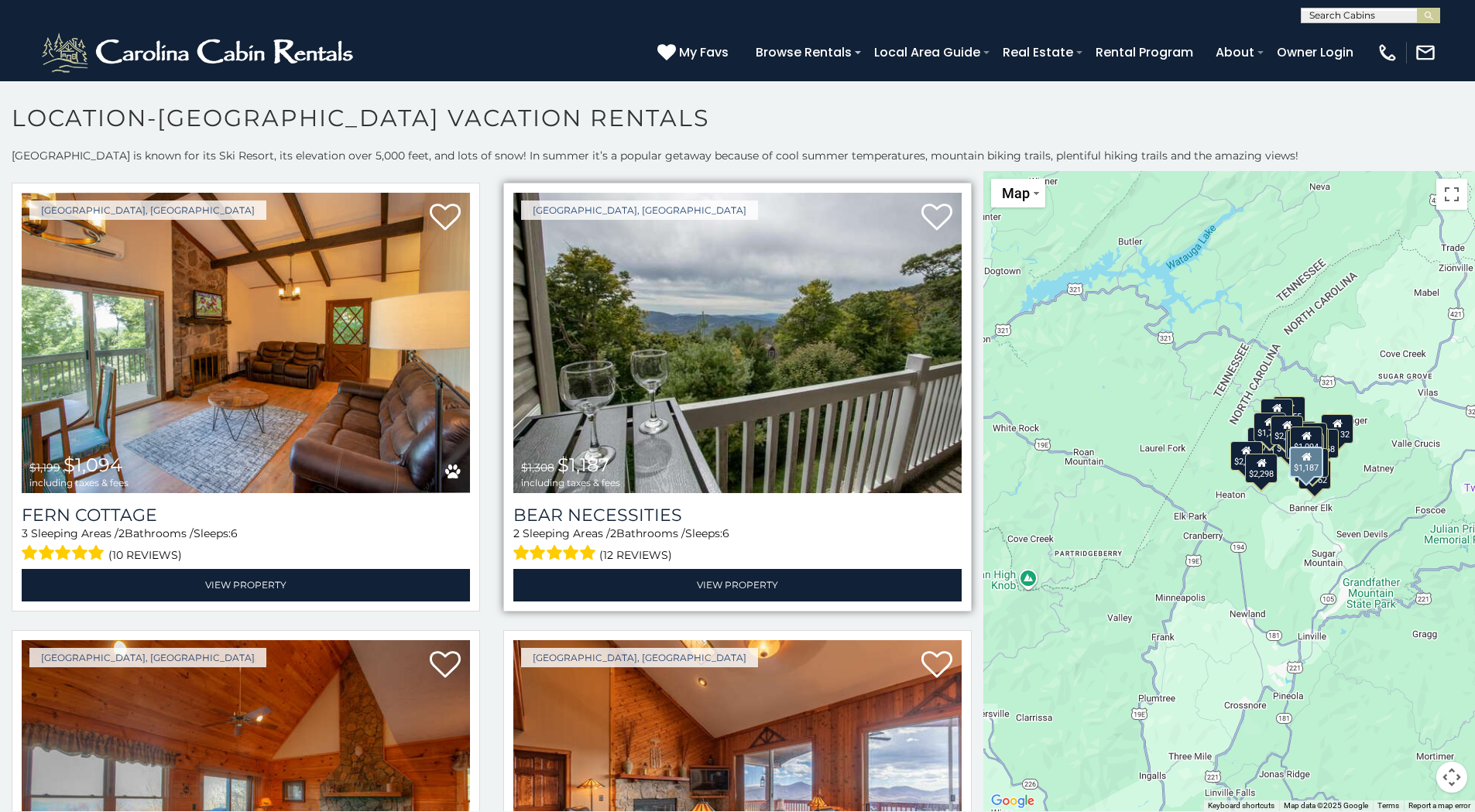
click at [641, 380] on img at bounding box center [738, 343] width 448 height 301
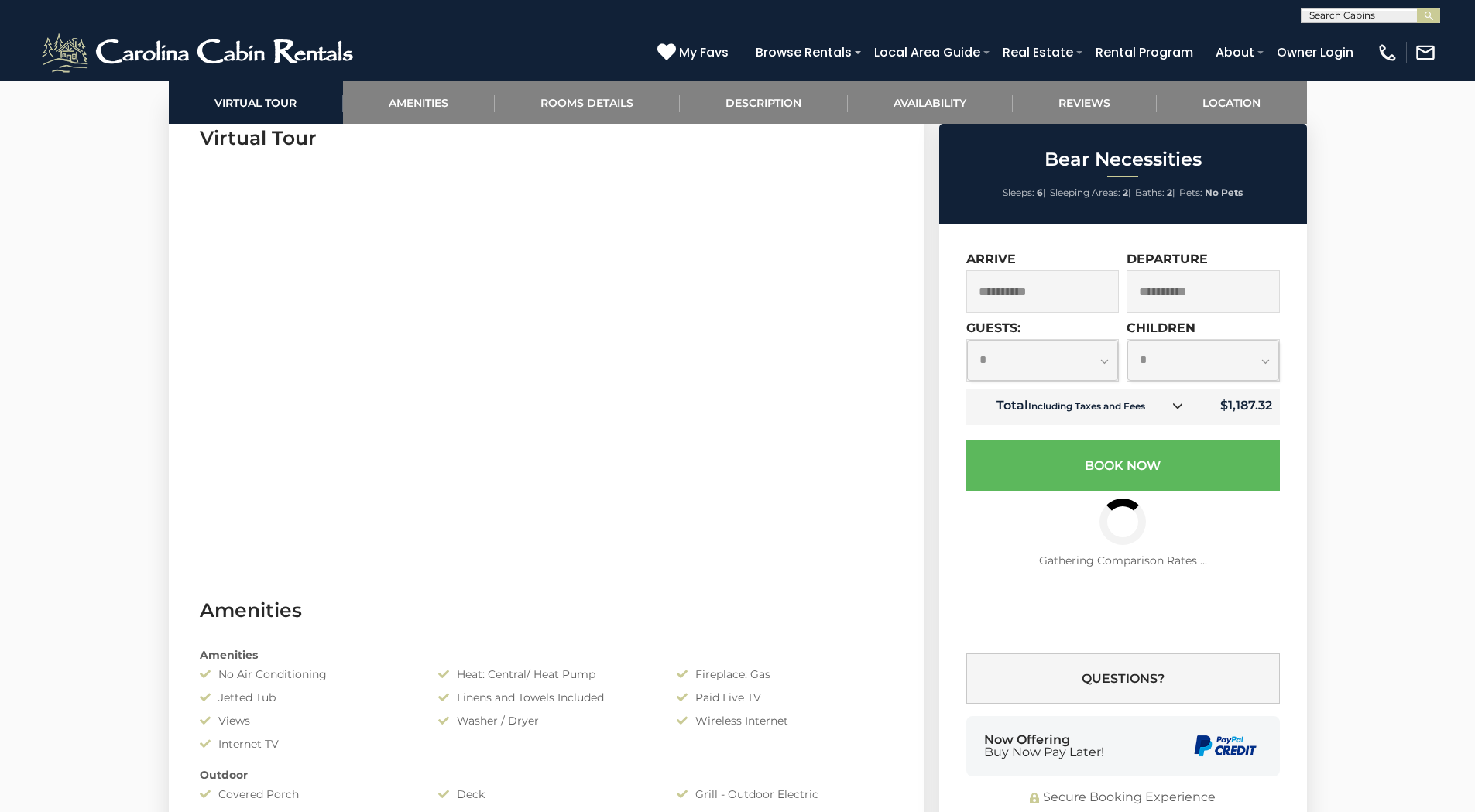
scroll to position [1083, 0]
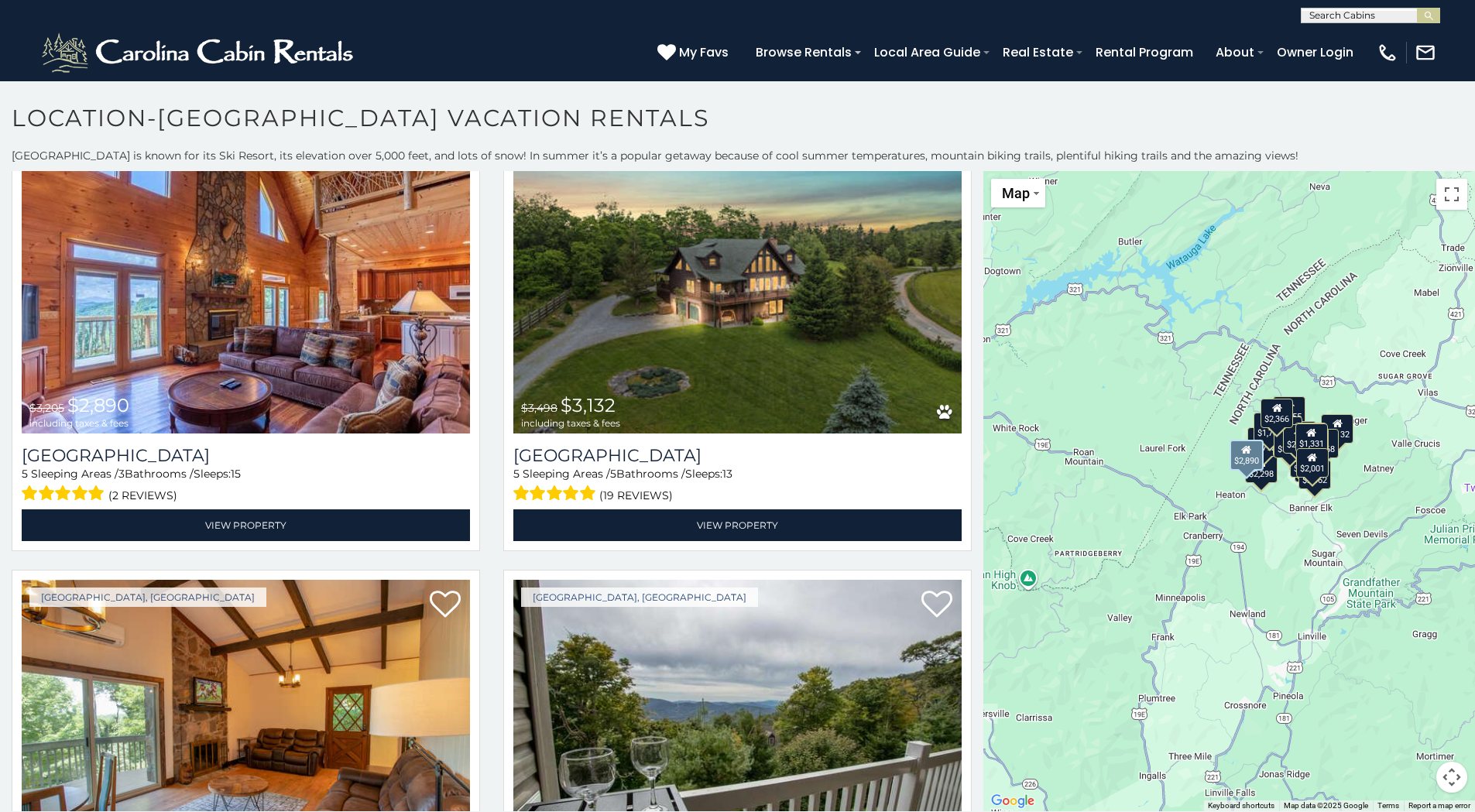
scroll to position [4411, 0]
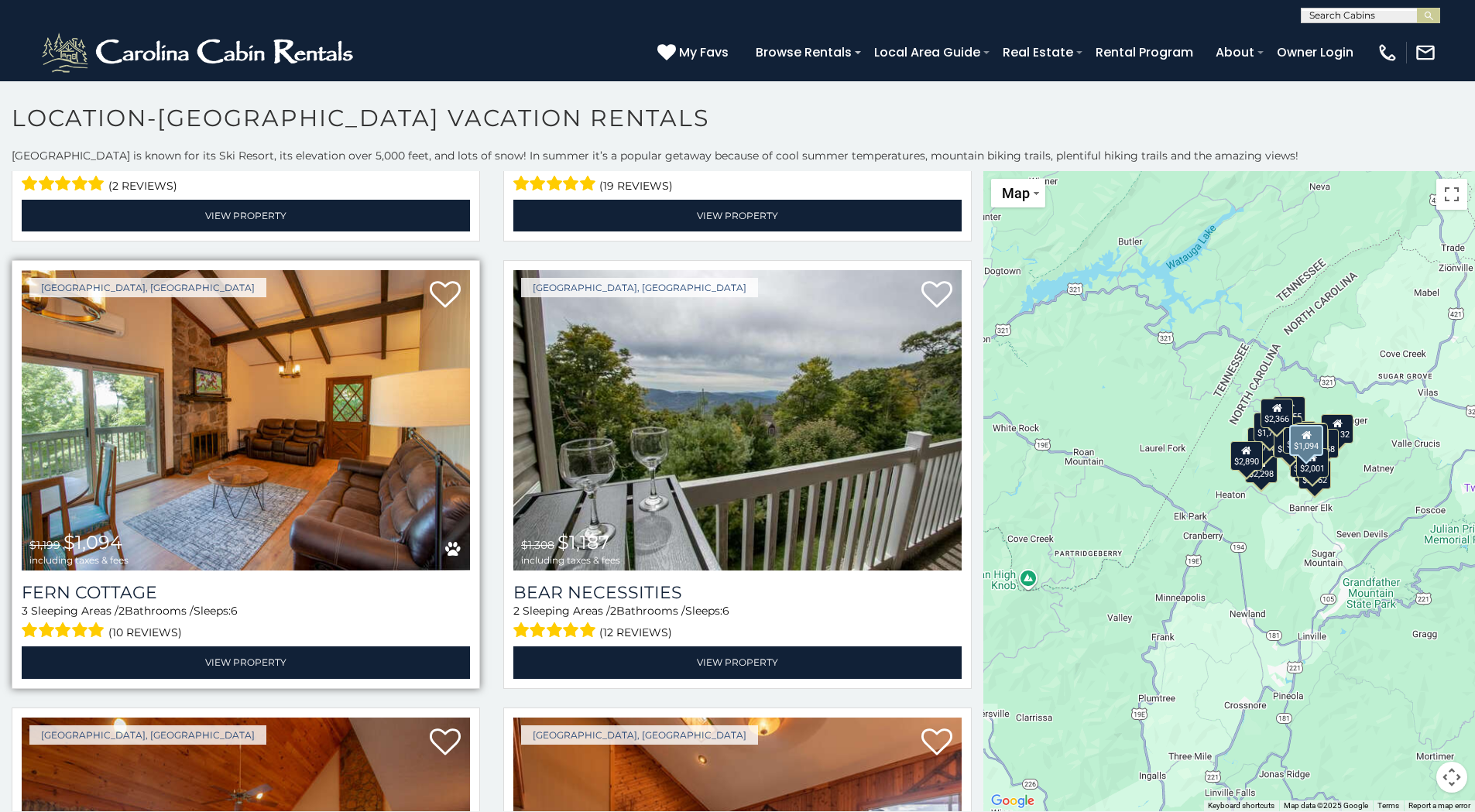
click at [260, 394] on img at bounding box center [246, 420] width 448 height 301
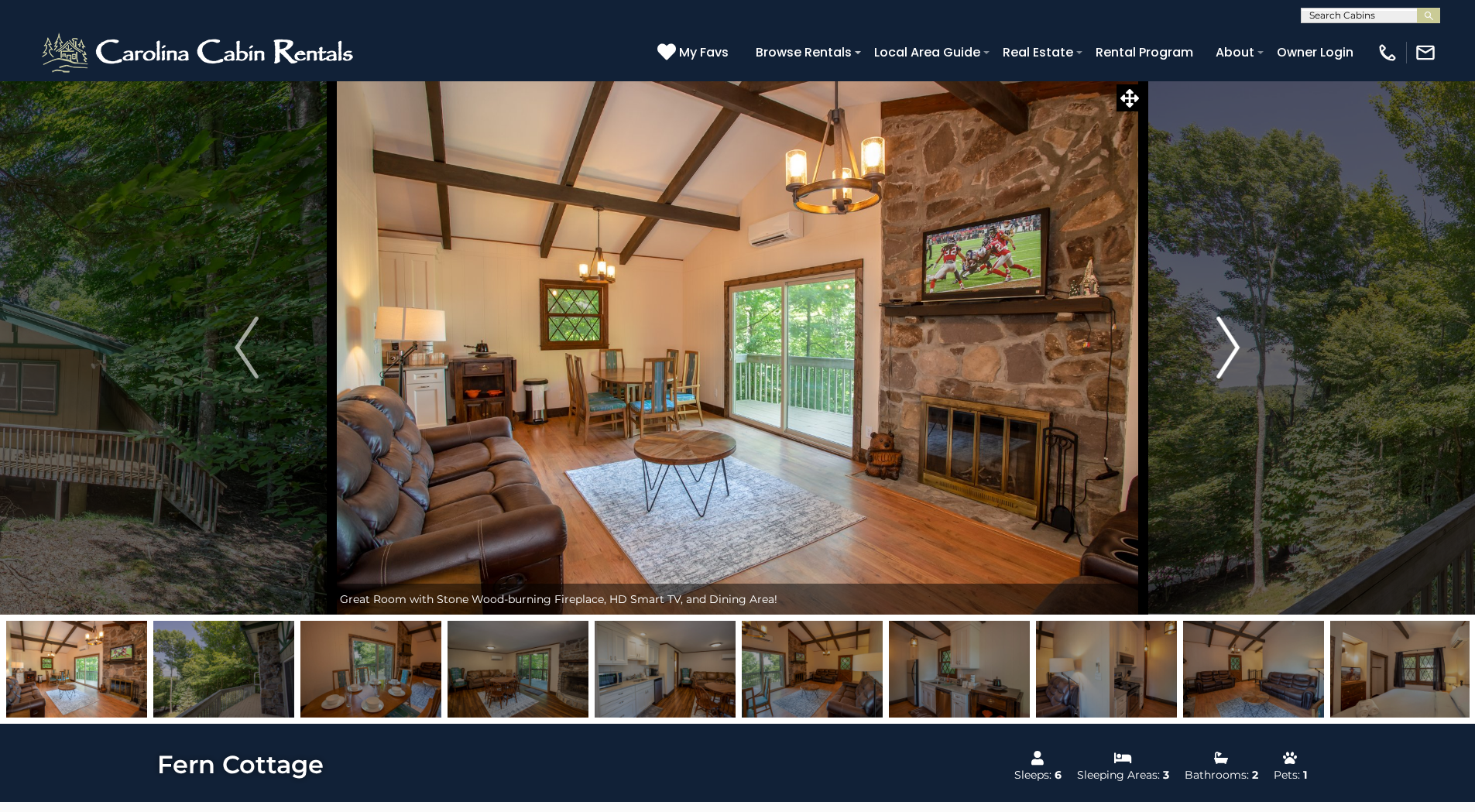
click at [1231, 342] on img "Next" at bounding box center [1228, 347] width 23 height 62
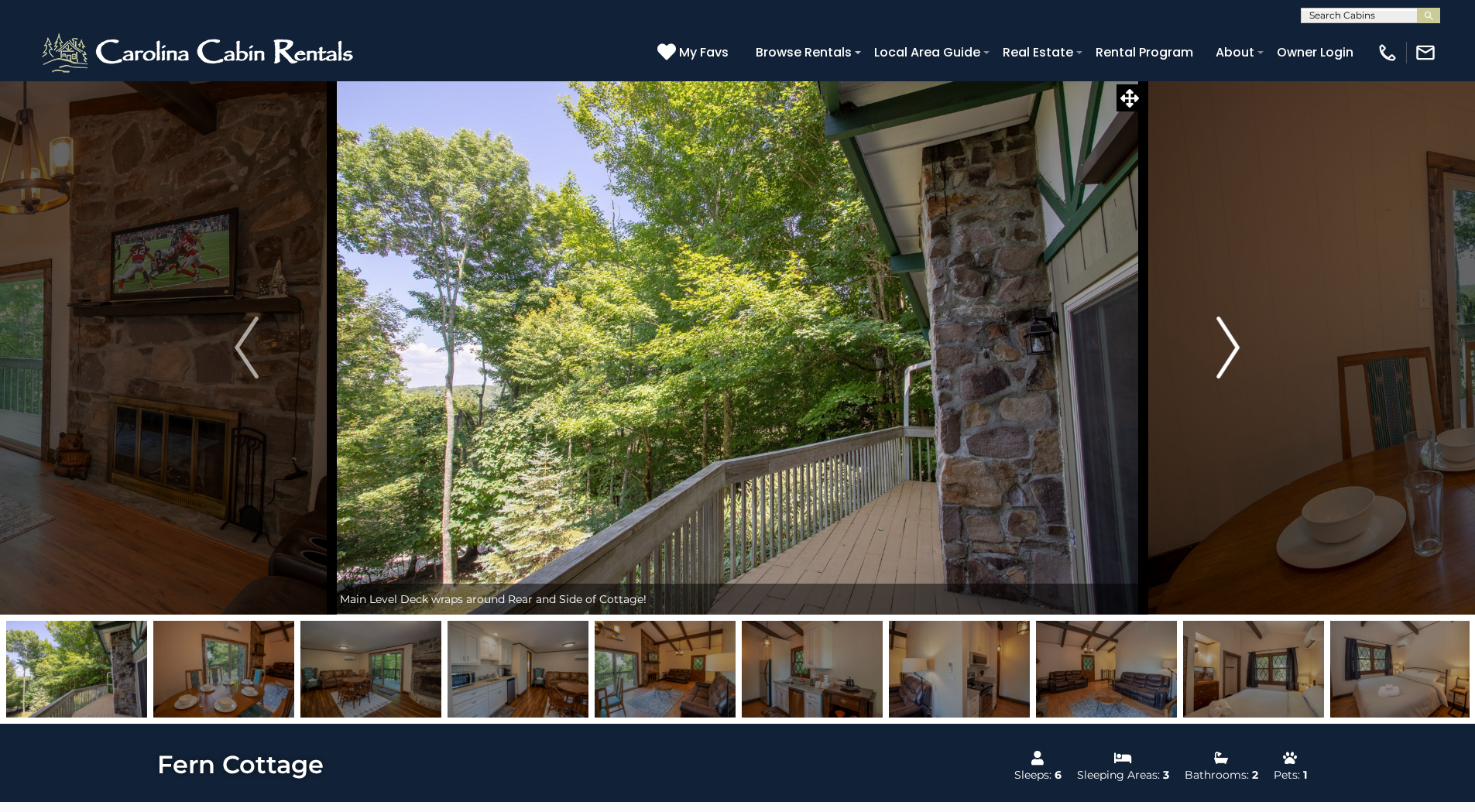
click at [1231, 342] on img "Next" at bounding box center [1228, 347] width 23 height 62
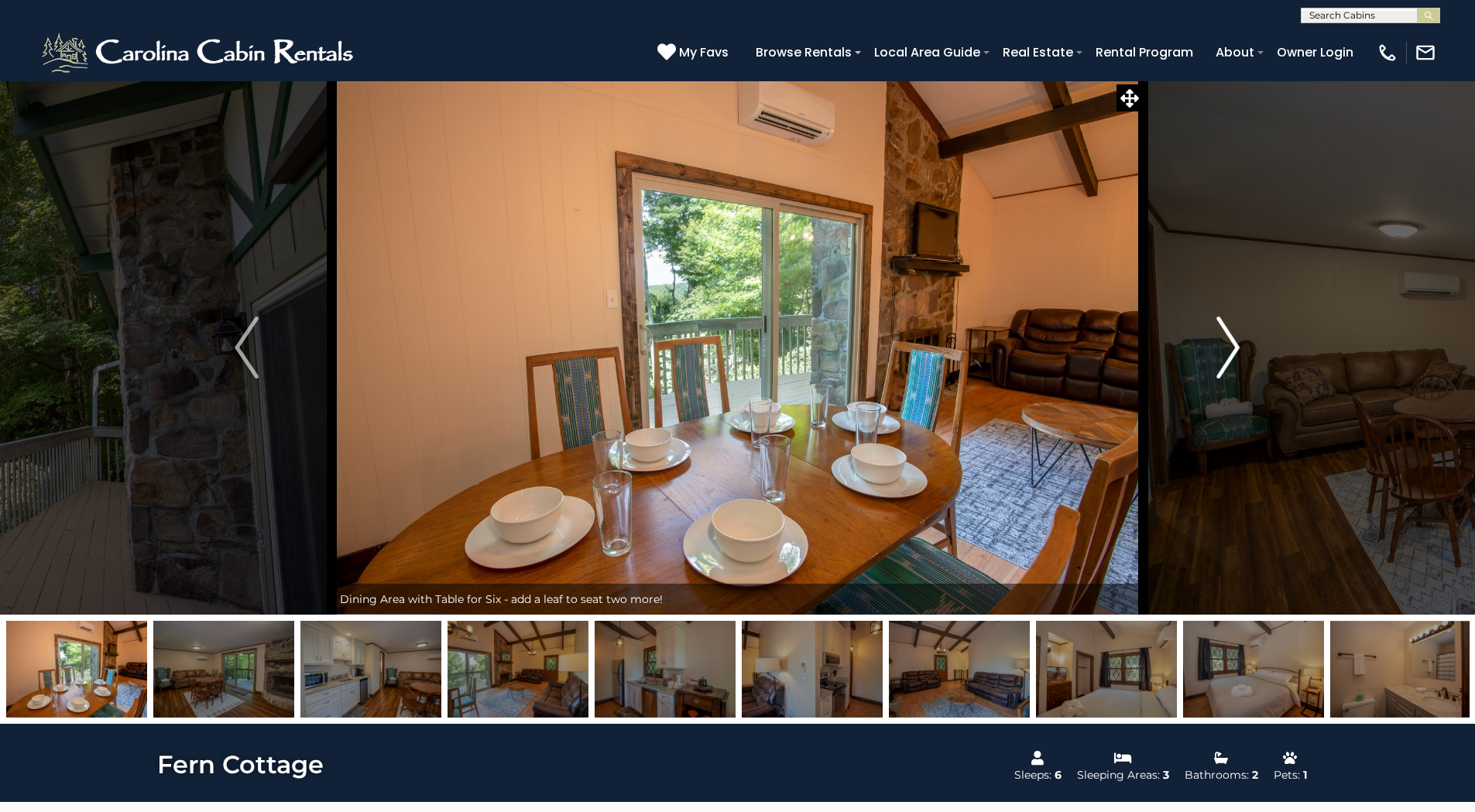
click at [1231, 342] on img "Next" at bounding box center [1228, 347] width 23 height 62
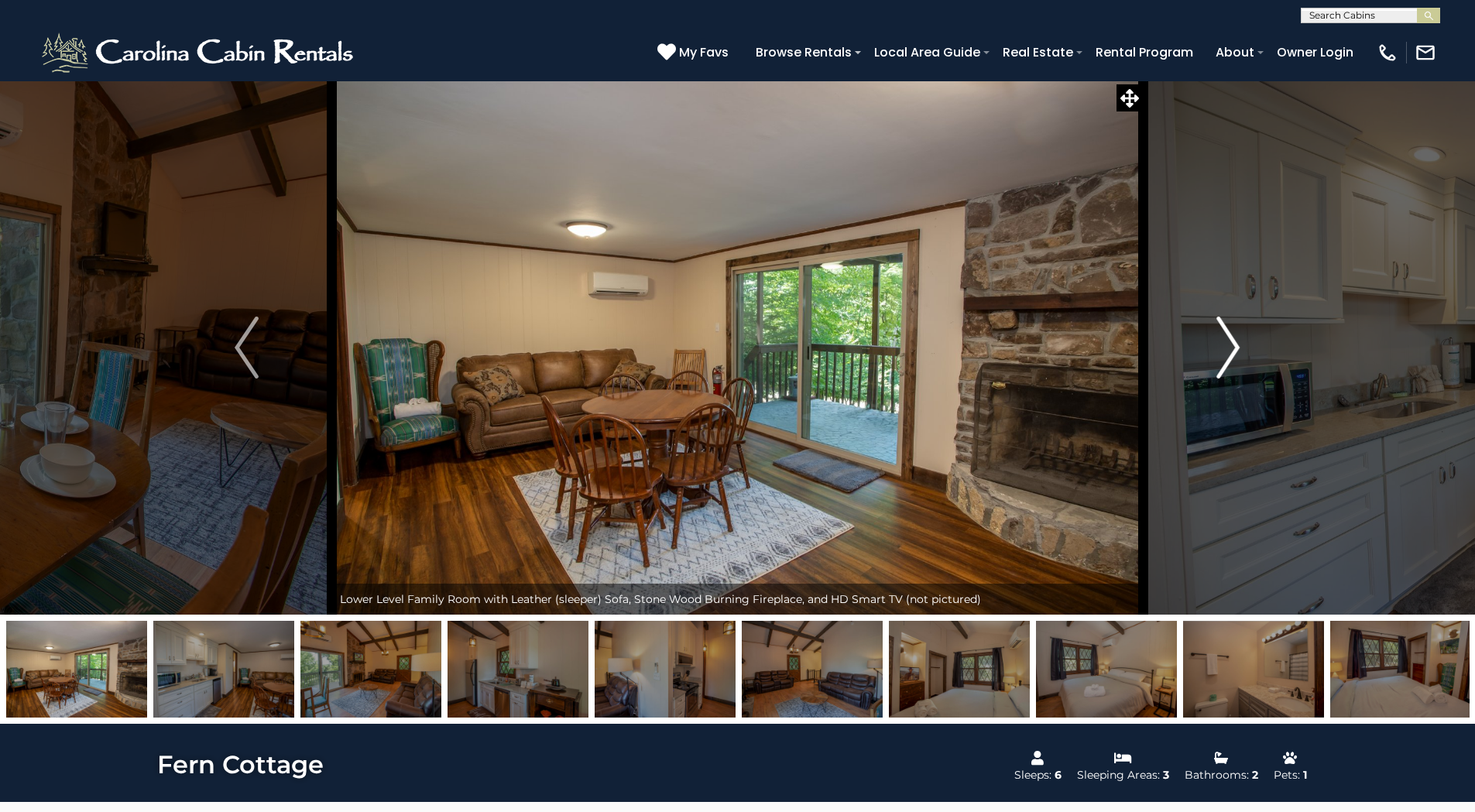
click at [1231, 342] on img "Next" at bounding box center [1228, 347] width 23 height 62
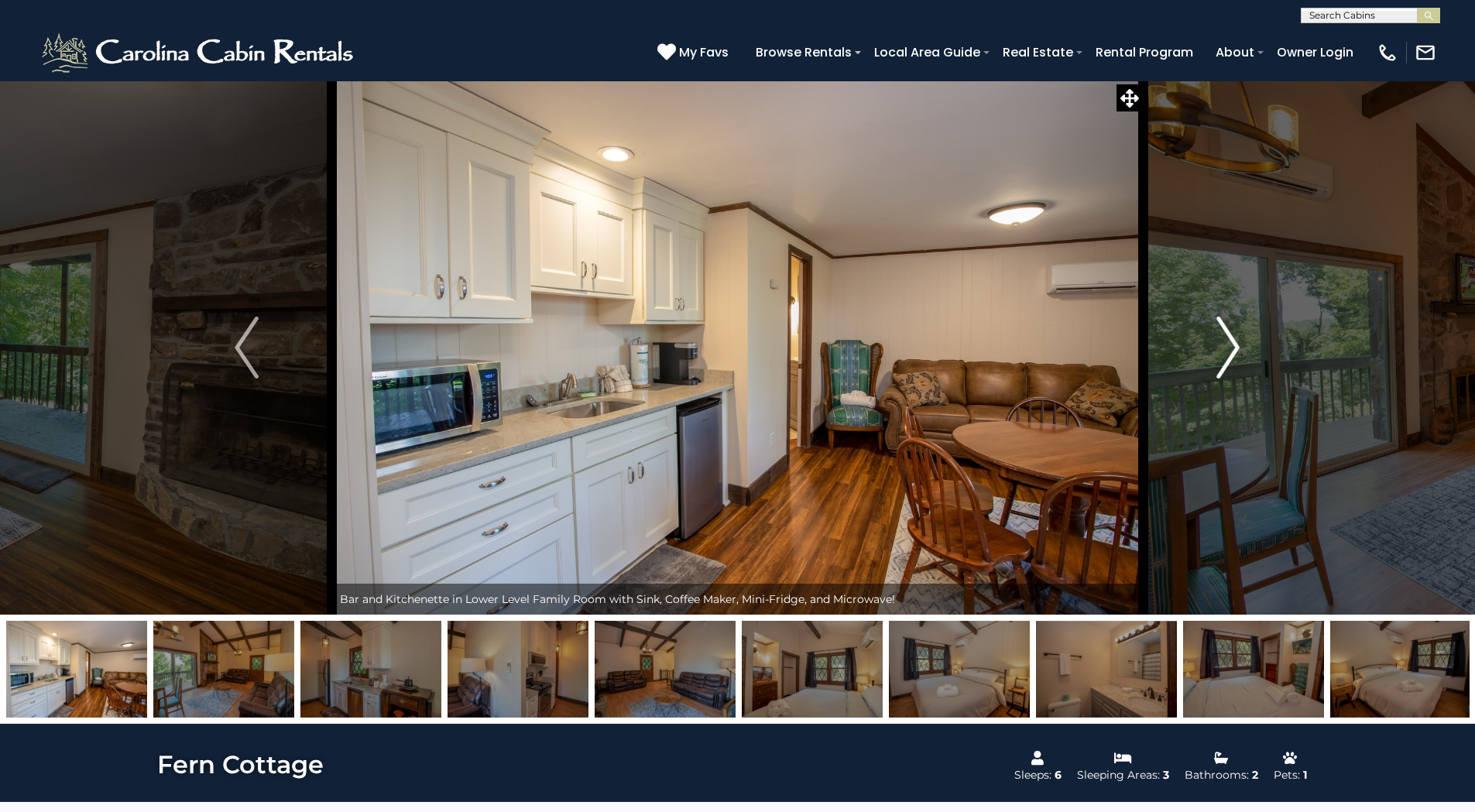
click at [1231, 342] on img "Next" at bounding box center [1228, 347] width 23 height 62
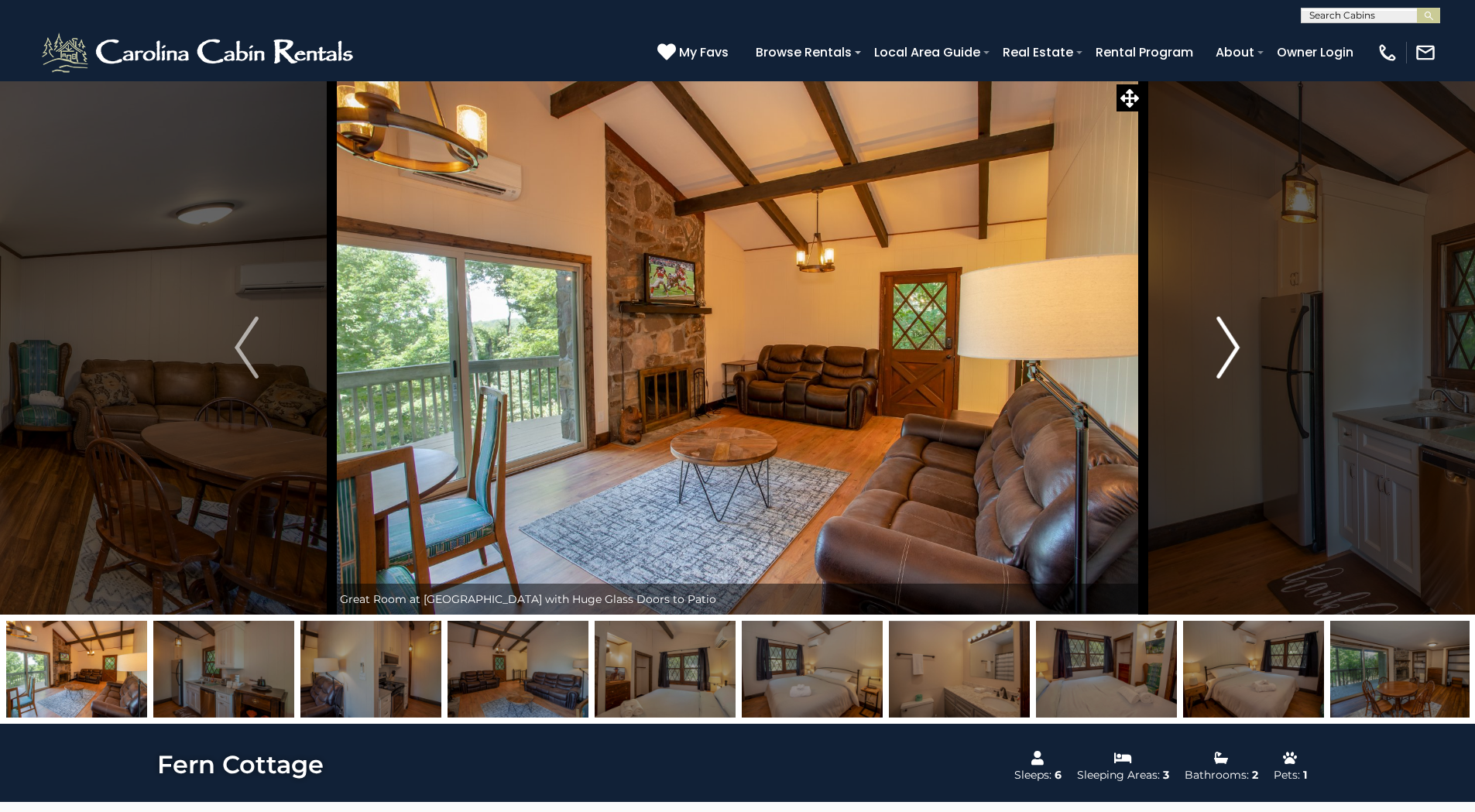
click at [1231, 342] on img "Next" at bounding box center [1228, 347] width 23 height 62
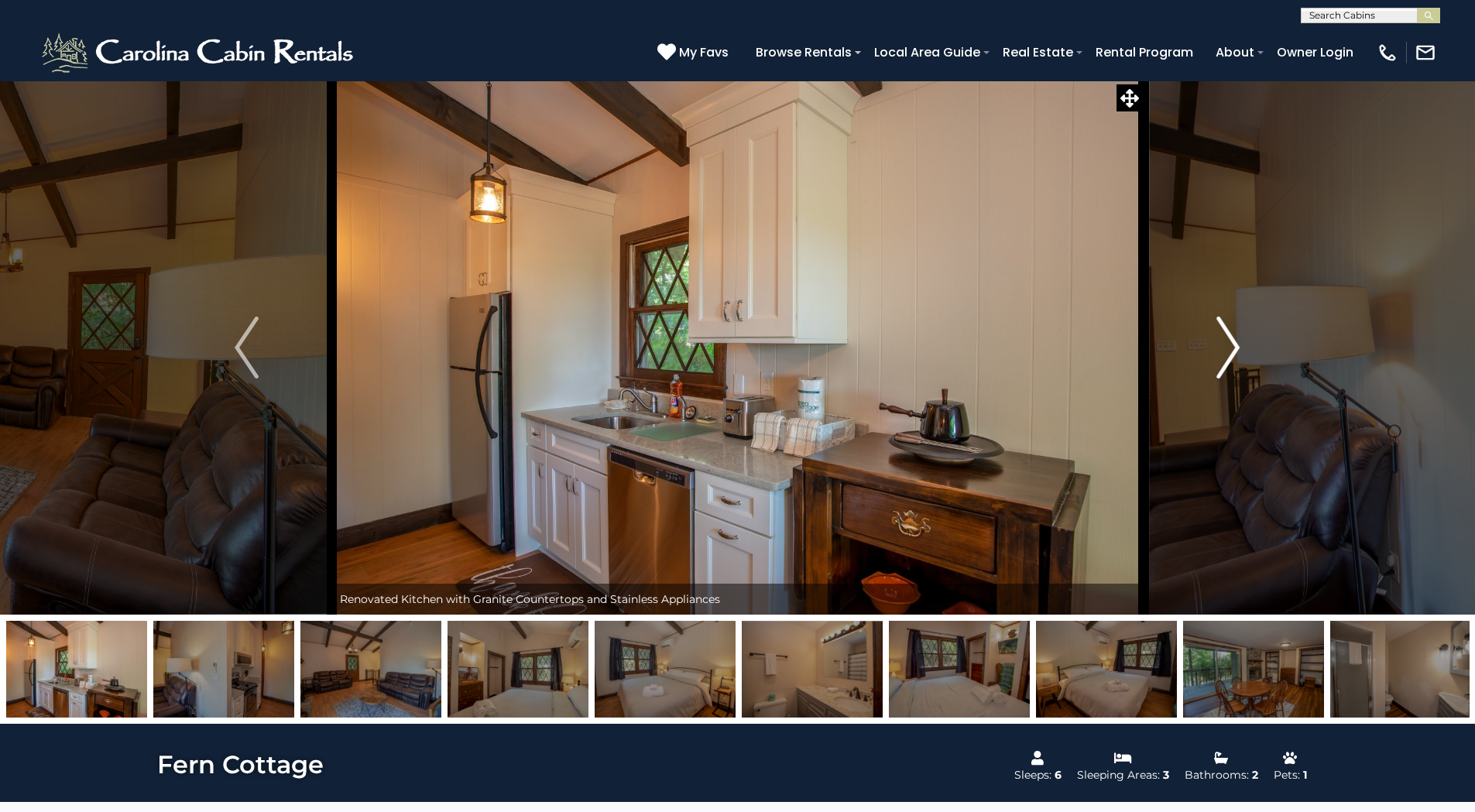
click at [1231, 342] on img "Next" at bounding box center [1228, 347] width 23 height 62
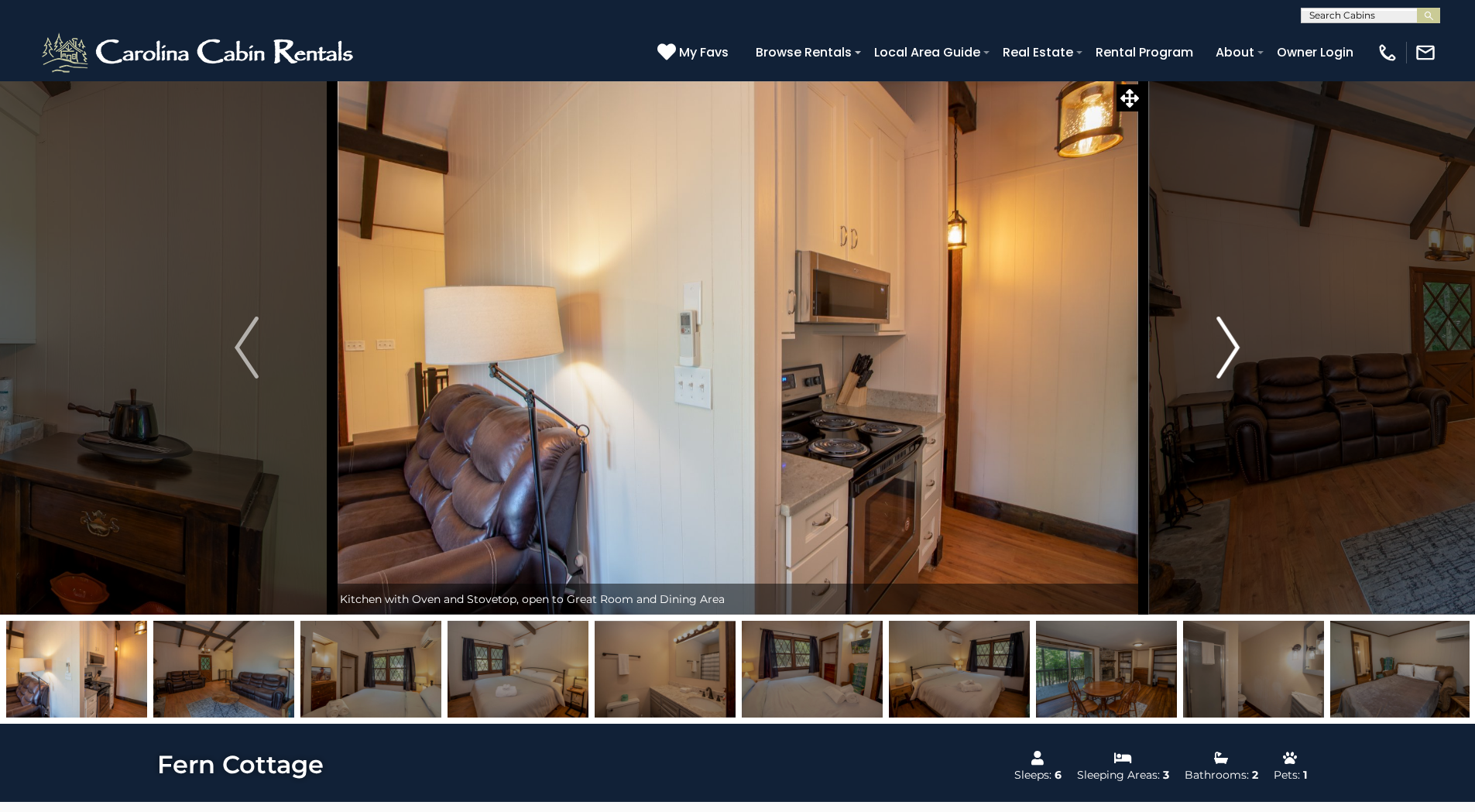
click at [1231, 342] on img "Next" at bounding box center [1228, 347] width 23 height 62
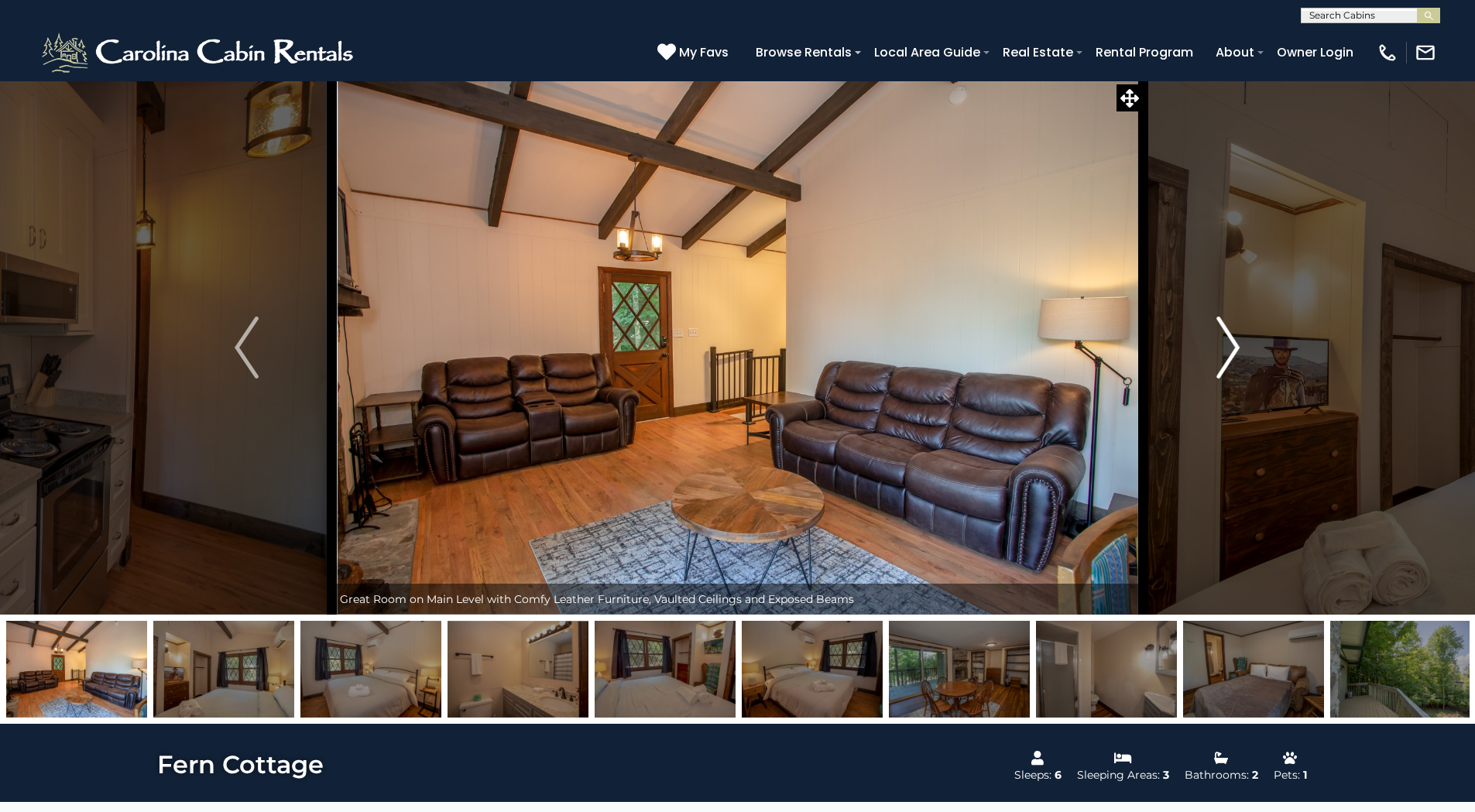
click at [1231, 342] on img "Next" at bounding box center [1228, 347] width 23 height 62
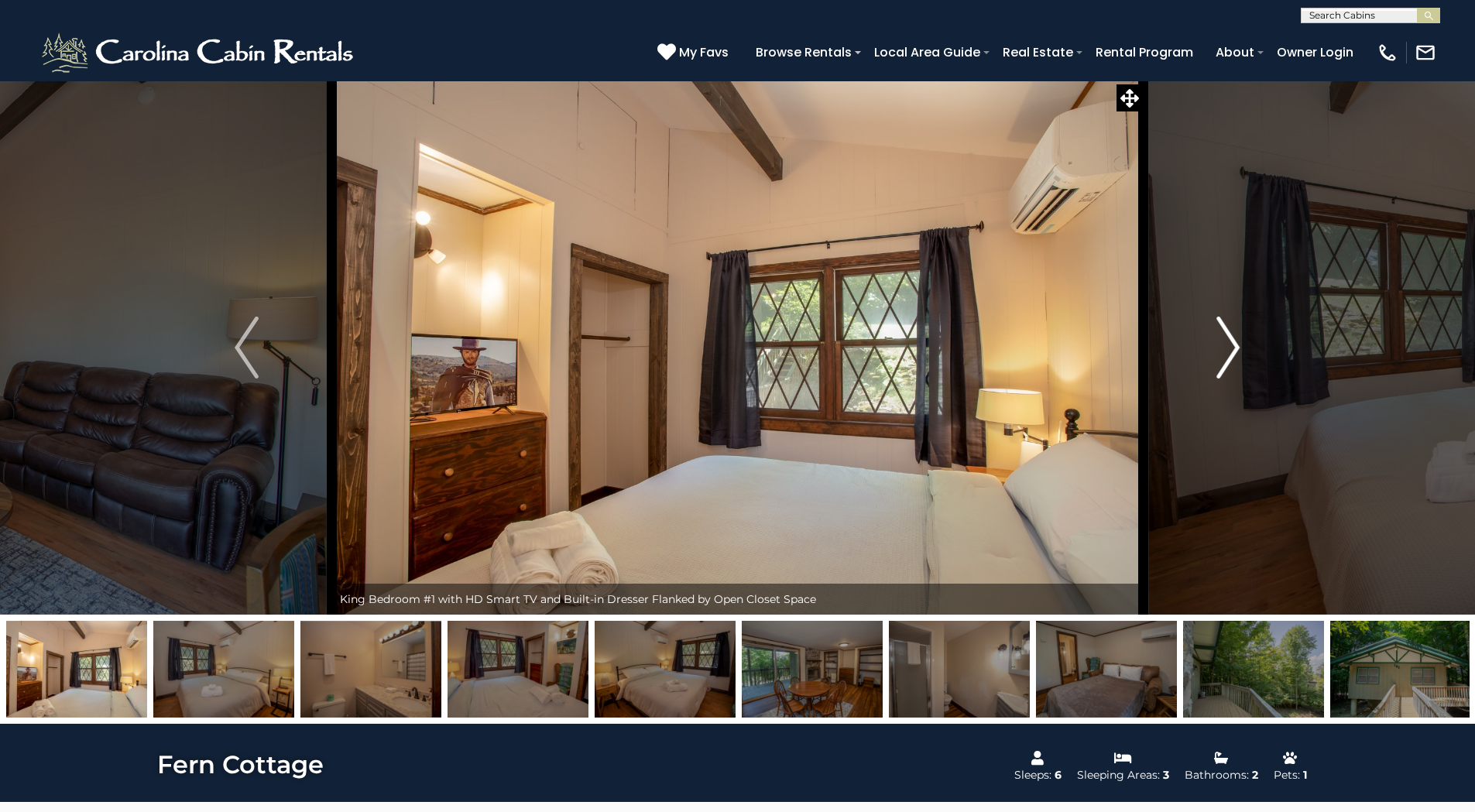
click at [1231, 342] on img "Next" at bounding box center [1228, 347] width 23 height 62
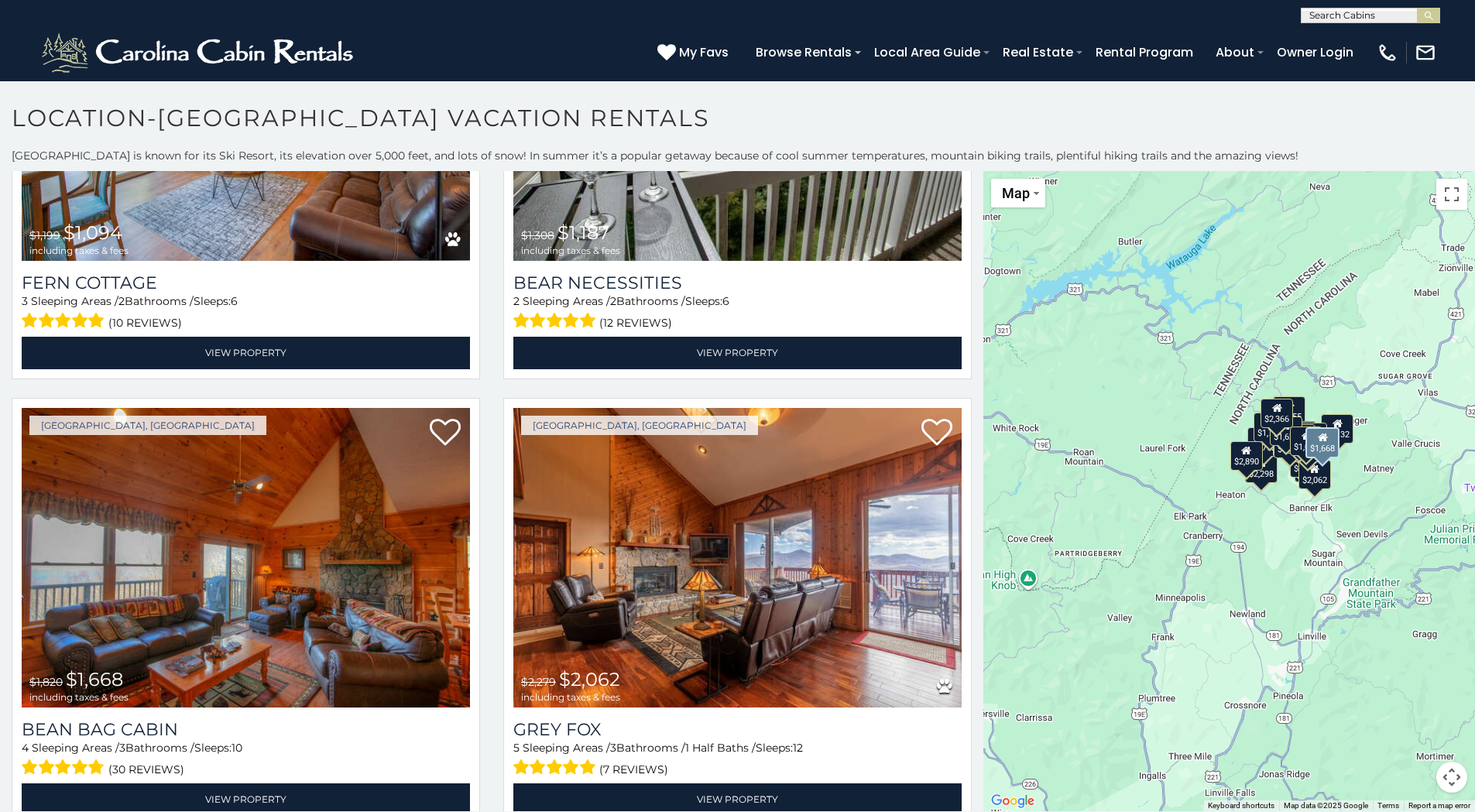
scroll to position [4798, 0]
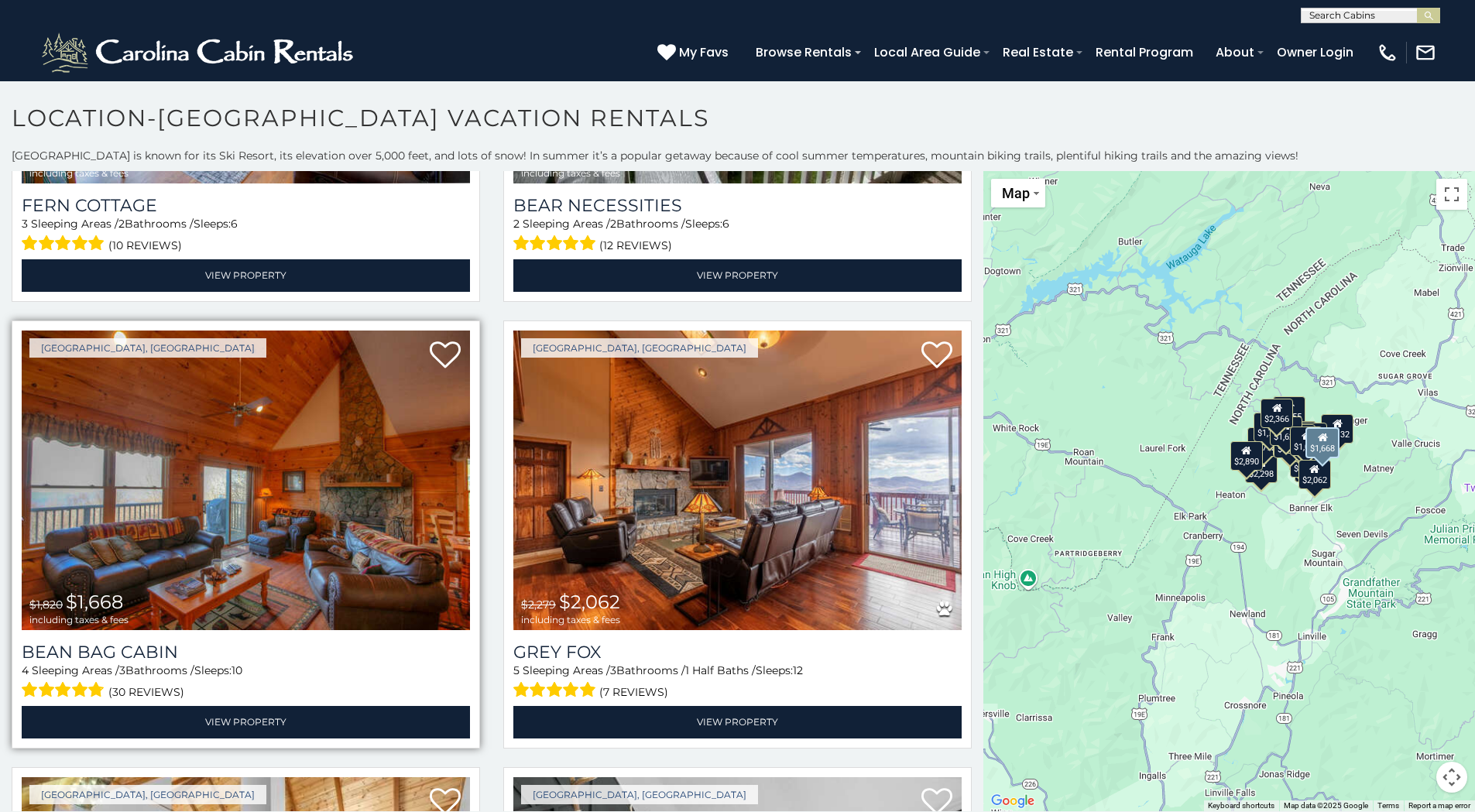
click at [291, 476] on img at bounding box center [246, 481] width 448 height 301
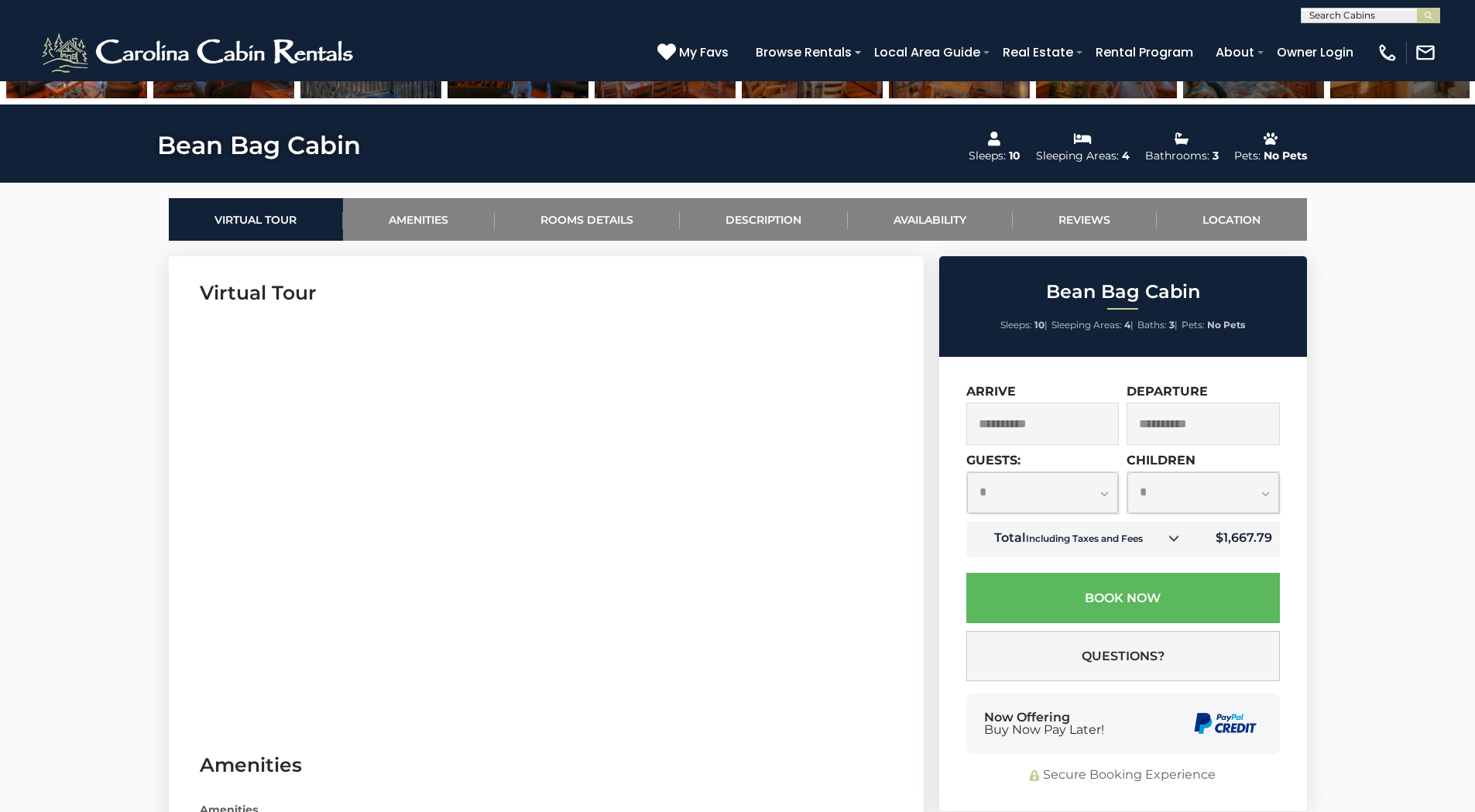
scroll to position [697, 0]
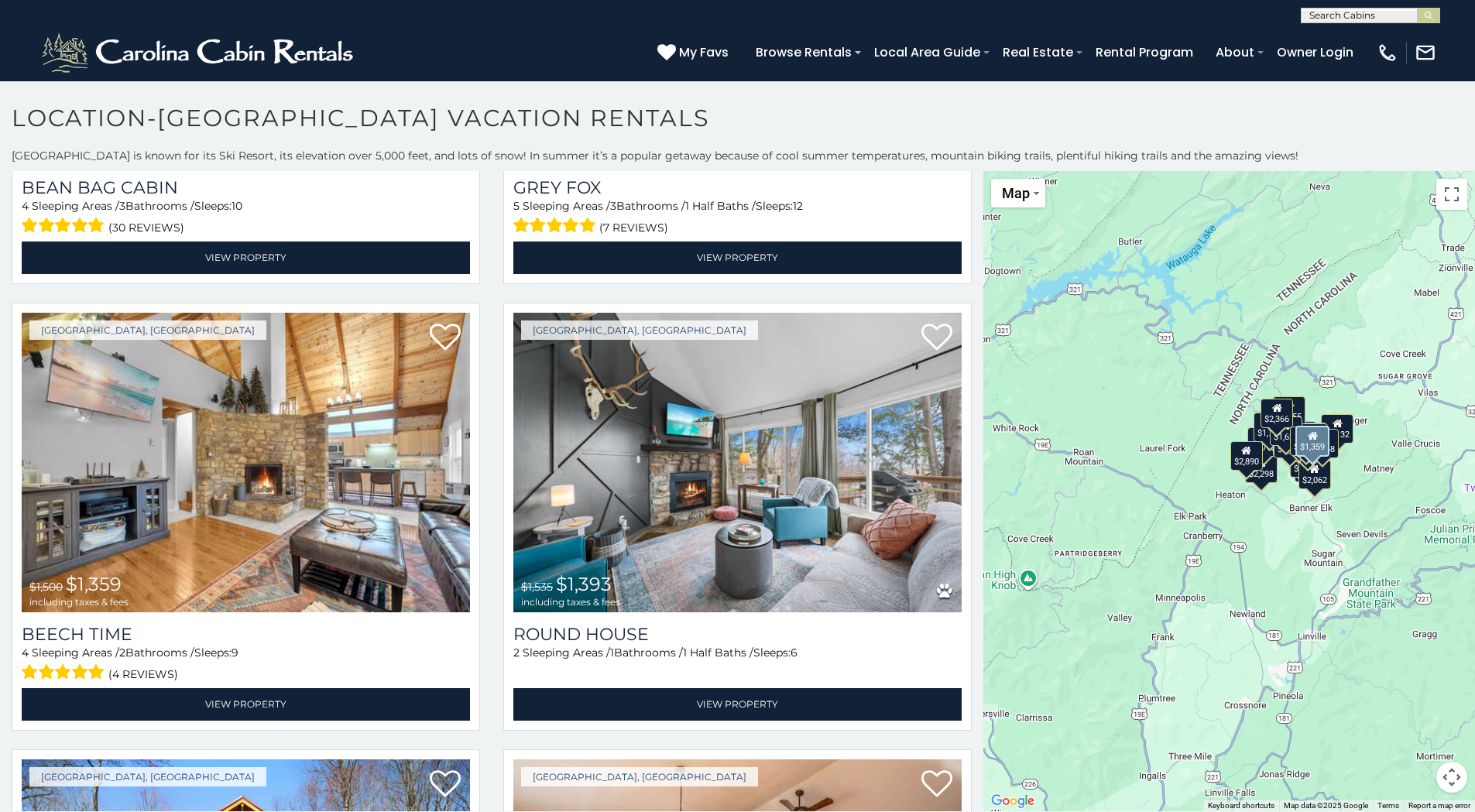
scroll to position [5340, 0]
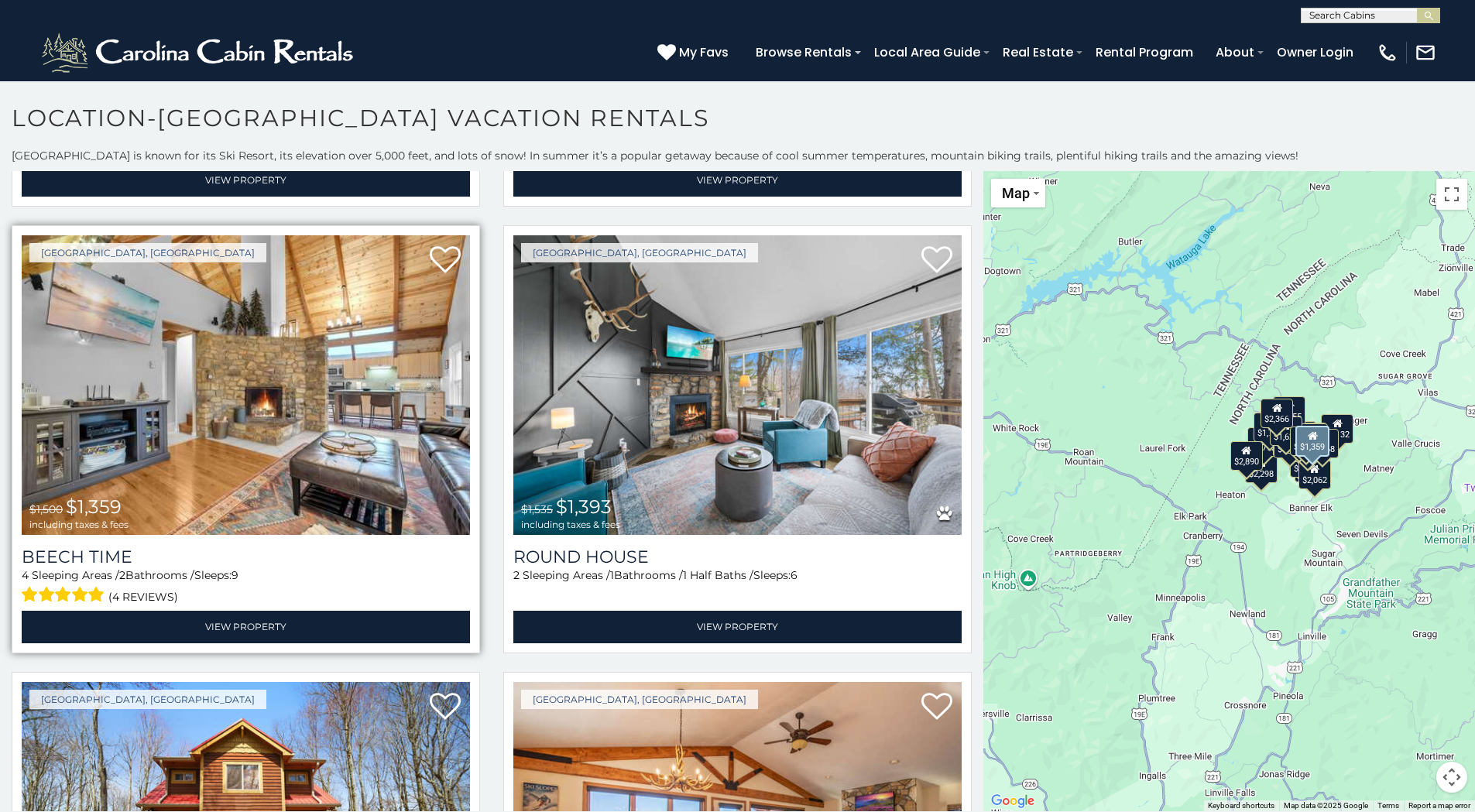
click at [272, 428] on img at bounding box center [246, 385] width 448 height 301
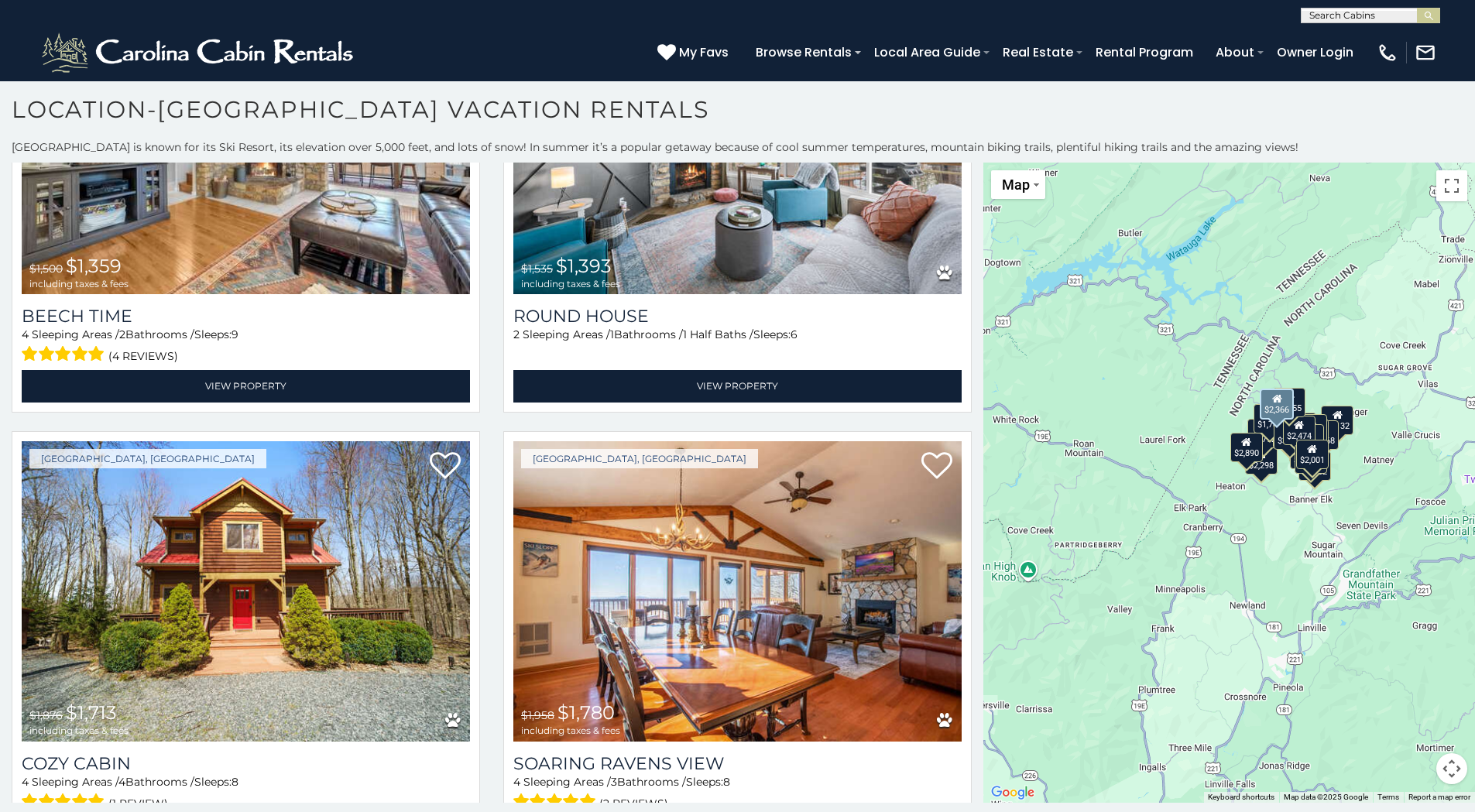
scroll to position [5727, 0]
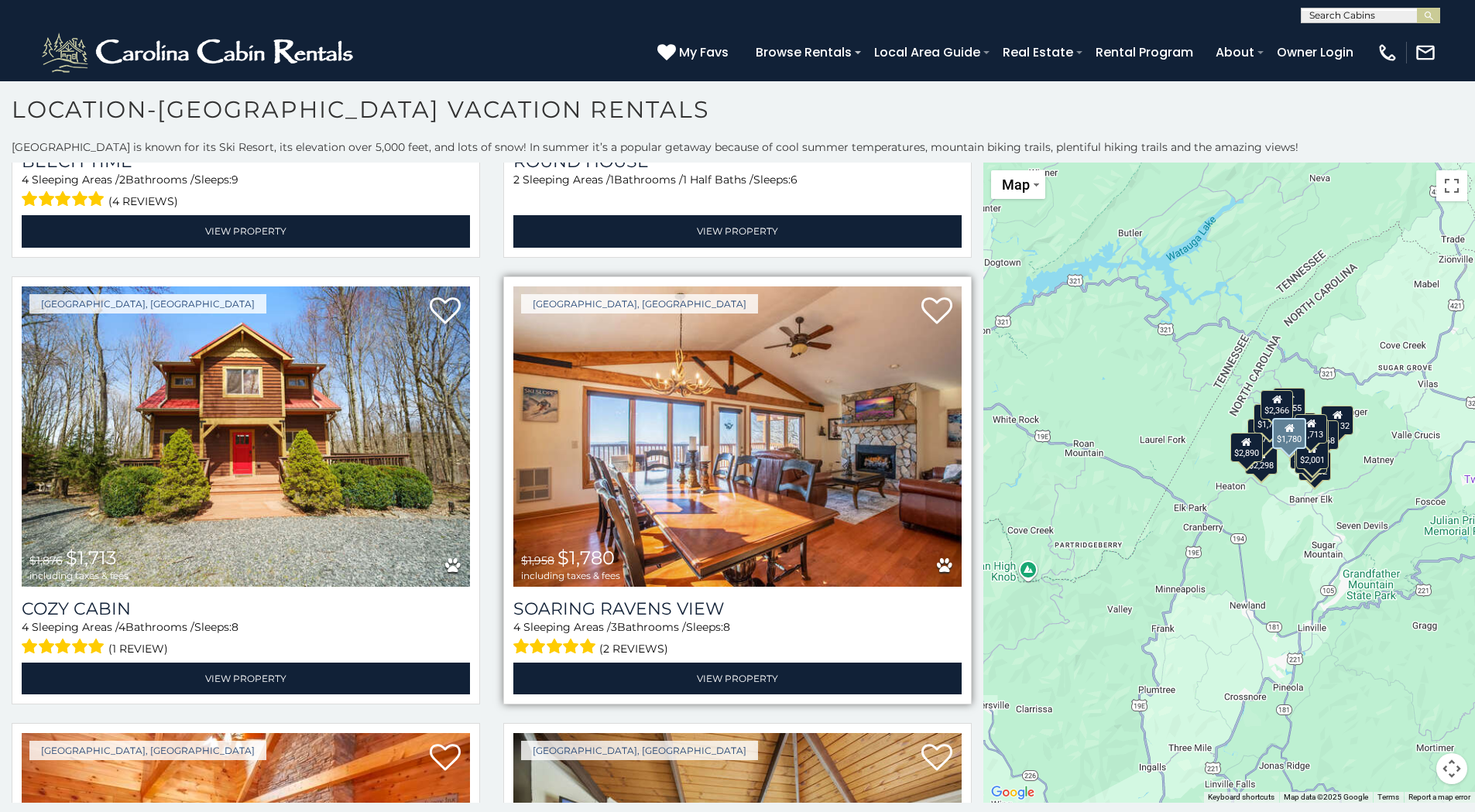
click at [649, 428] on img at bounding box center [738, 437] width 448 height 301
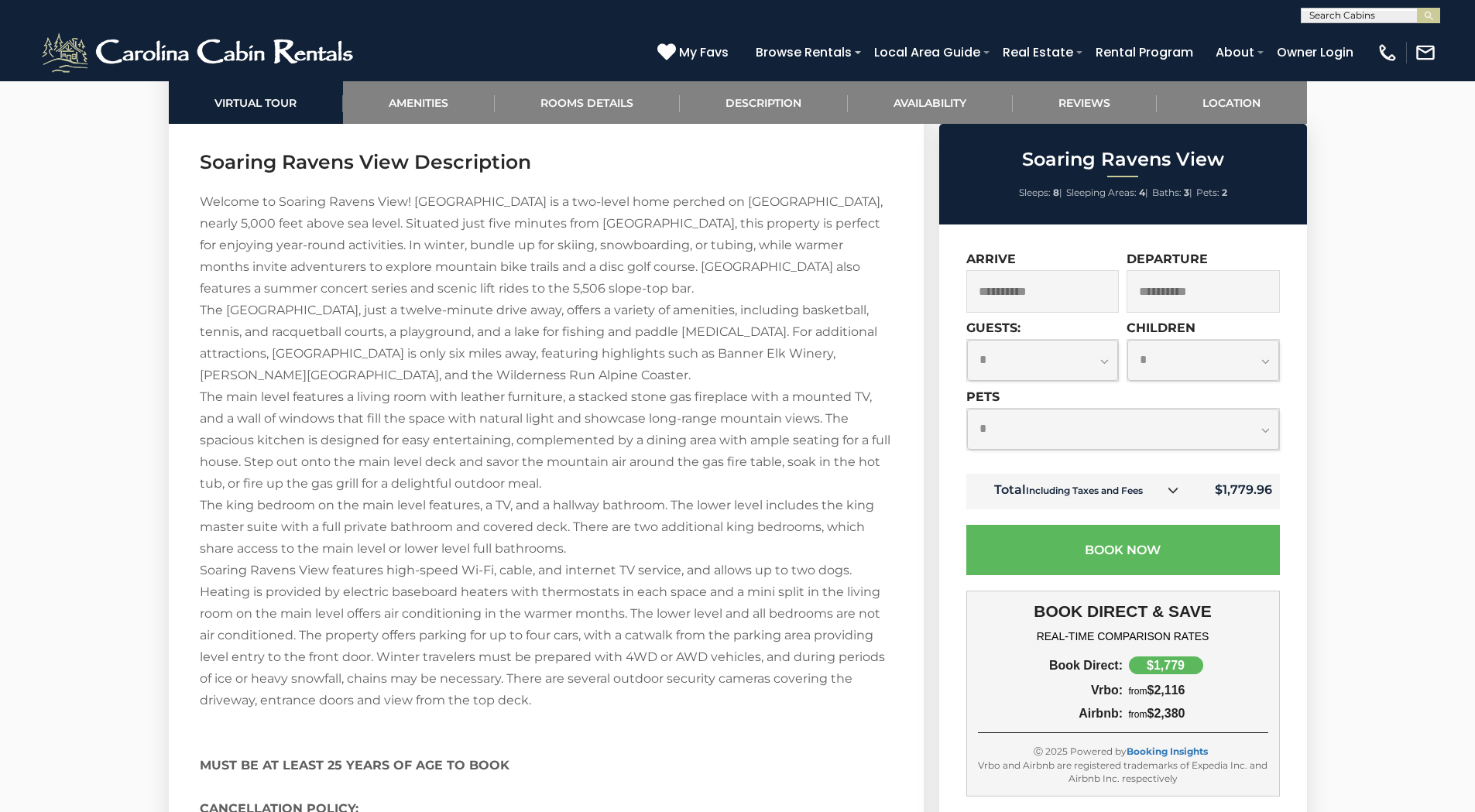
scroll to position [2244, 0]
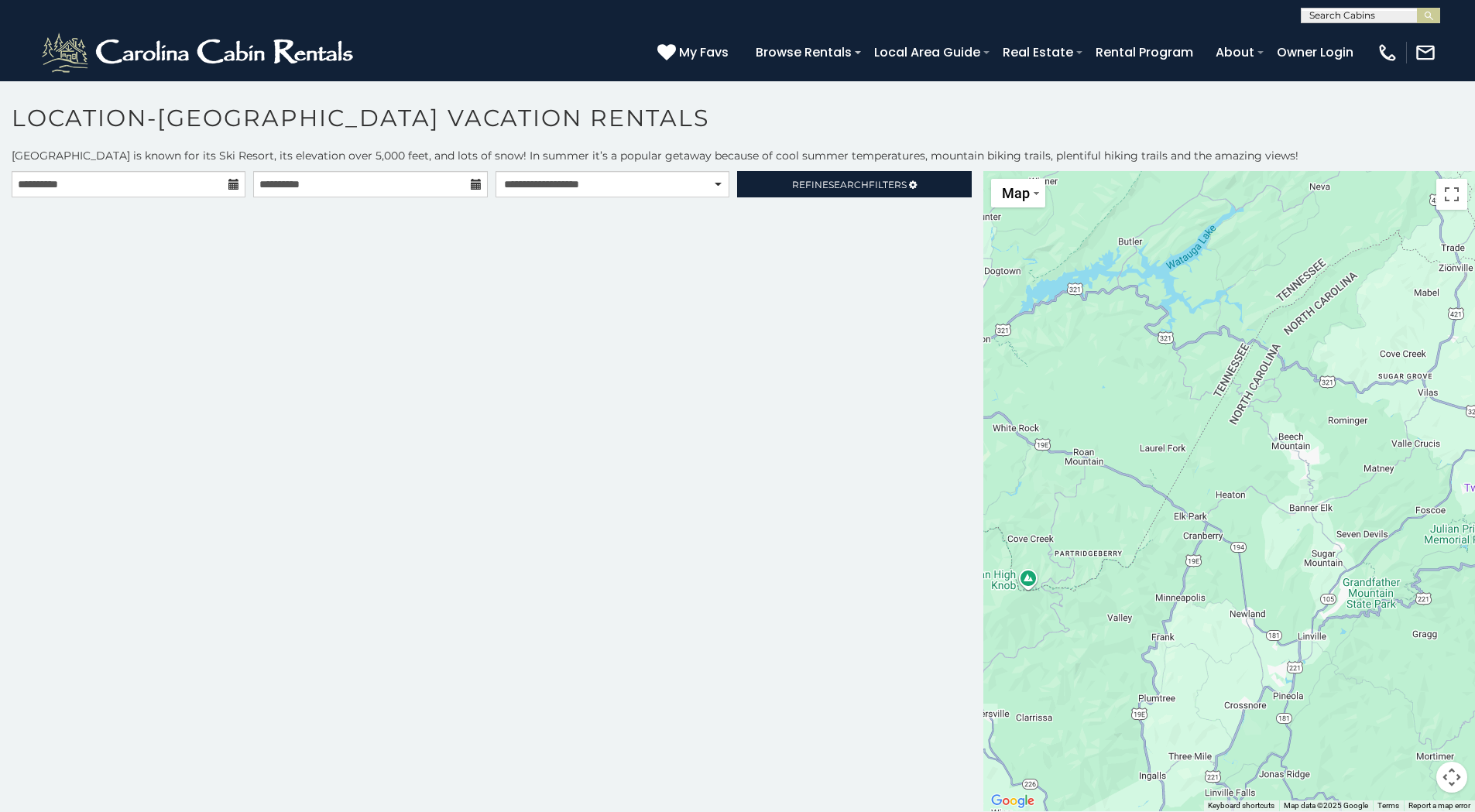
scroll to position [8, 0]
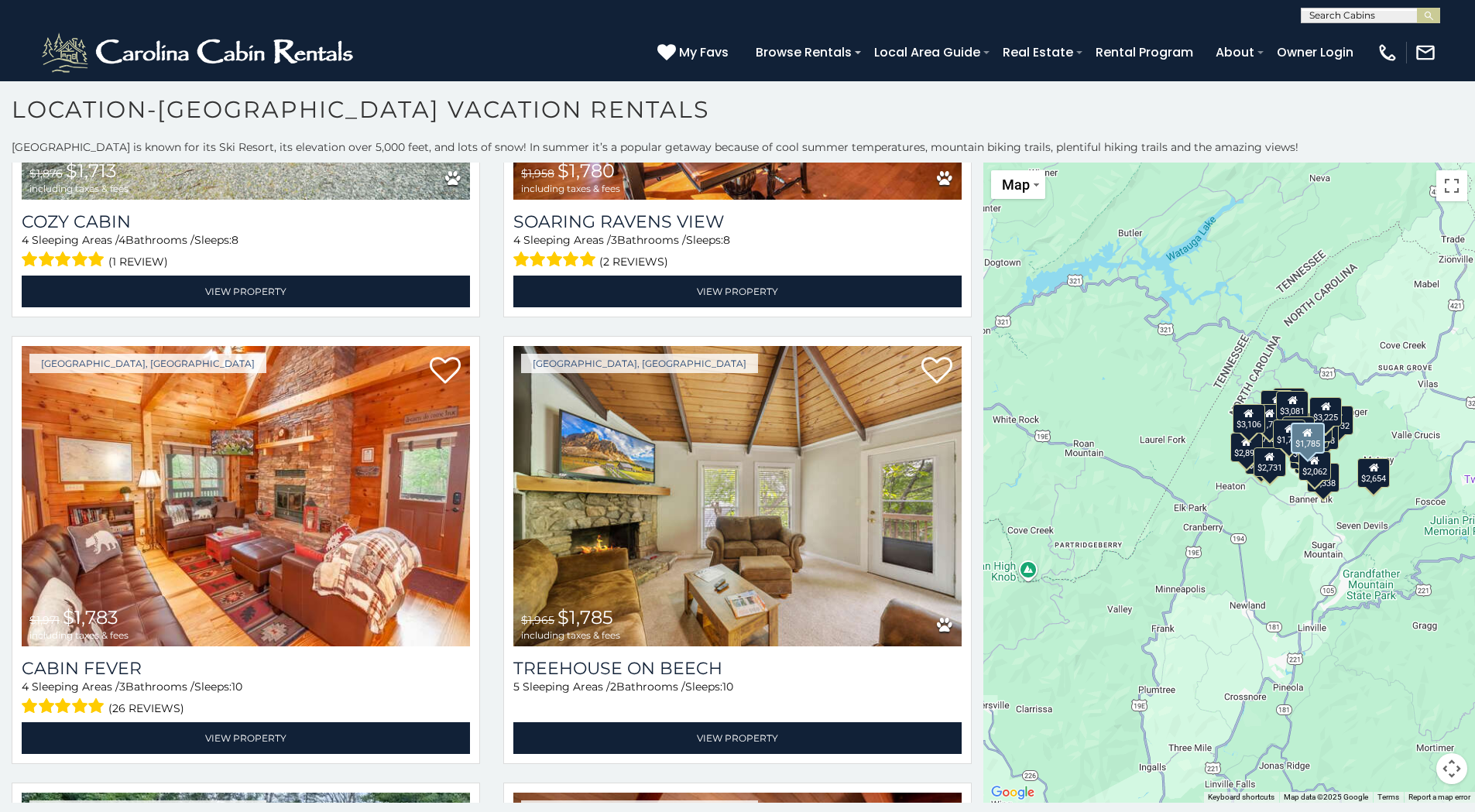
scroll to position [6191, 0]
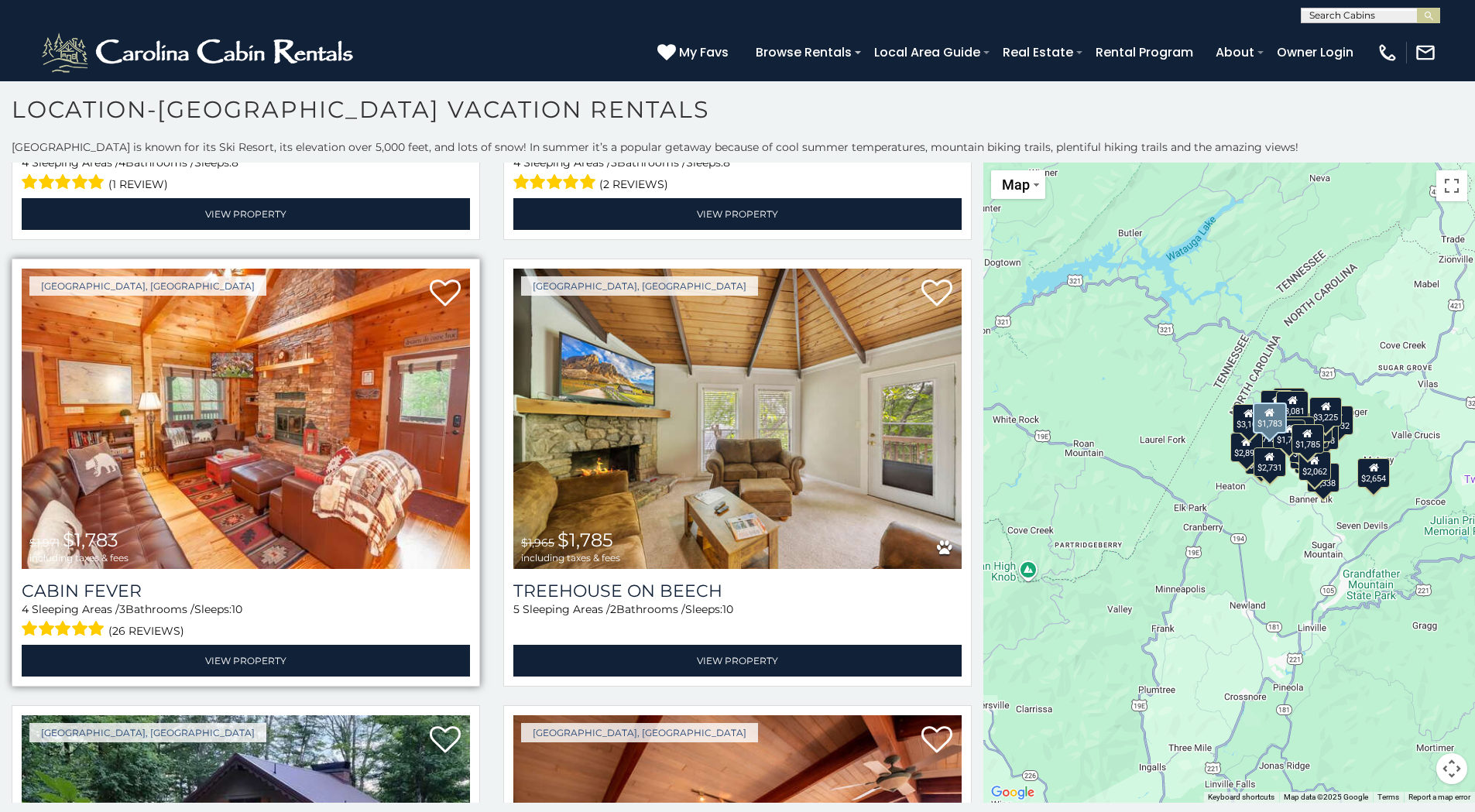
click at [237, 419] on img at bounding box center [246, 418] width 448 height 301
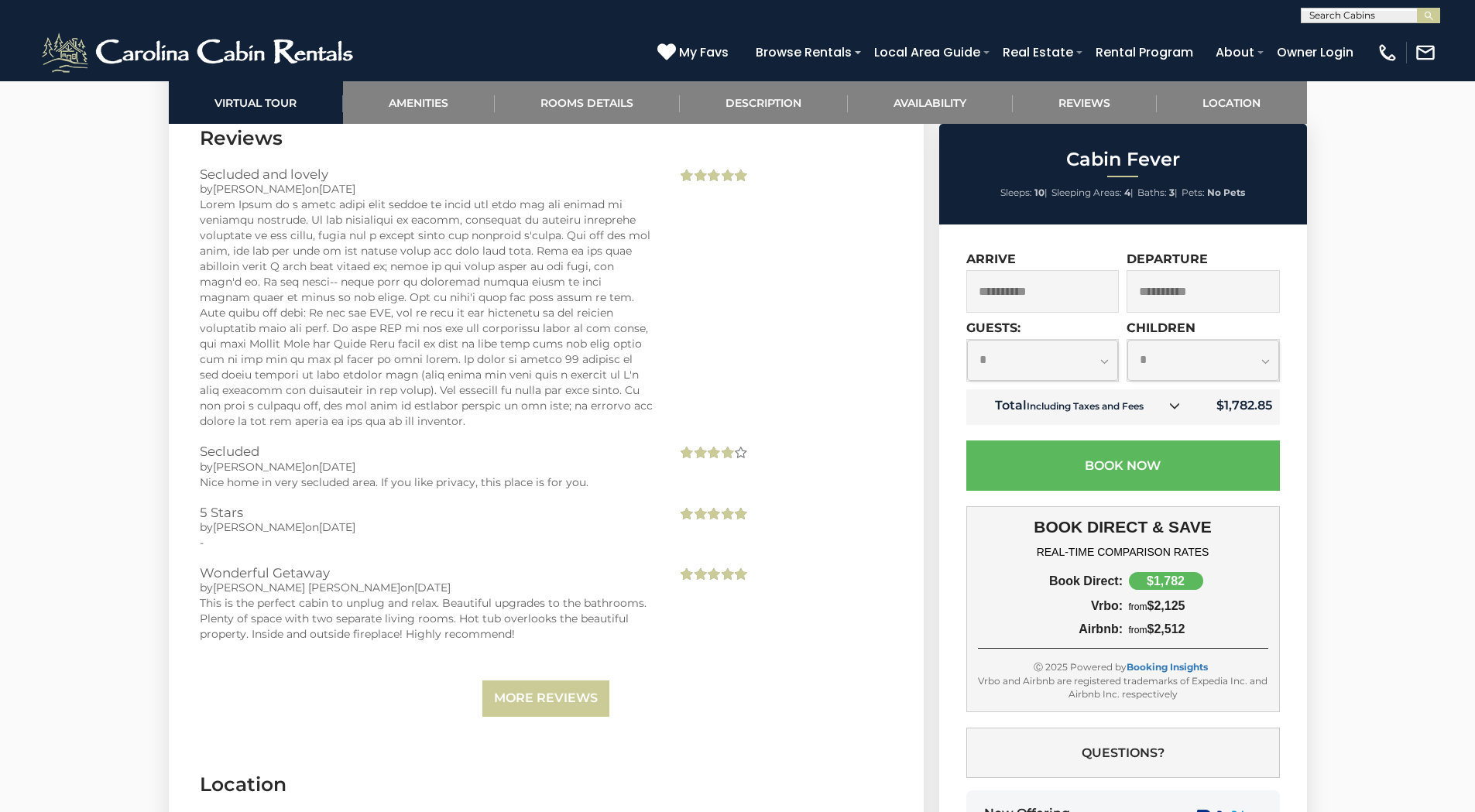
scroll to position [3870, 0]
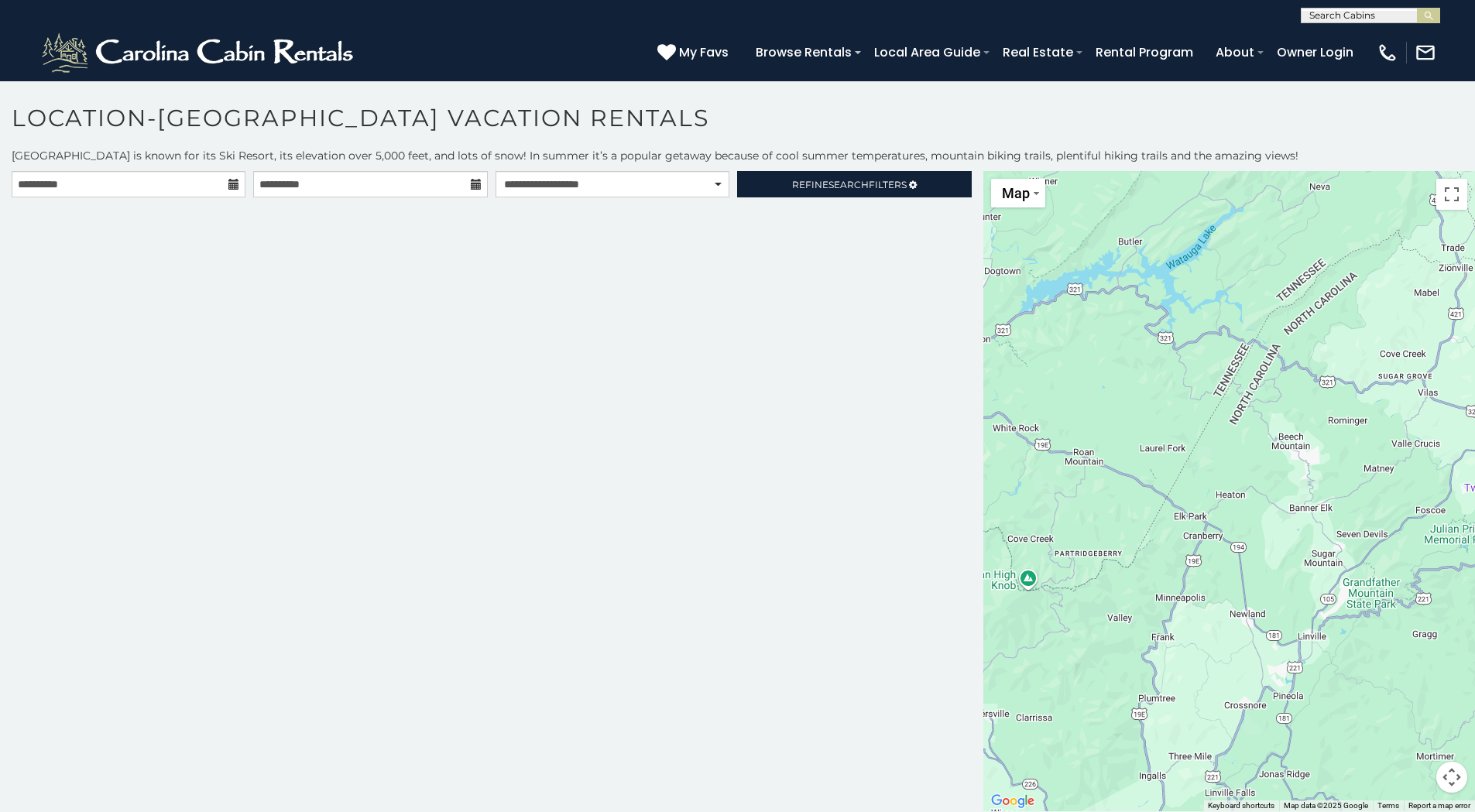
scroll to position [8, 0]
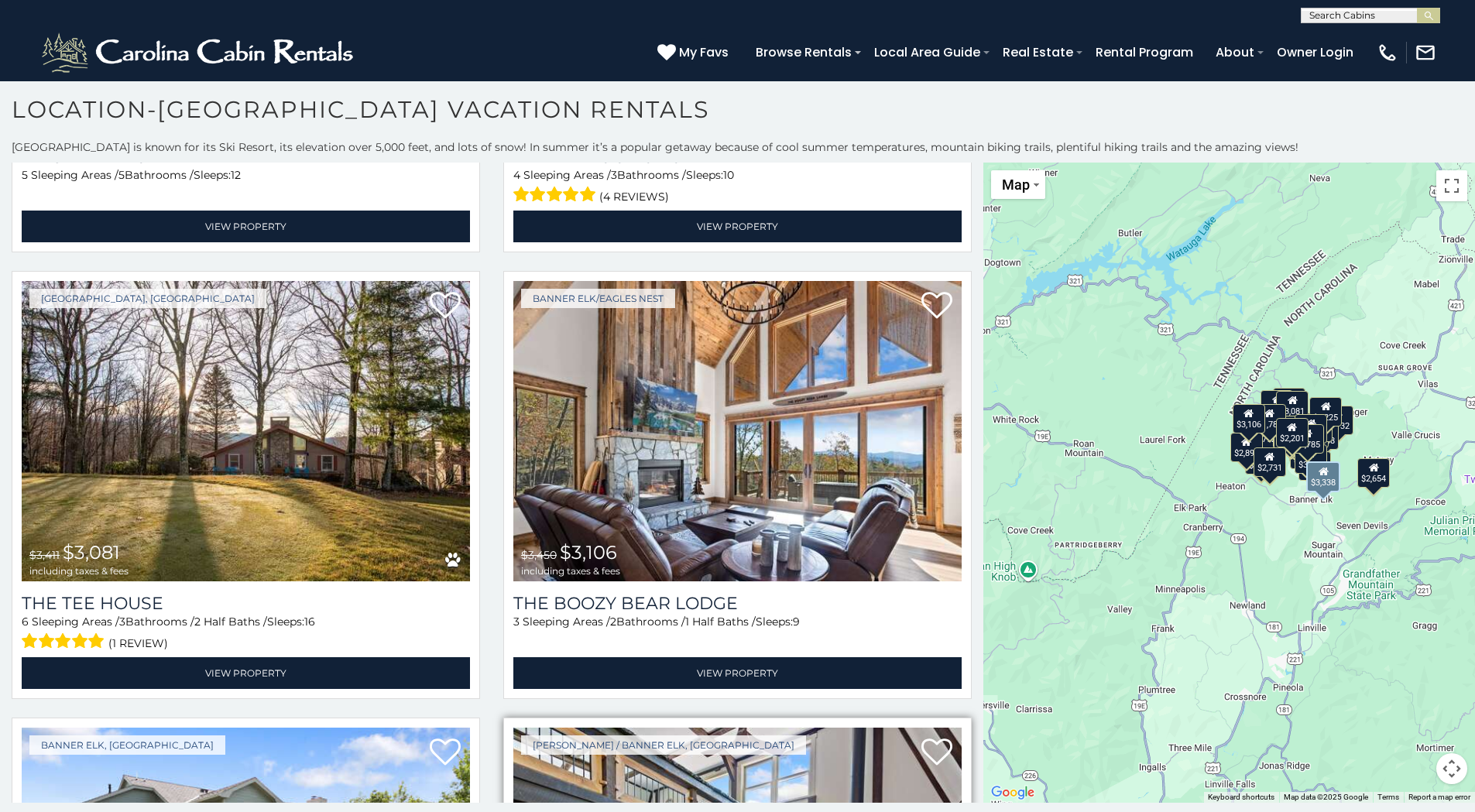
scroll to position [8275, 0]
